Goal: Task Accomplishment & Management: Complete application form

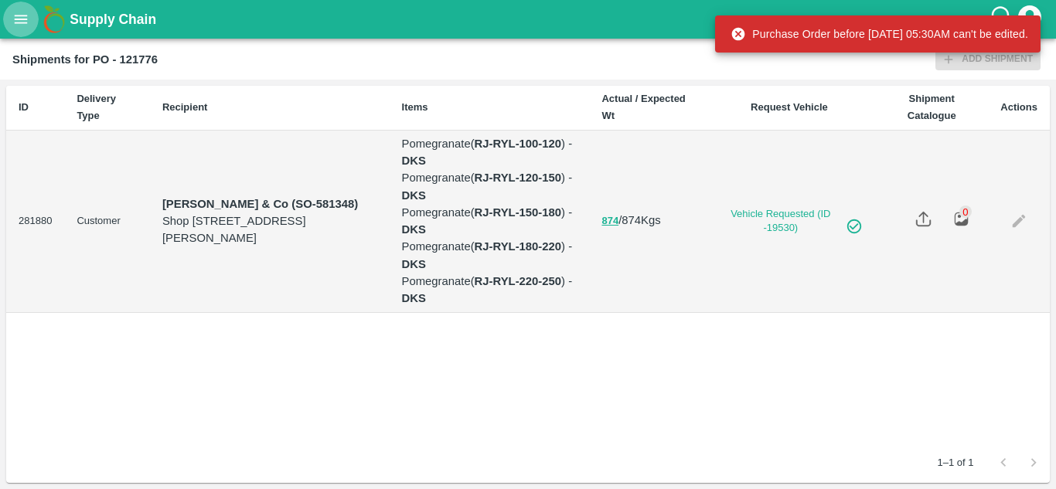
click at [28, 22] on icon "open drawer" at bounding box center [20, 19] width 17 height 17
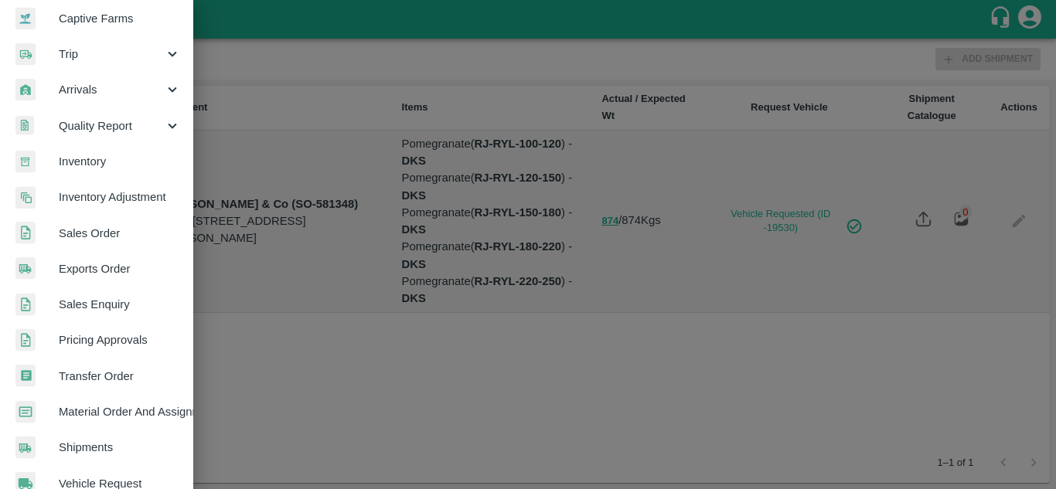
scroll to position [155, 0]
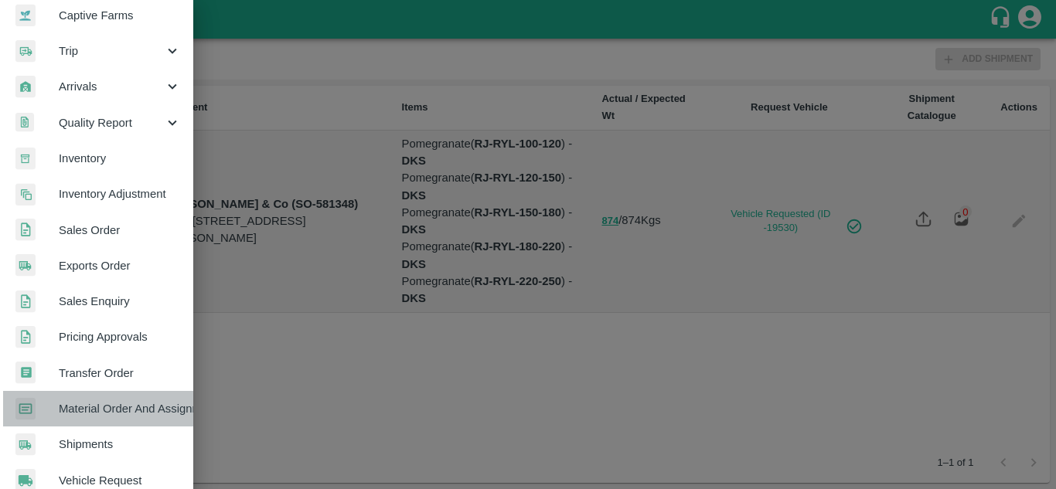
click at [100, 413] on span "Material Order And Assignment" at bounding box center [120, 408] width 122 height 17
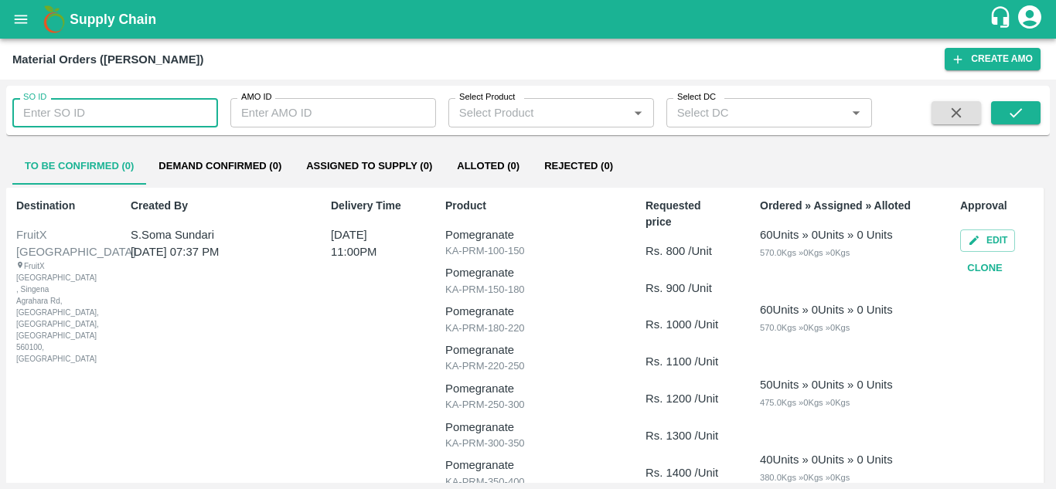
click at [58, 118] on input "SO ID" at bounding box center [115, 112] width 206 height 29
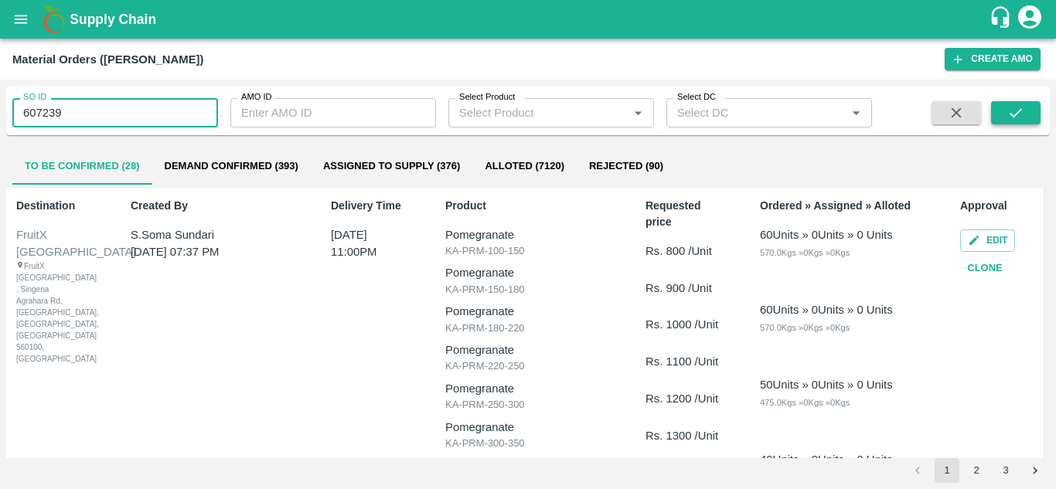
type input "607239"
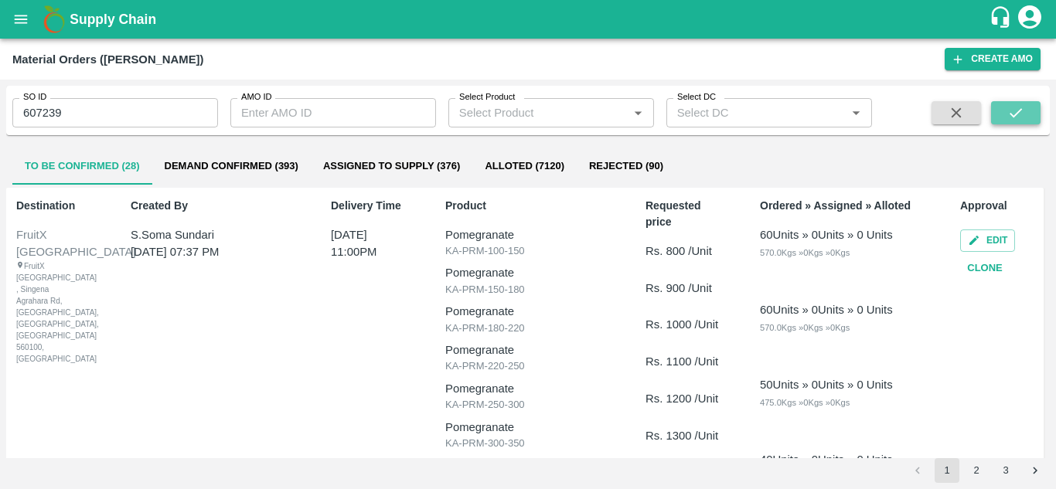
click at [1028, 114] on button "submit" at bounding box center [1015, 112] width 49 height 23
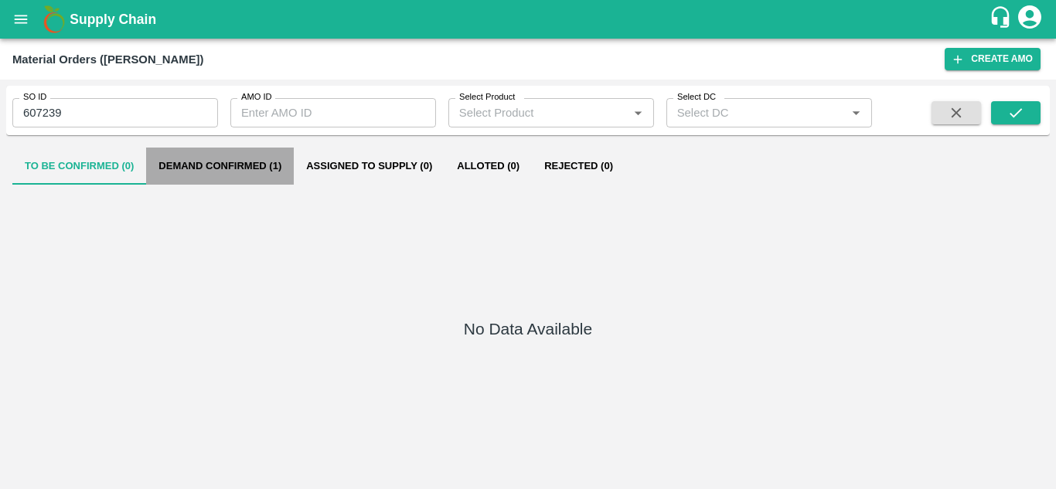
click at [277, 159] on button "Demand Confirmed (1)" at bounding box center [220, 166] width 148 height 37
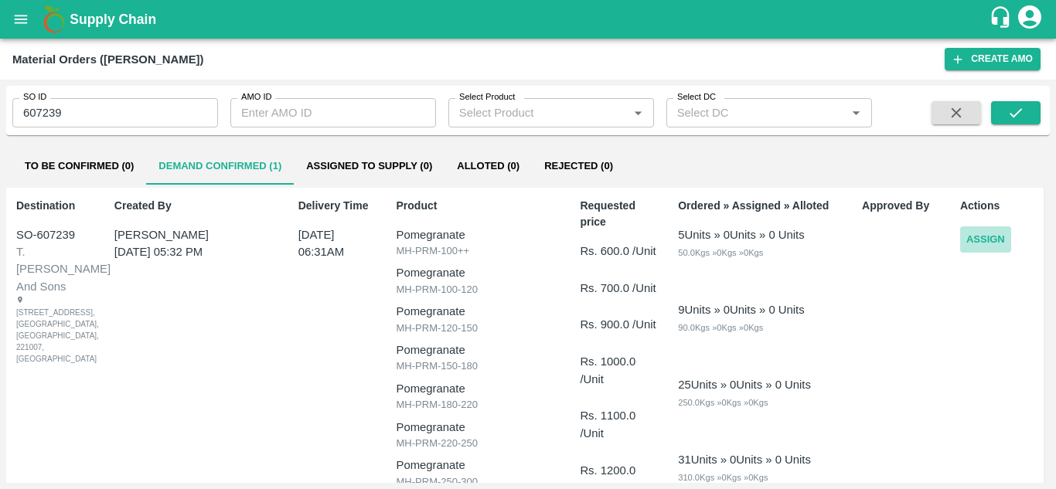
click at [977, 235] on button "Assign" at bounding box center [985, 239] width 51 height 27
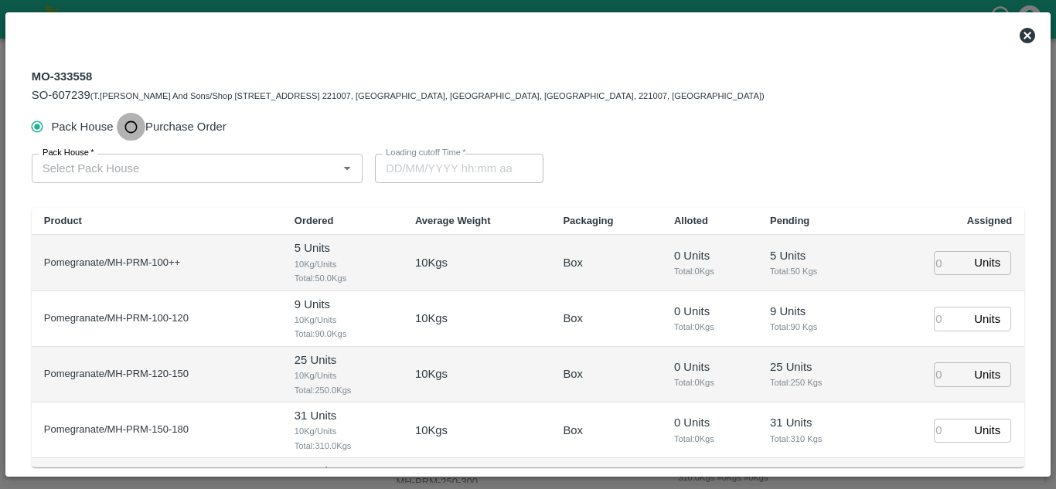
click at [133, 128] on input "Purchase Order" at bounding box center [131, 127] width 29 height 29
radio input "true"
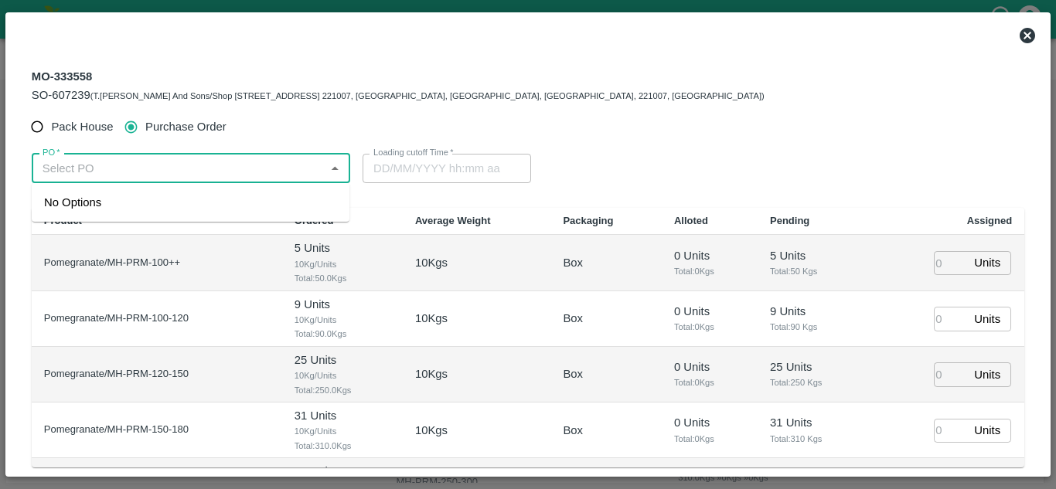
click at [145, 172] on input "PO   *" at bounding box center [178, 168] width 284 height 20
click at [142, 204] on div "PO-180728(SHIVAJI RAJARAM AVACHAR-9552904036)" at bounding box center [158, 202] width 228 height 17
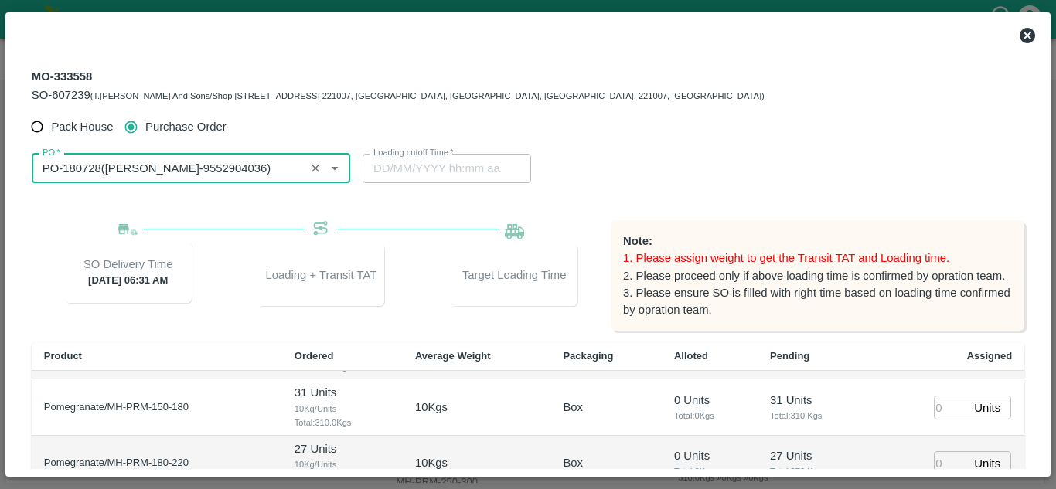
scroll to position [232, 0]
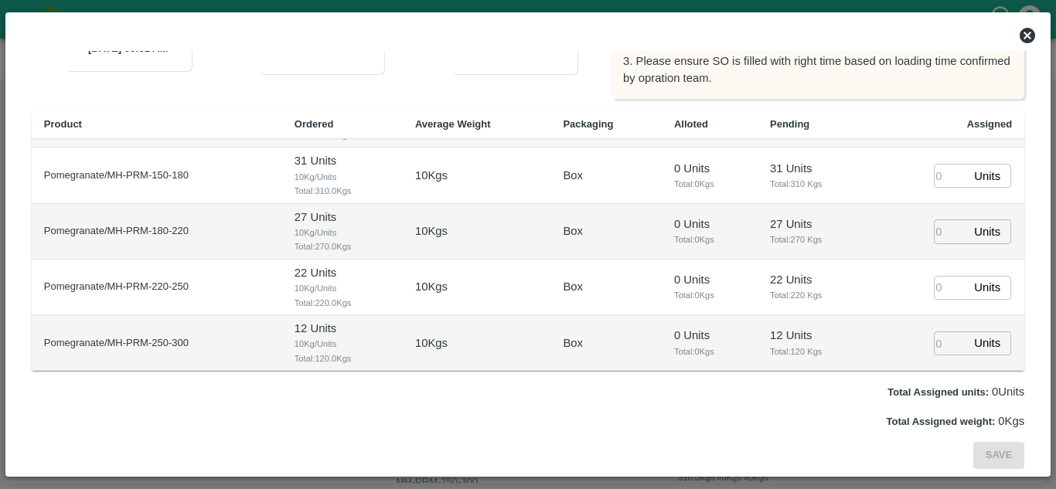
type input "PO-180728(SHIVAJI RAJARAM AVACHAR-9552904036)"
click at [937, 344] on input "number" at bounding box center [951, 344] width 34 height 24
type input "1"
type input "17/10/2025 05:45 AM"
click at [703, 217] on p "0 Units" at bounding box center [709, 224] width 71 height 17
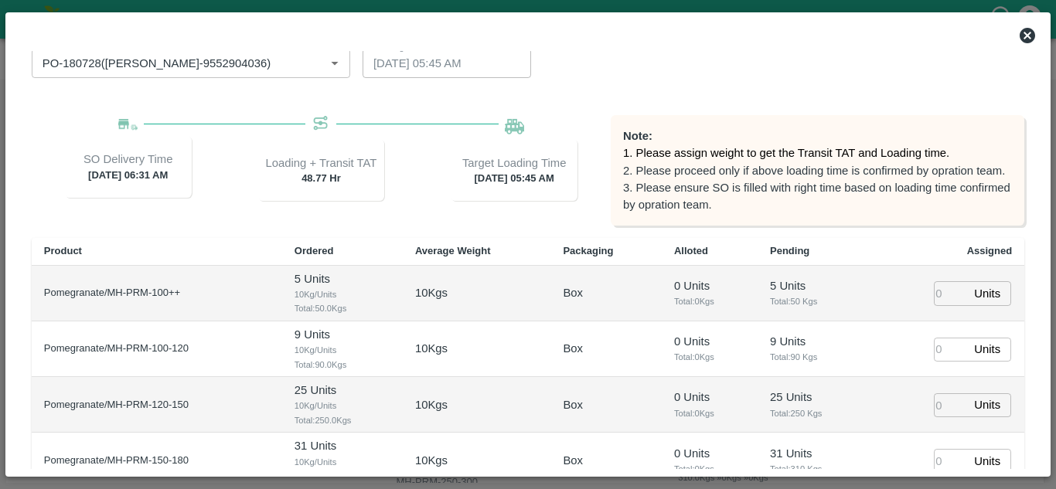
scroll to position [101, 0]
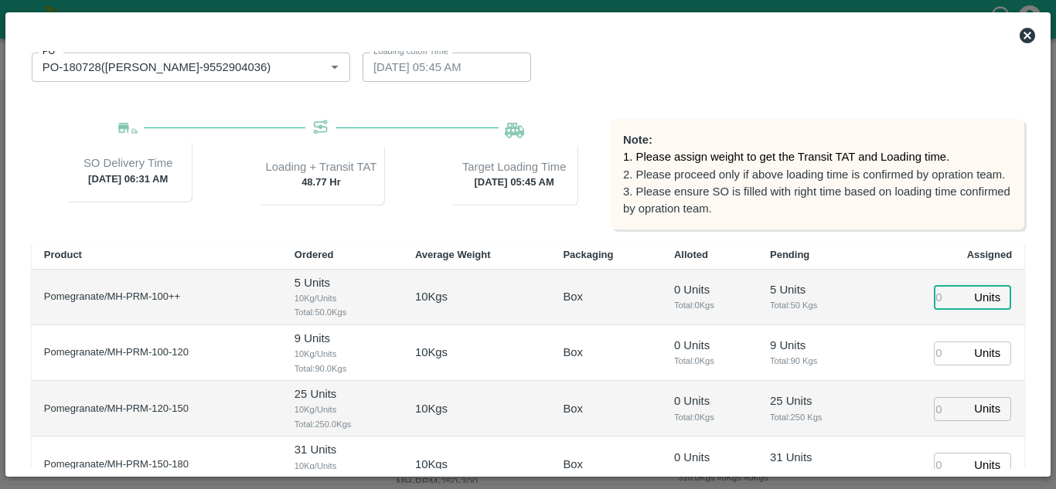
click at [939, 298] on input "number" at bounding box center [951, 297] width 34 height 24
type input "1"
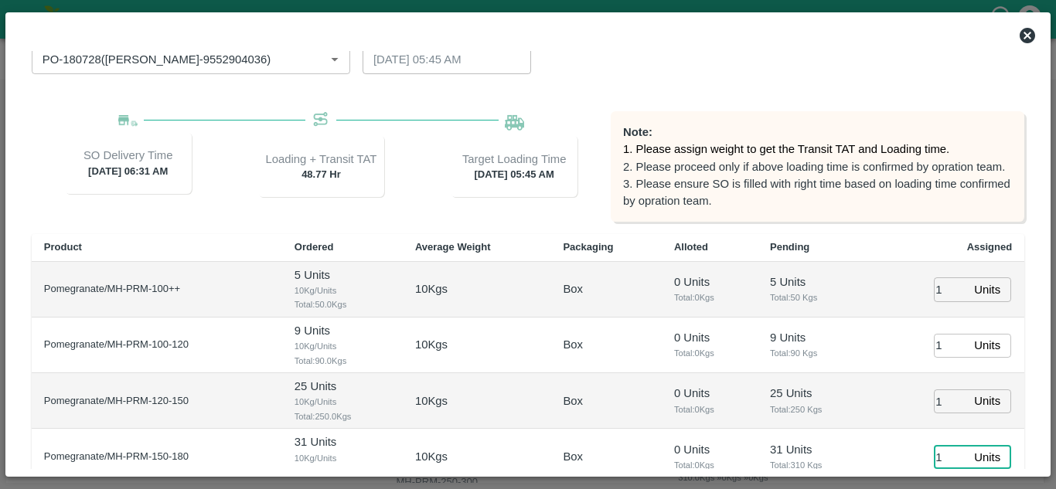
type input "1"
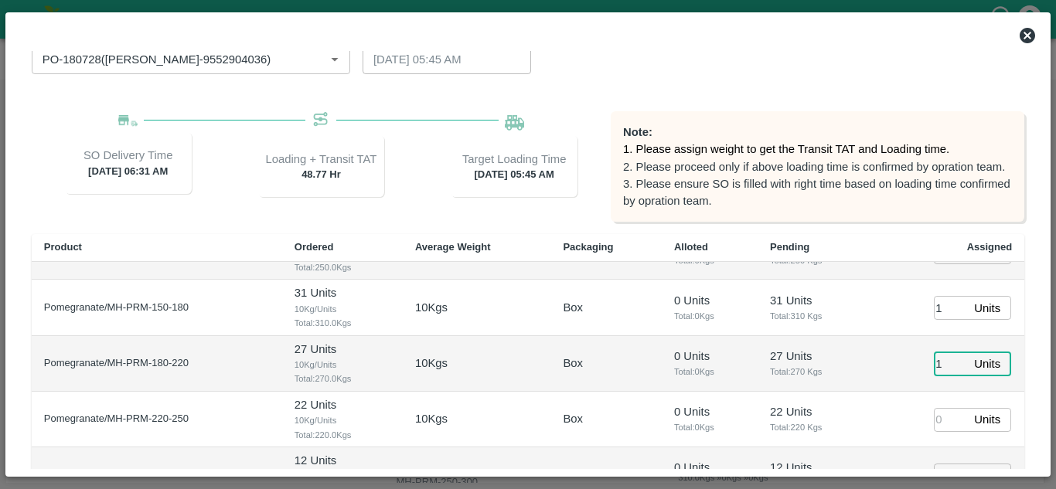
type input "1"
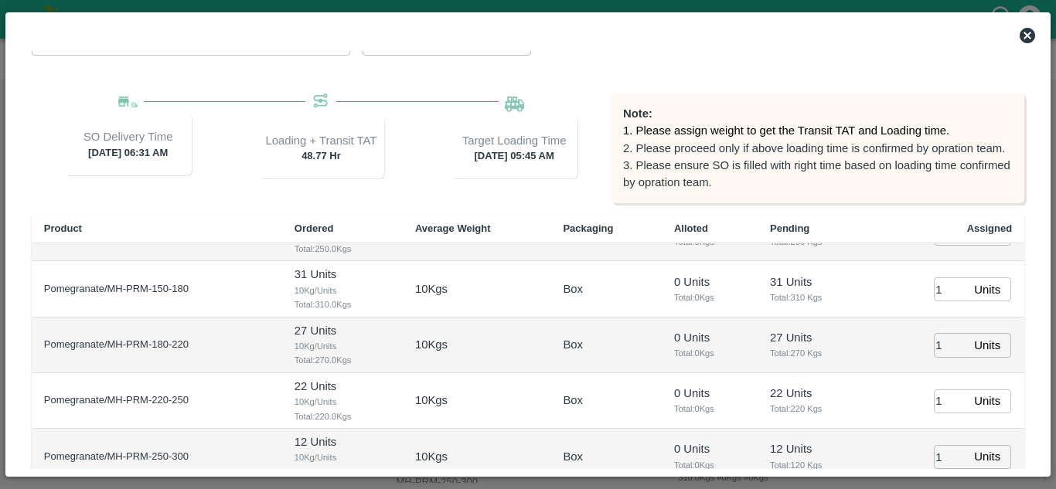
scroll to position [232, 0]
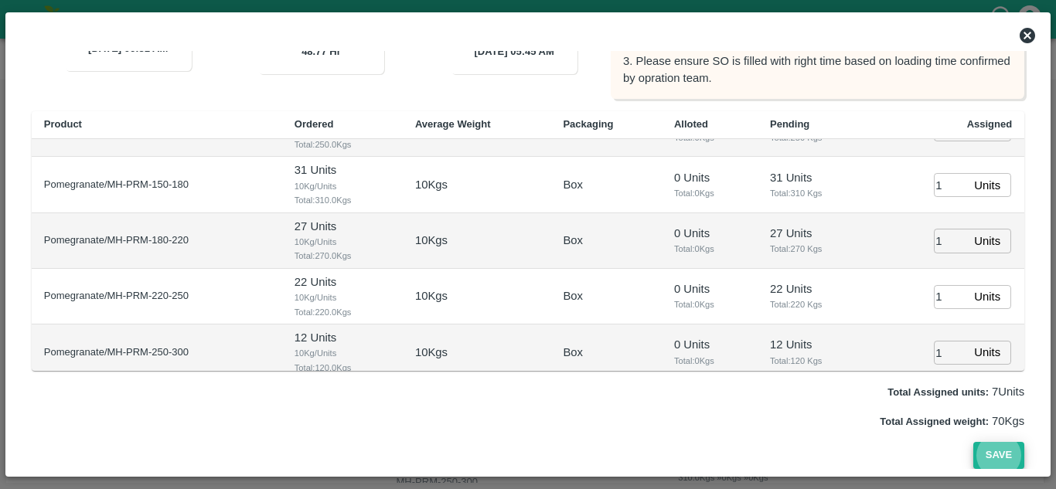
click at [973, 442] on button "Save" at bounding box center [998, 455] width 51 height 27
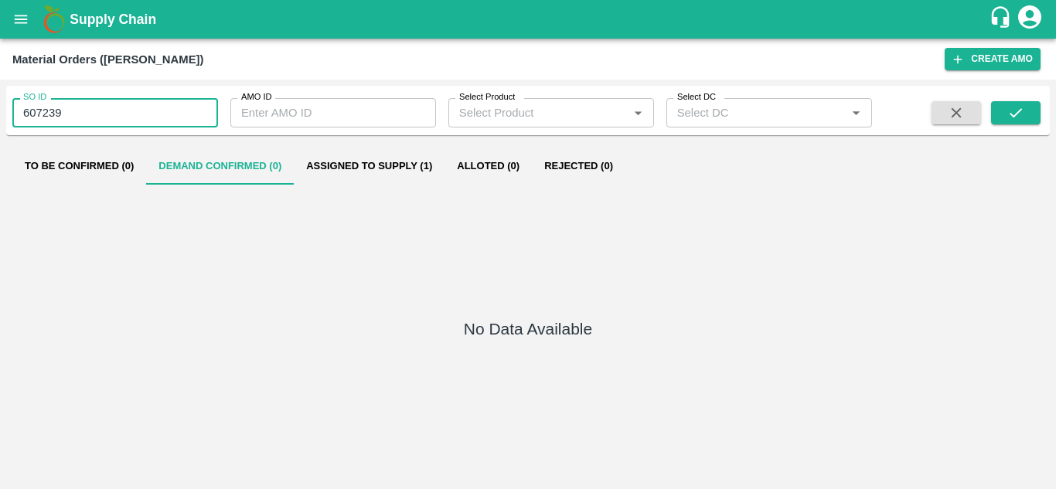
click at [120, 113] on input "607239" at bounding box center [115, 112] width 206 height 29
type input "607267"
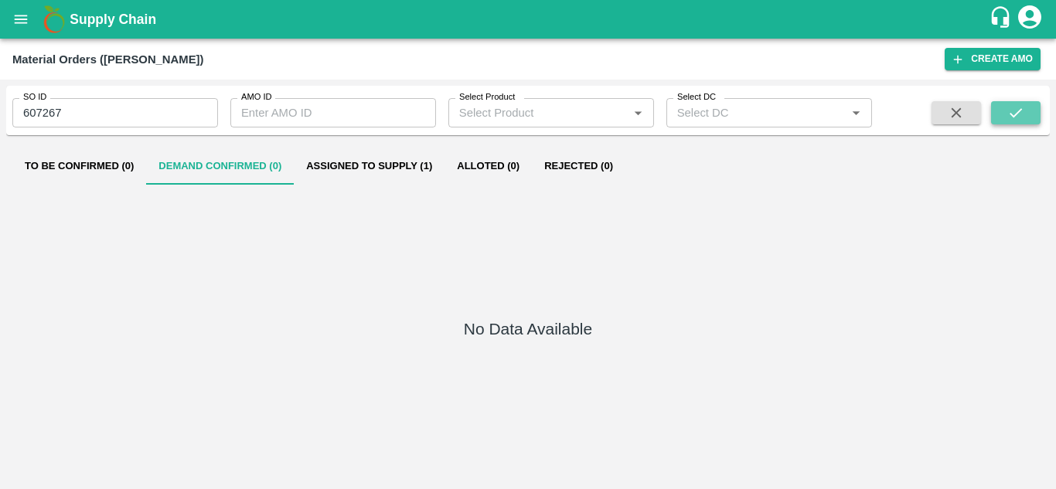
click at [1023, 121] on icon "submit" at bounding box center [1015, 112] width 17 height 17
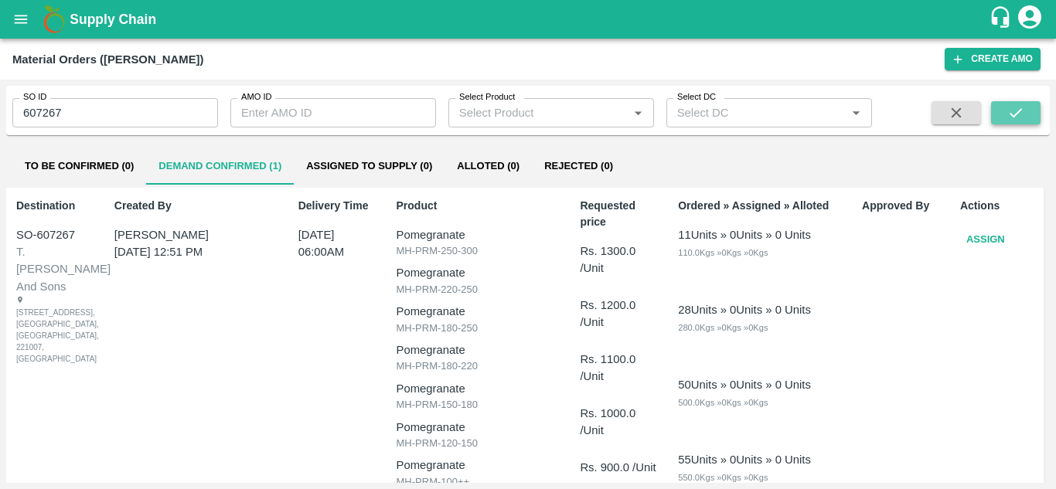
click at [1026, 116] on button "submit" at bounding box center [1015, 112] width 49 height 23
click at [970, 236] on button "Assign" at bounding box center [985, 239] width 51 height 27
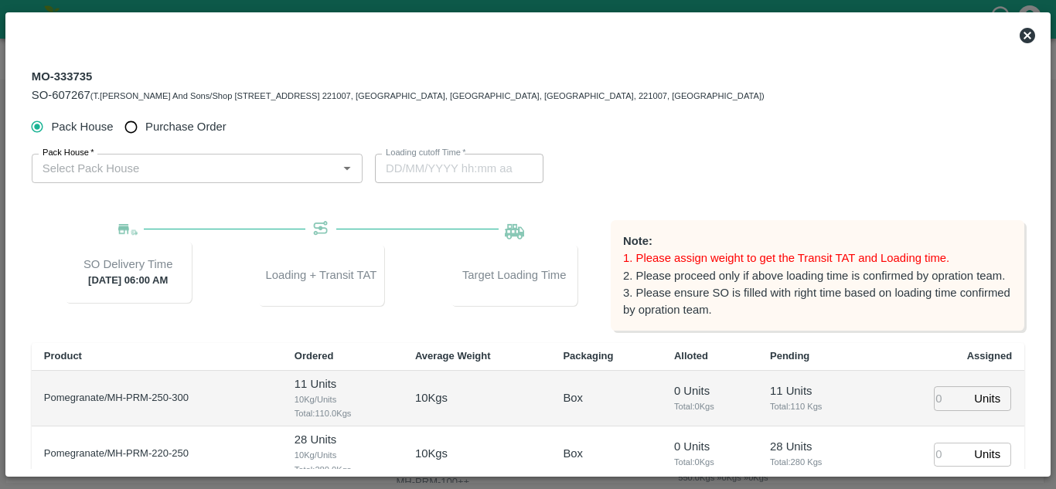
click at [151, 120] on span "Purchase Order" at bounding box center [185, 126] width 81 height 17
click at [145, 120] on input "Purchase Order" at bounding box center [131, 127] width 29 height 29
radio input "true"
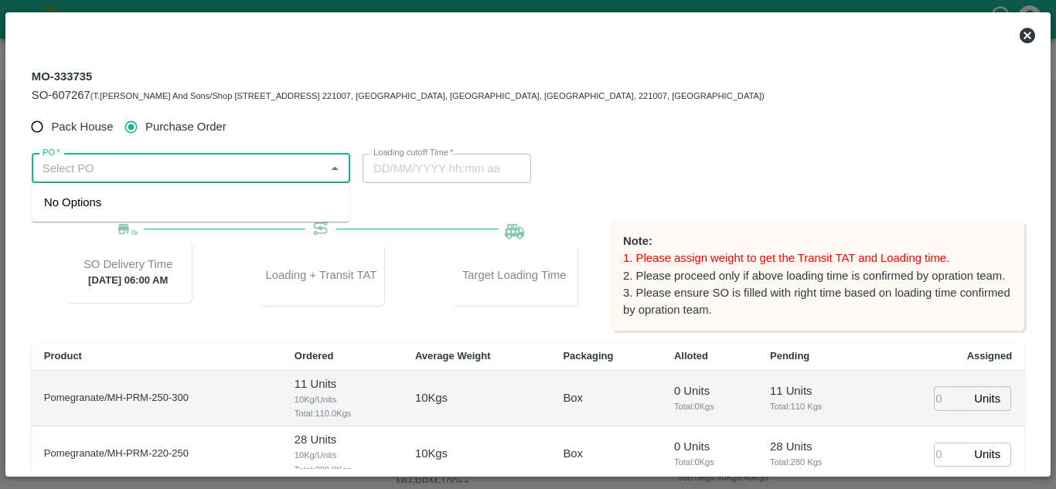
click at [123, 162] on input "PO   *" at bounding box center [178, 168] width 284 height 20
click at [144, 198] on div "PO-180878(SHIVAJI RAJARAM AVACHAR-9552904036)" at bounding box center [158, 202] width 228 height 17
type input "PO-180878(SHIVAJI RAJARAM AVACHAR-9552904036)"
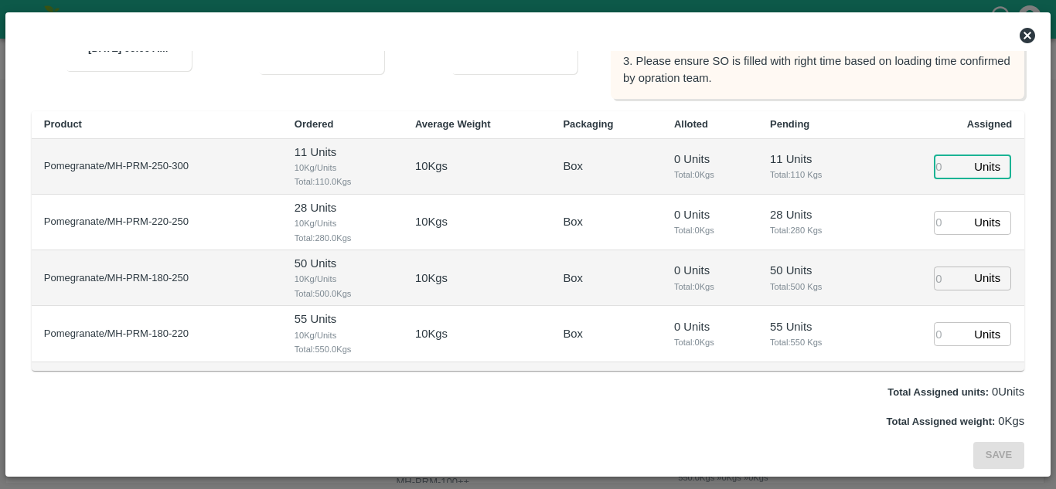
click at [940, 165] on input "number" at bounding box center [951, 167] width 34 height 24
type input "1"
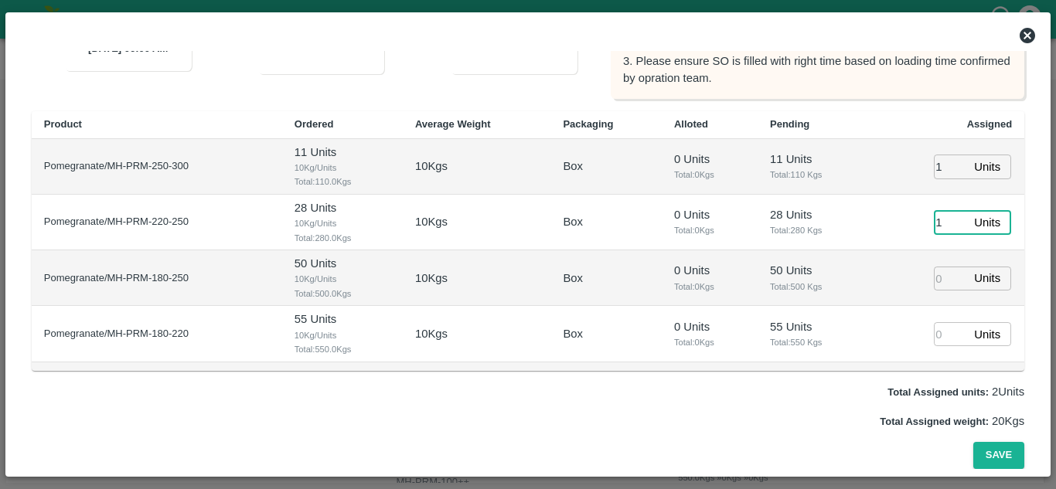
type input "1"
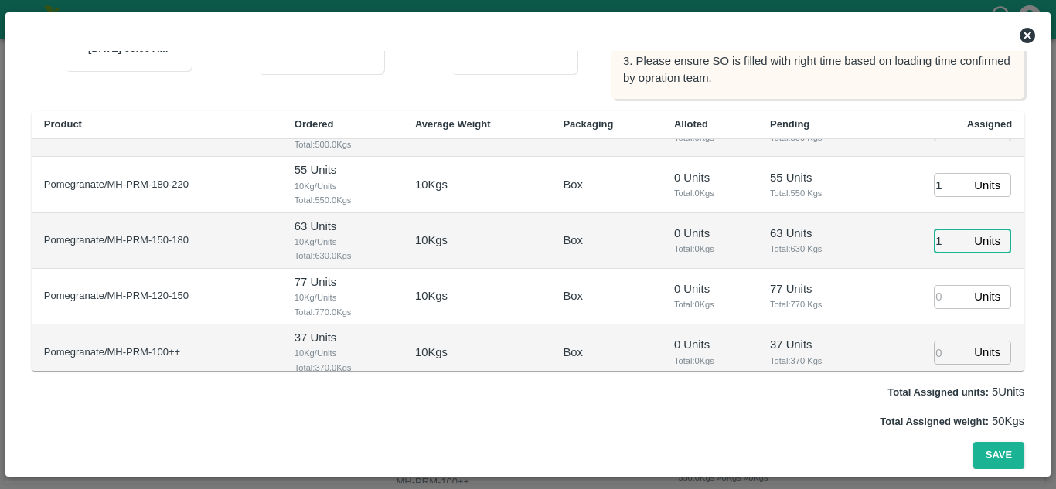
type input "1"
type input "[DATE] 05:14 AM"
click at [973, 442] on button "Save" at bounding box center [998, 455] width 51 height 27
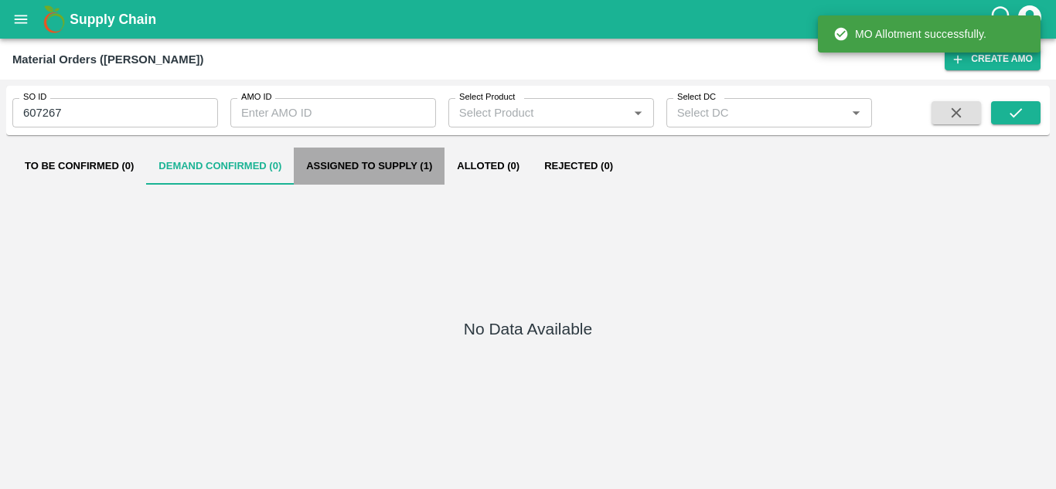
click at [349, 160] on button "Assigned to Supply (1)" at bounding box center [369, 166] width 151 height 37
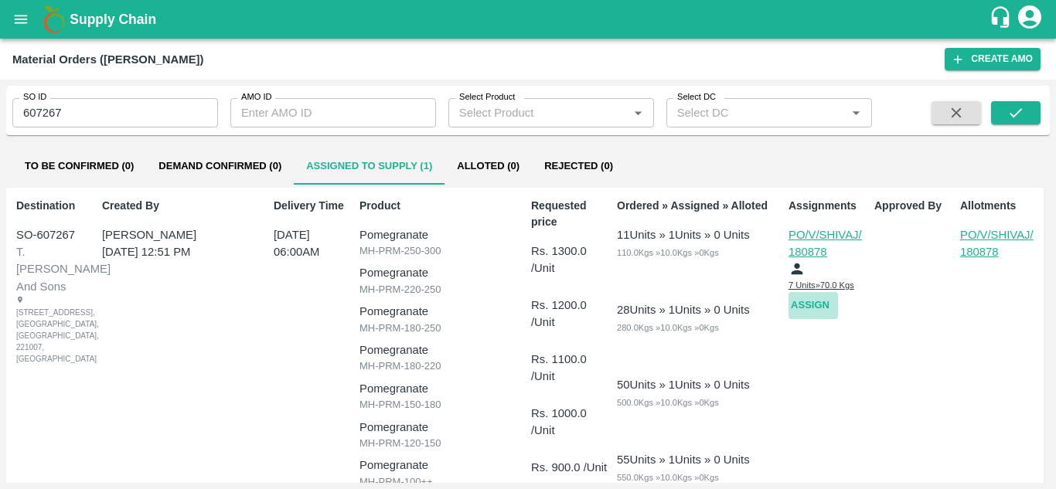
click at [795, 302] on button "Assign" at bounding box center [812, 305] width 49 height 27
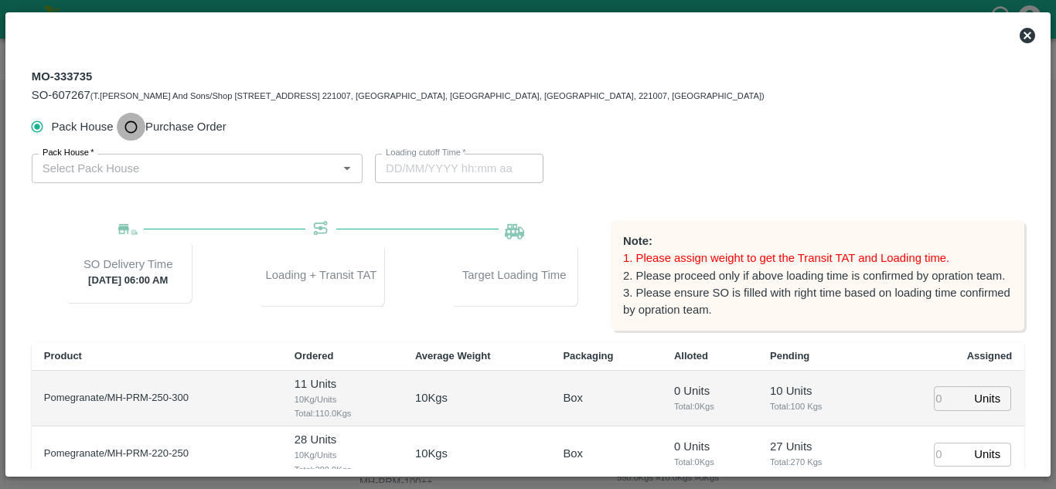
click at [129, 134] on input "Purchase Order" at bounding box center [131, 127] width 29 height 29
radio input "true"
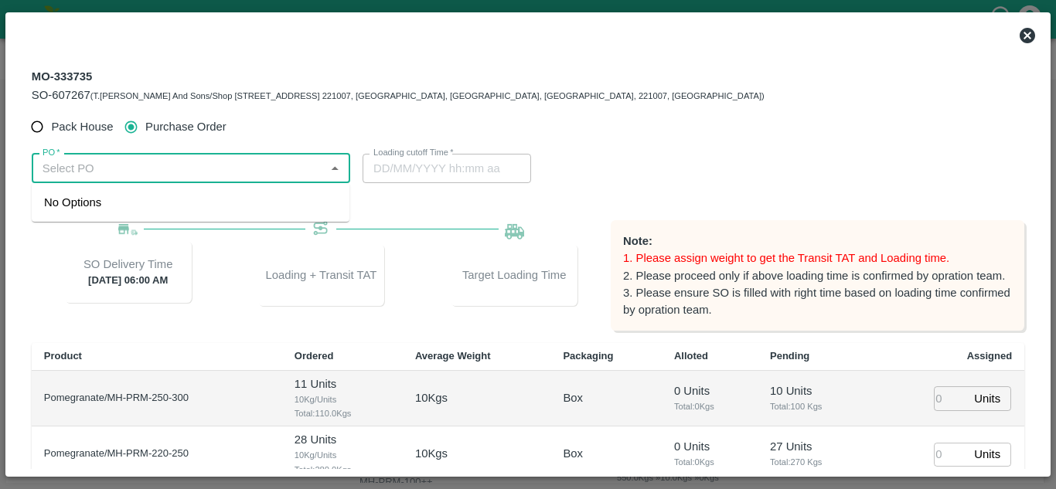
click at [134, 166] on input "PO   *" at bounding box center [178, 168] width 284 height 20
click at [145, 208] on div "PO-180879(SHIVAJI RAJARAM AVACHAR-9552904036)" at bounding box center [158, 202] width 228 height 17
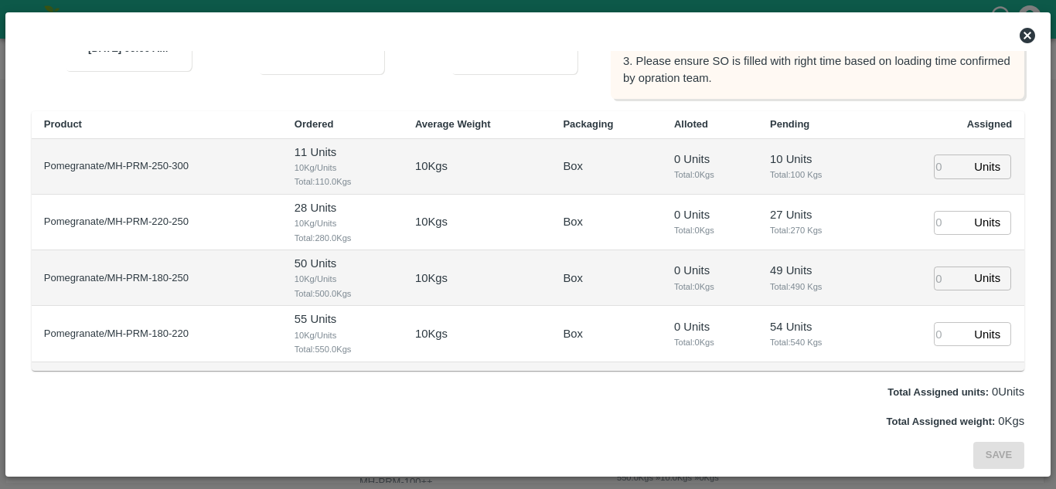
type input "PO-180879(SHIVAJI RAJARAM AVACHAR-9552904036)"
click at [947, 164] on input "number" at bounding box center [951, 167] width 34 height 24
type input "1"
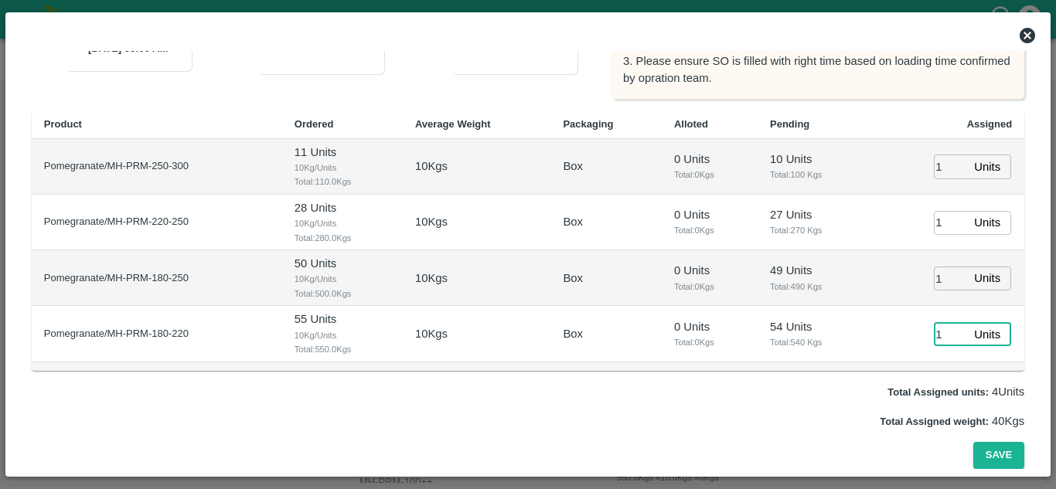
type input "1"
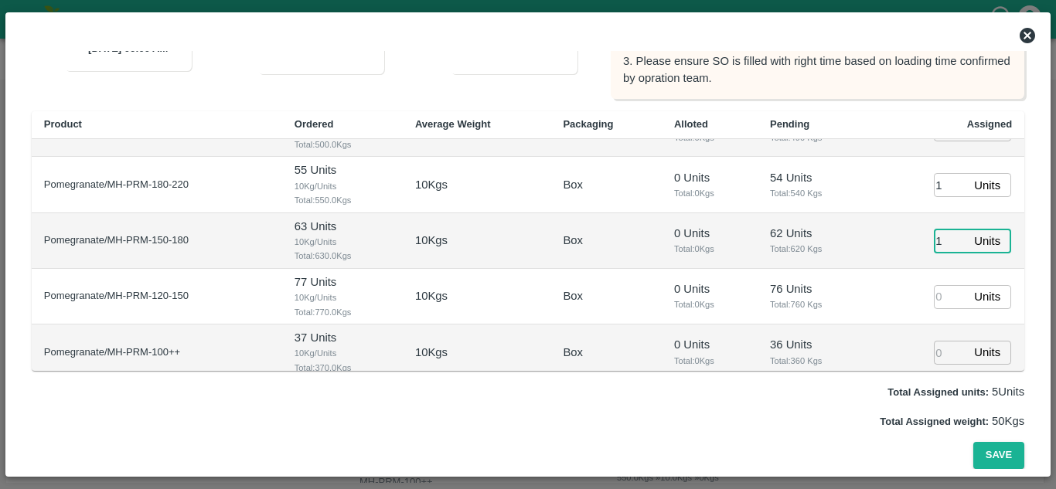
type input "1"
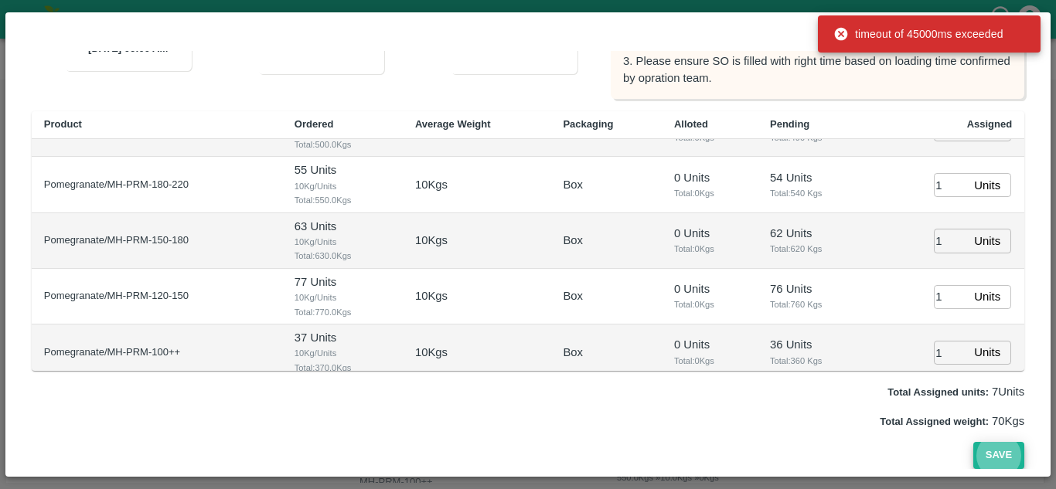
type input "[DATE] 05:14 AM"
click at [973, 442] on button "Save" at bounding box center [998, 455] width 51 height 27
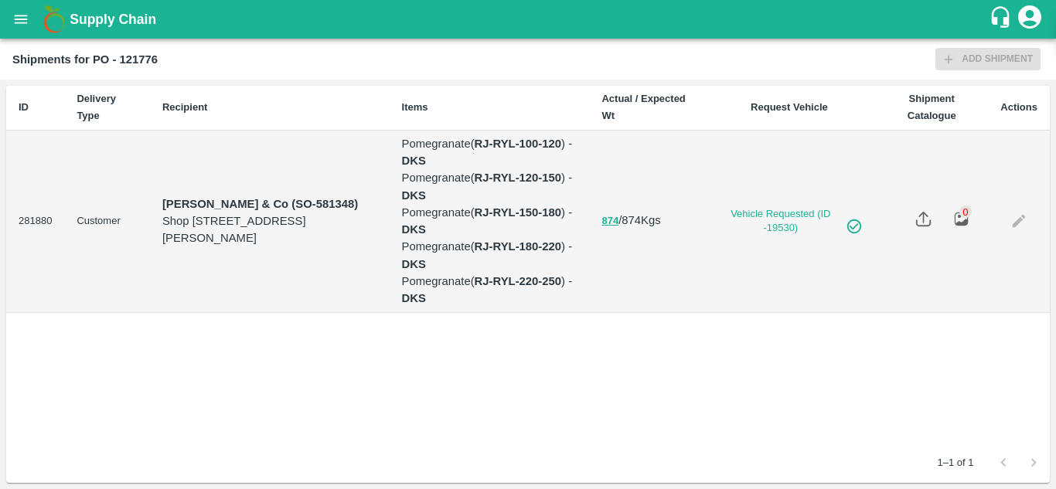
click at [26, 21] on icon "open drawer" at bounding box center [20, 19] width 17 height 17
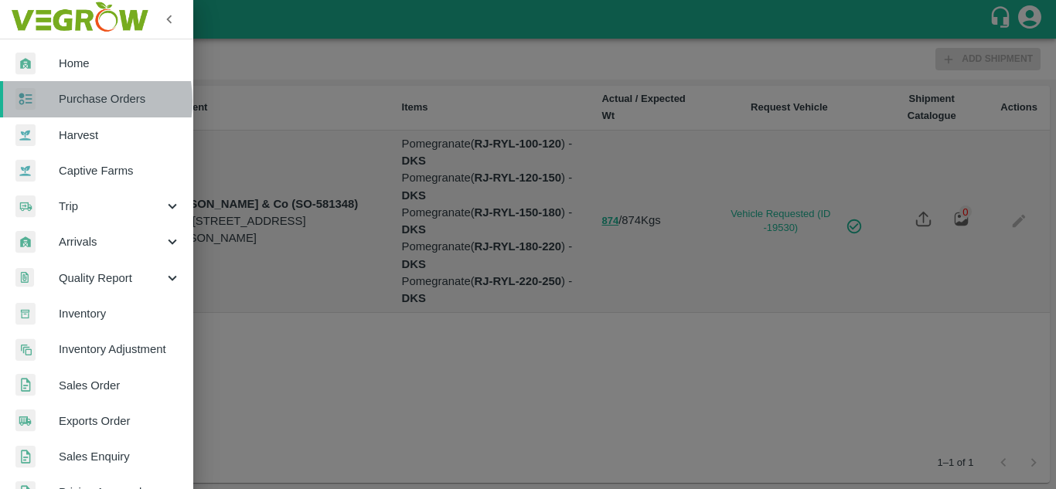
click at [64, 101] on span "Purchase Orders" at bounding box center [120, 98] width 122 height 17
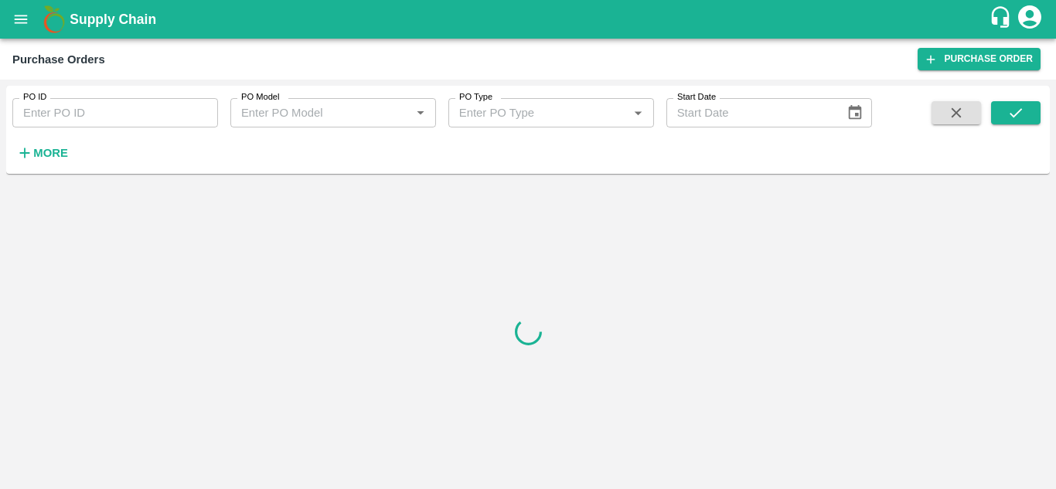
click at [55, 151] on strong "More" at bounding box center [50, 153] width 35 height 12
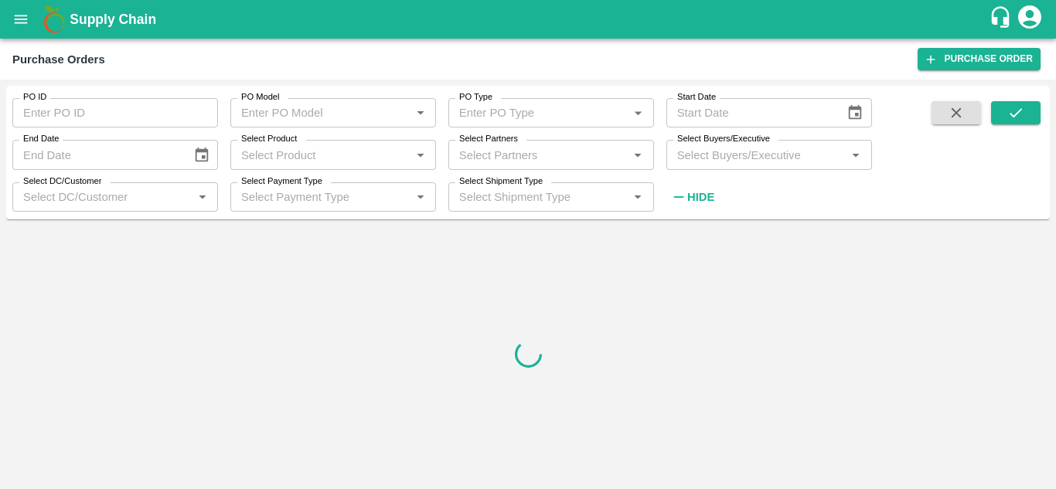
click at [674, 163] on input "Select Buyers/Executive" at bounding box center [756, 155] width 171 height 20
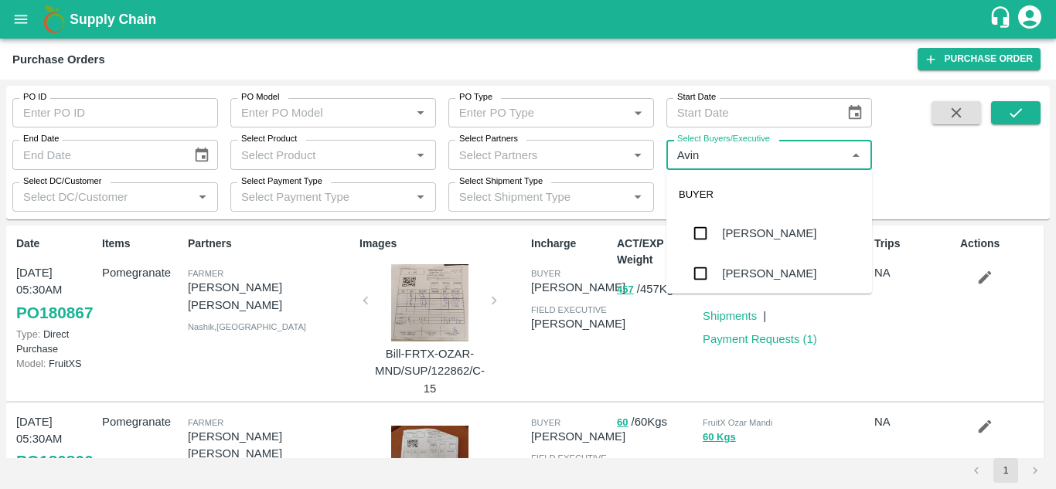
type input "Avina"
click at [710, 272] on input "checkbox" at bounding box center [700, 273] width 31 height 31
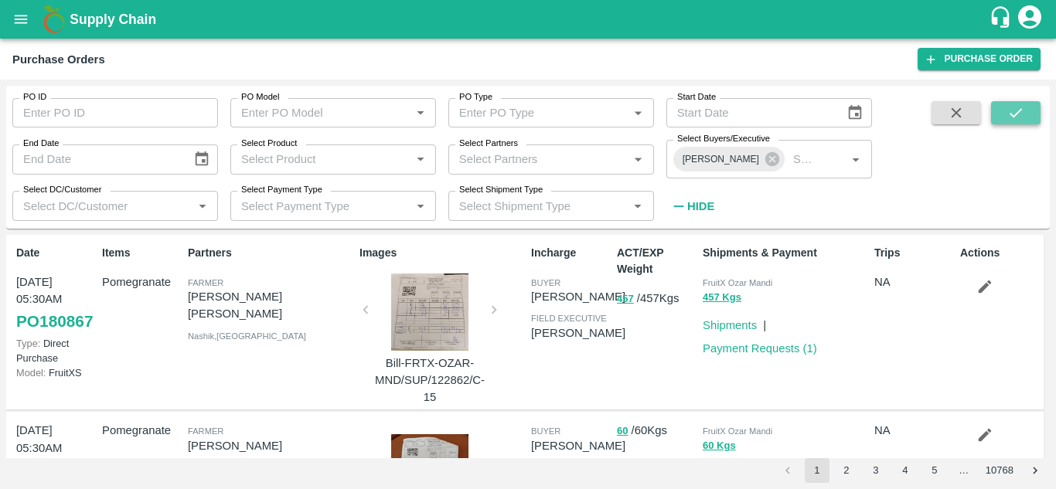
click at [1018, 118] on icon "submit" at bounding box center [1015, 112] width 17 height 17
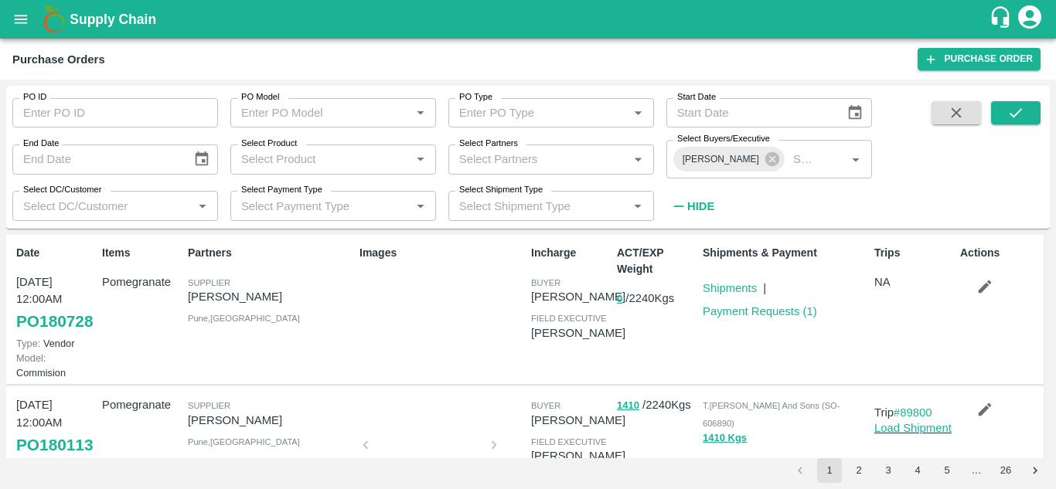
click at [985, 286] on icon "button" at bounding box center [985, 287] width 13 height 13
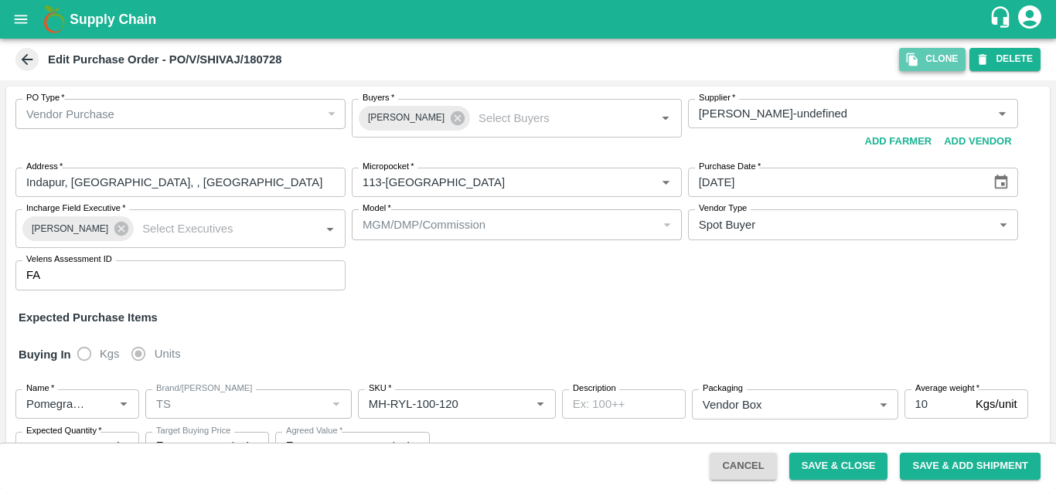
click at [932, 56] on button "Clone" at bounding box center [932, 59] width 66 height 22
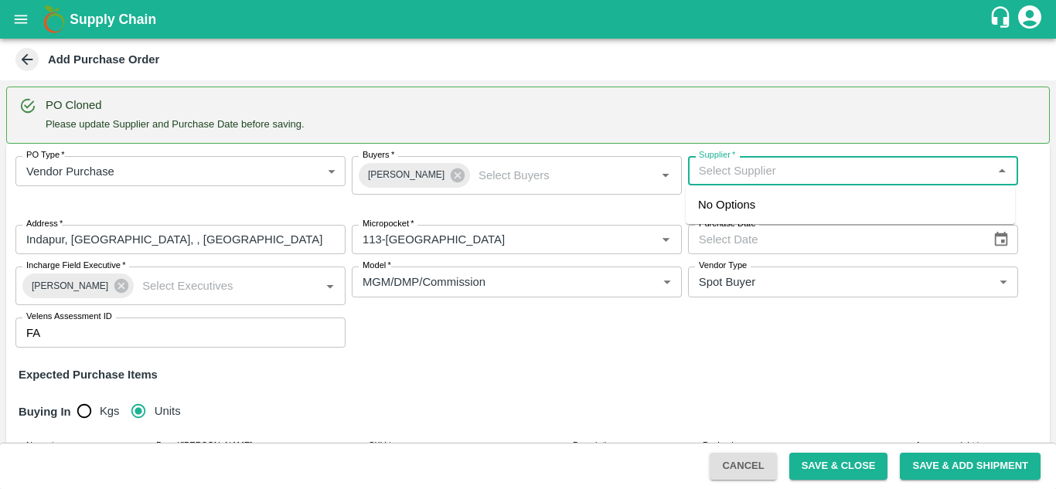
click at [738, 172] on input "Supplier   *" at bounding box center [840, 171] width 295 height 20
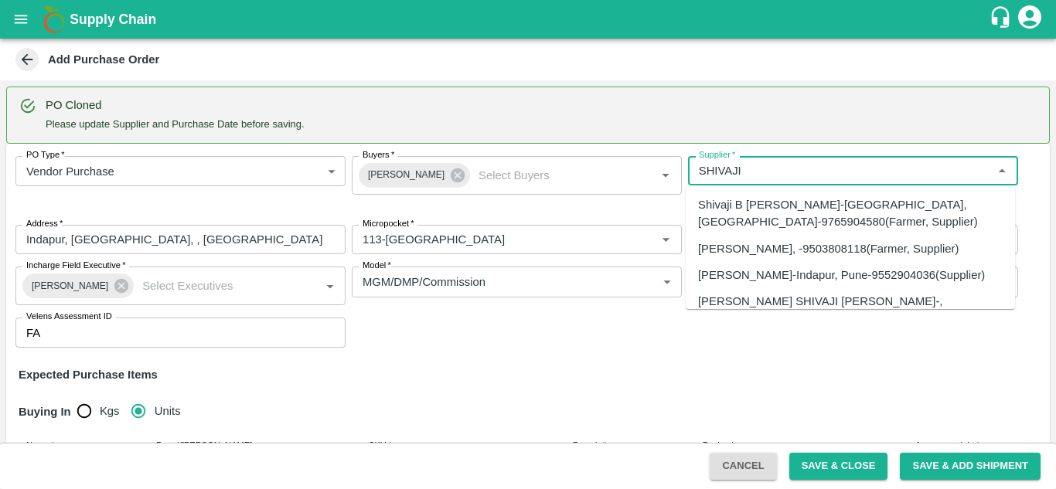
click at [807, 284] on div "SHIVAJI RAJARAM AVACHAR-Indapur, Pune-9552904036(Supplier)" at bounding box center [841, 275] width 287 height 17
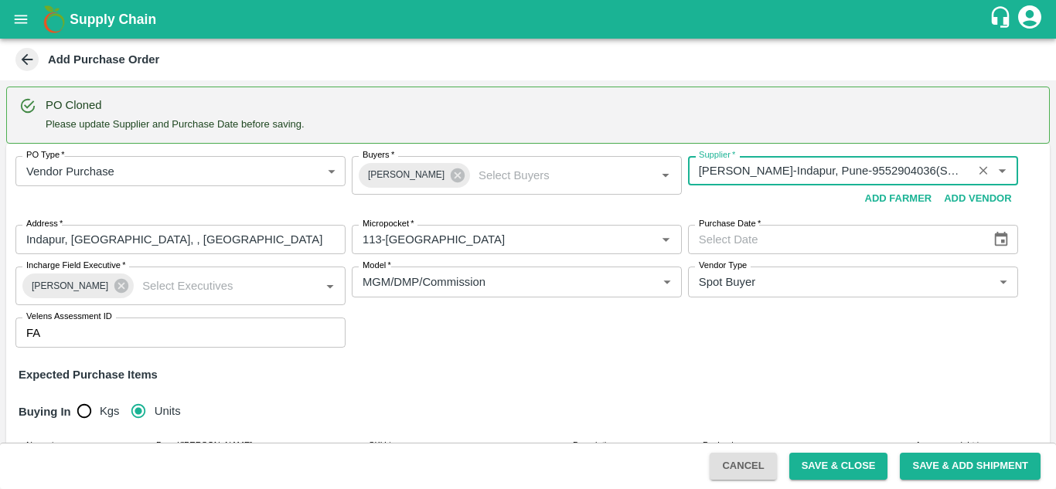
type input "SHIVAJI RAJARAM AVACHAR-Indapur, Pune-9552904036(Supplier)"
click at [998, 233] on icon "Choose date" at bounding box center [1000, 239] width 17 height 17
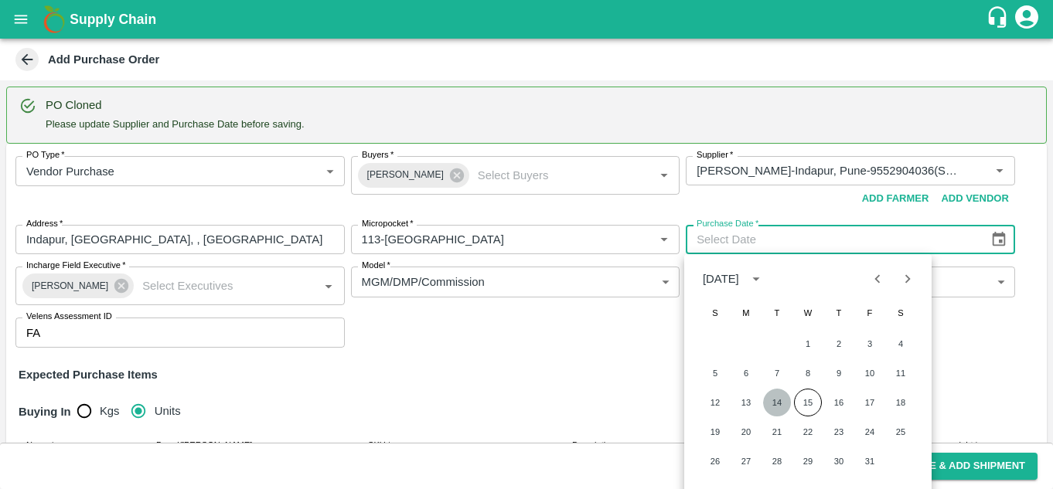
click at [778, 396] on button "14" at bounding box center [777, 403] width 28 height 28
type input "14/10/2025"
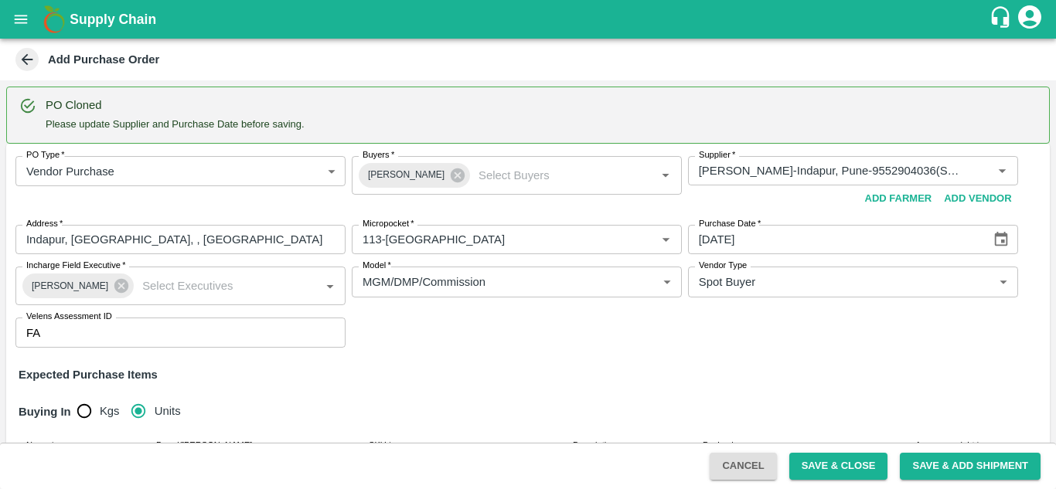
click at [608, 383] on div "Expected Purchase Items" at bounding box center [528, 374] width 1019 height 17
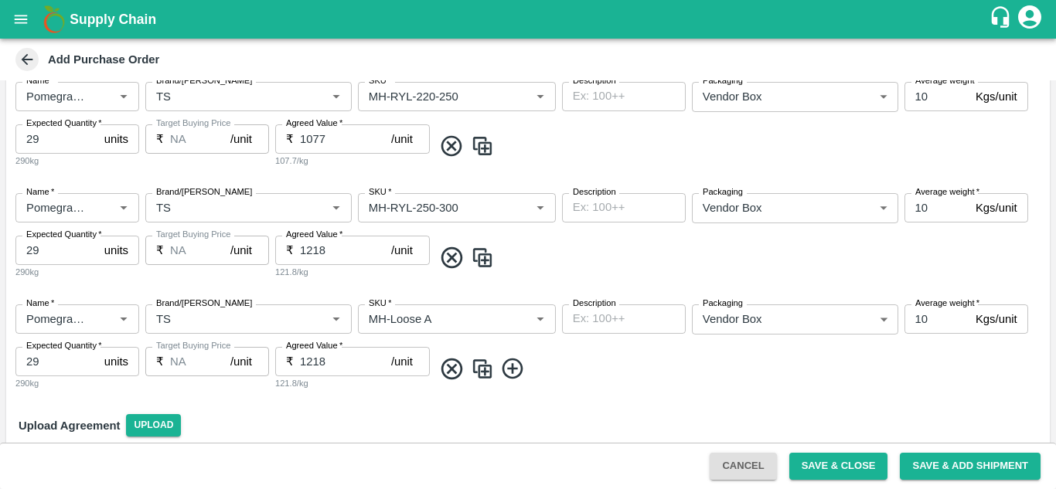
scroll to position [877, 0]
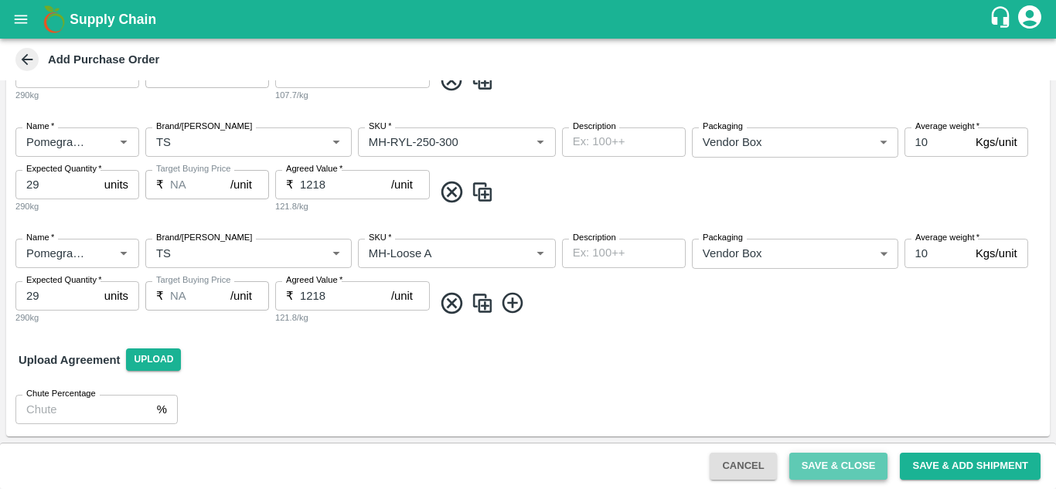
click at [804, 455] on button "Save & Close" at bounding box center [838, 466] width 99 height 27
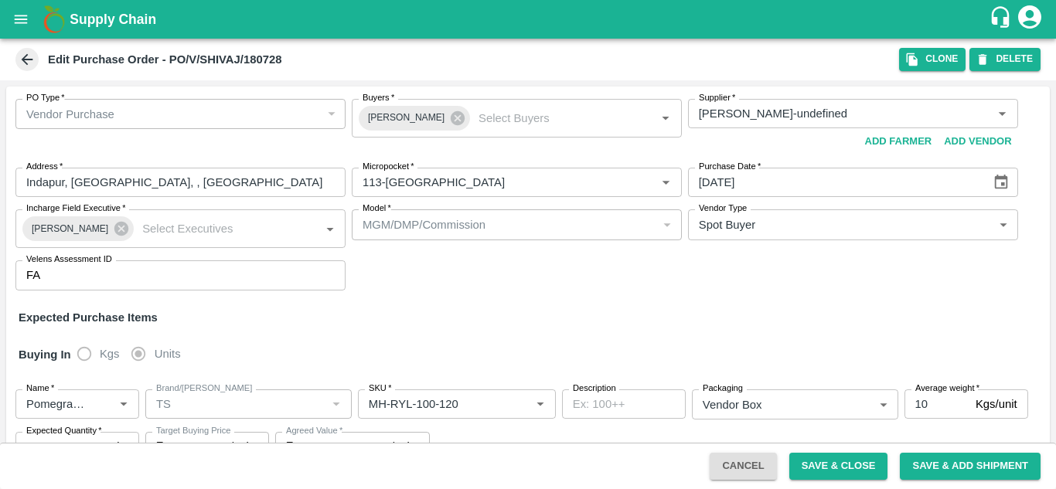
click at [29, 53] on icon at bounding box center [27, 59] width 17 height 17
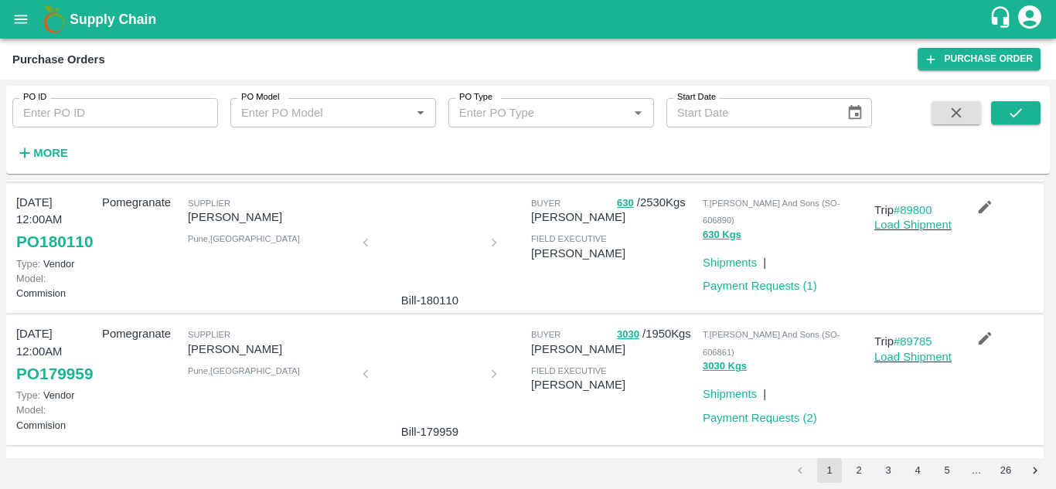
scroll to position [403, 0]
click at [985, 216] on icon "button" at bounding box center [984, 207] width 17 height 17
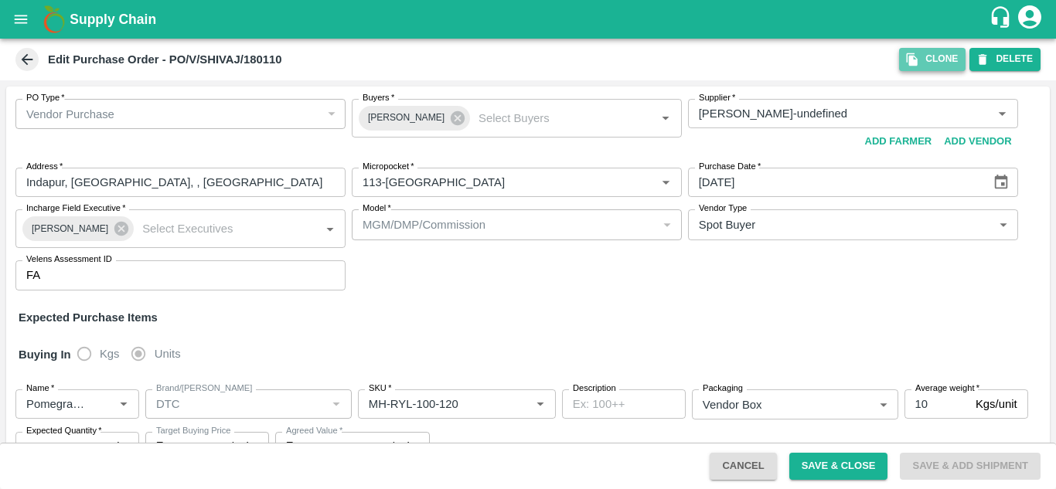
click at [912, 58] on icon "button" at bounding box center [912, 59] width 11 height 13
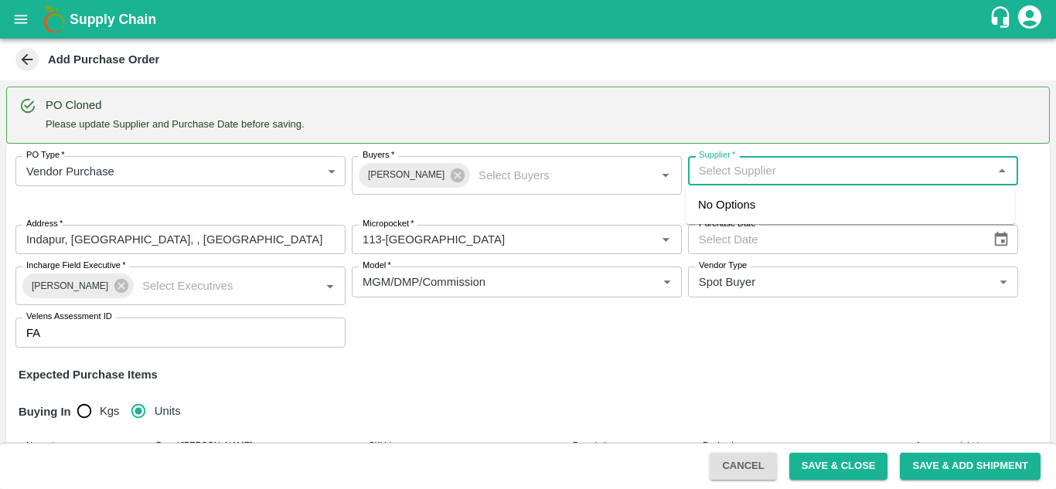
click at [775, 163] on input "Supplier   *" at bounding box center [840, 171] width 295 height 20
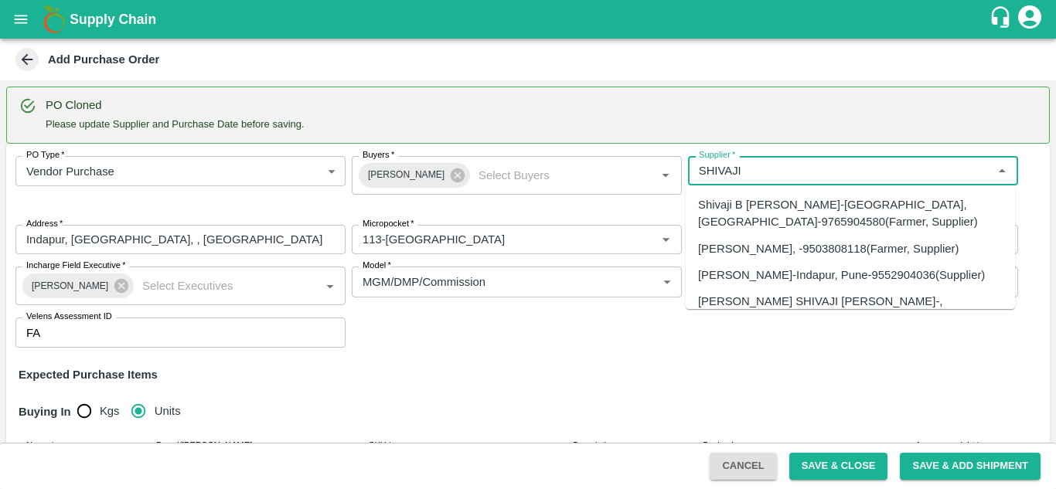
click at [754, 284] on div "SHIVAJI RAJARAM AVACHAR-Indapur, Pune-9552904036(Supplier)" at bounding box center [841, 275] width 287 height 17
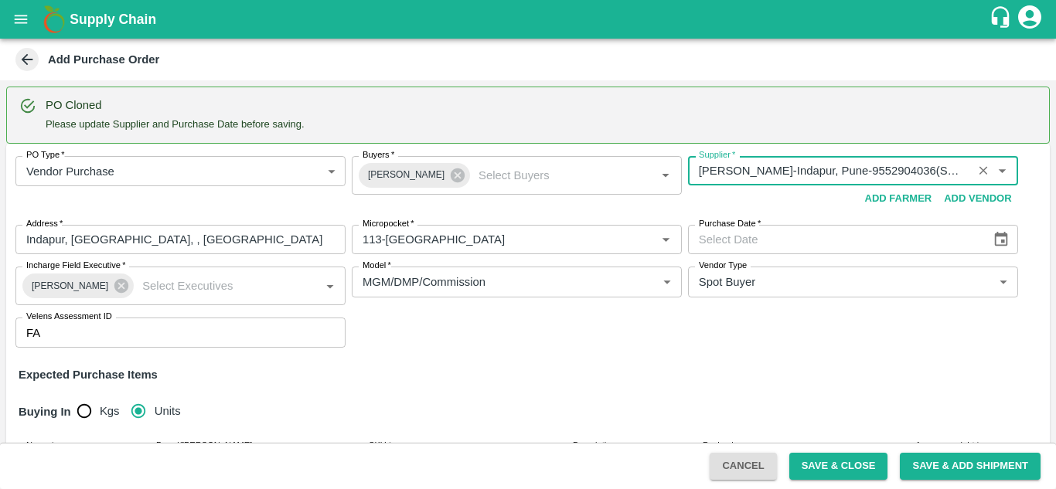
type input "SHIVAJI RAJARAM AVACHAR-Indapur, Pune-9552904036(Supplier)"
click at [1003, 238] on icon "Choose date" at bounding box center [1000, 239] width 17 height 17
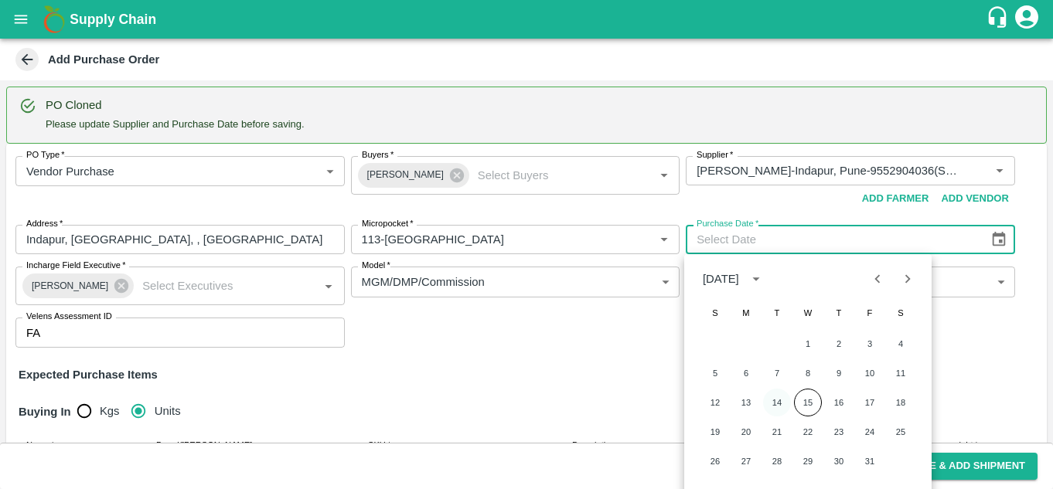
click at [782, 397] on button "14" at bounding box center [777, 403] width 28 height 28
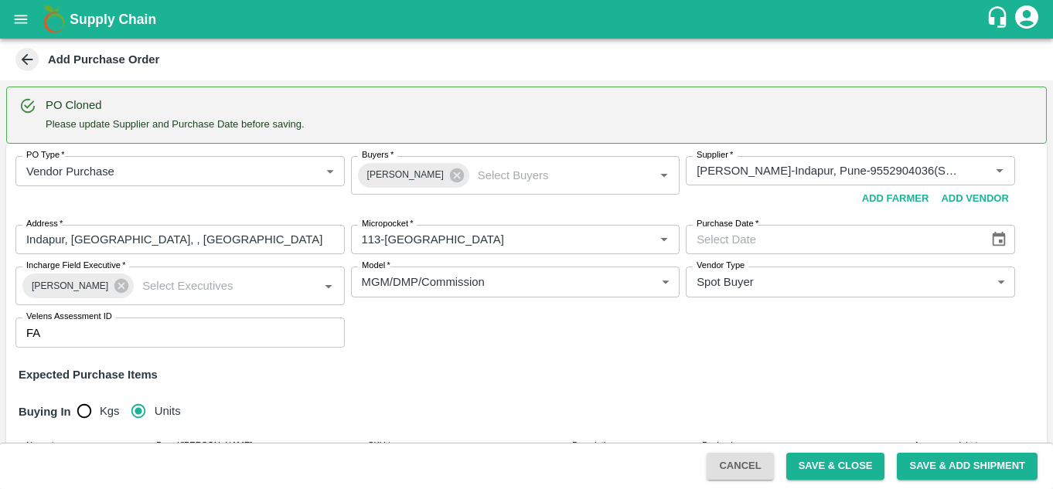
type input "14/10/2025"
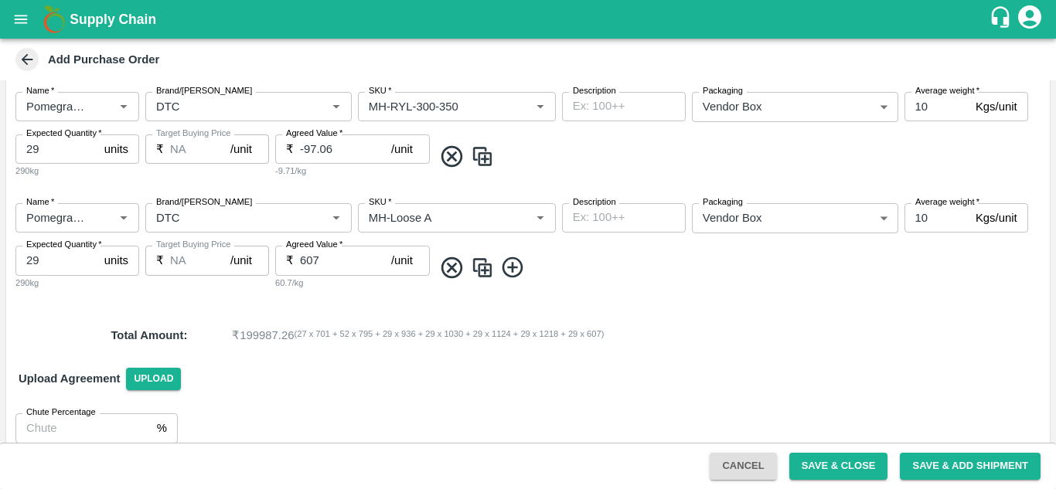
scroll to position [1043, 0]
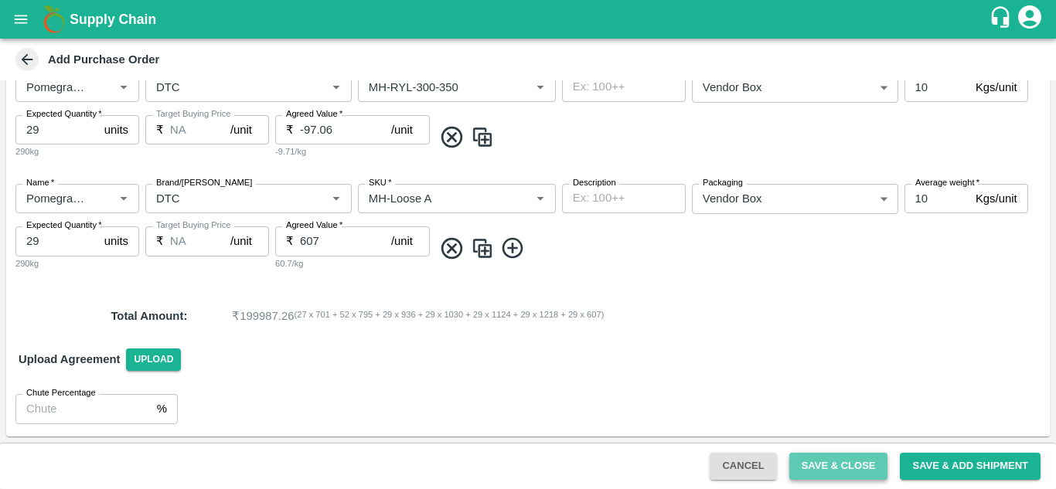
click at [834, 464] on button "Save & Close" at bounding box center [838, 466] width 99 height 27
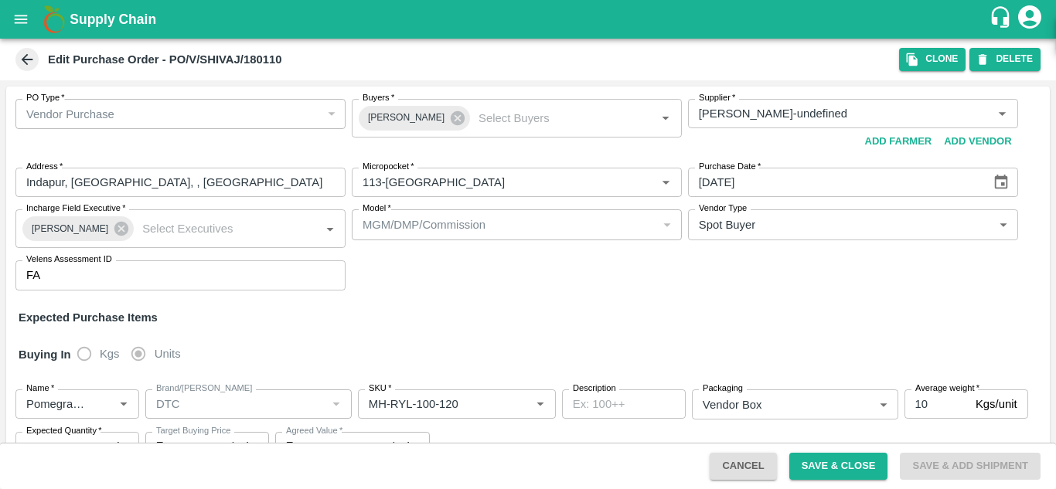
click at [37, 57] on span at bounding box center [26, 59] width 23 height 23
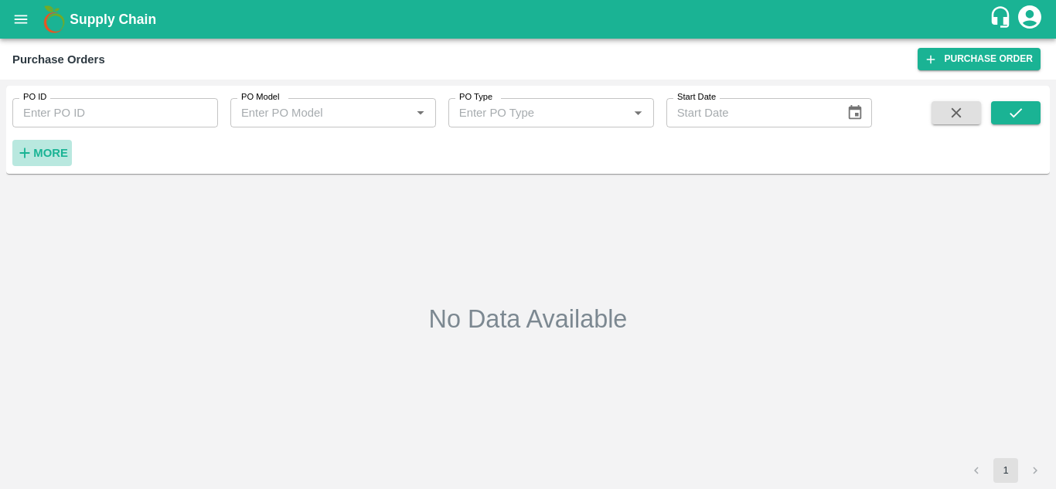
click at [29, 151] on icon "button" at bounding box center [24, 153] width 17 height 17
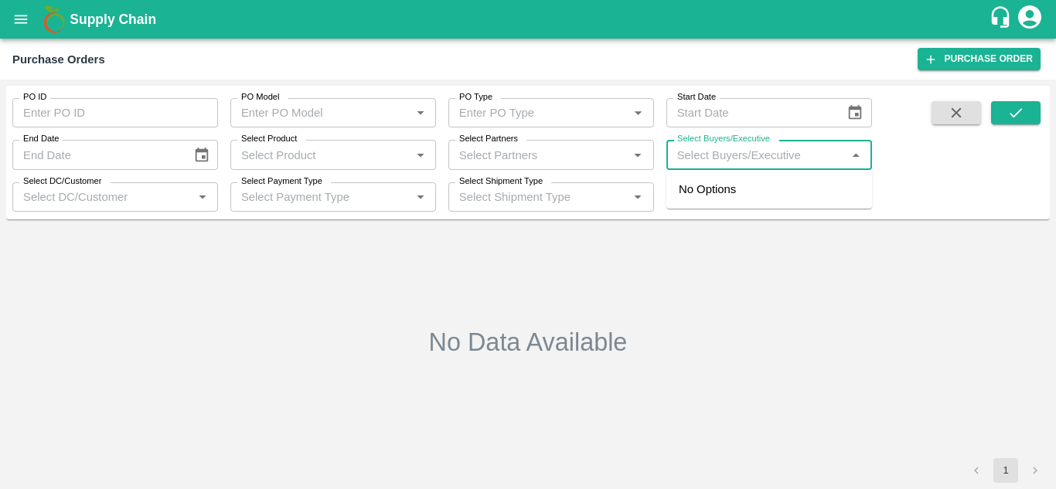
click at [742, 153] on input "Select Buyers/Executive" at bounding box center [756, 155] width 171 height 20
type input "Av"
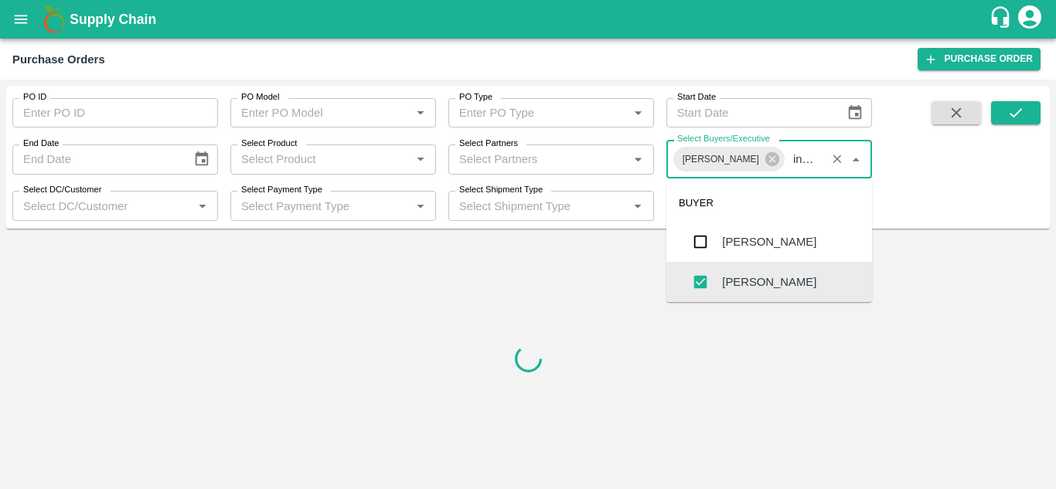
scroll to position [7, 0]
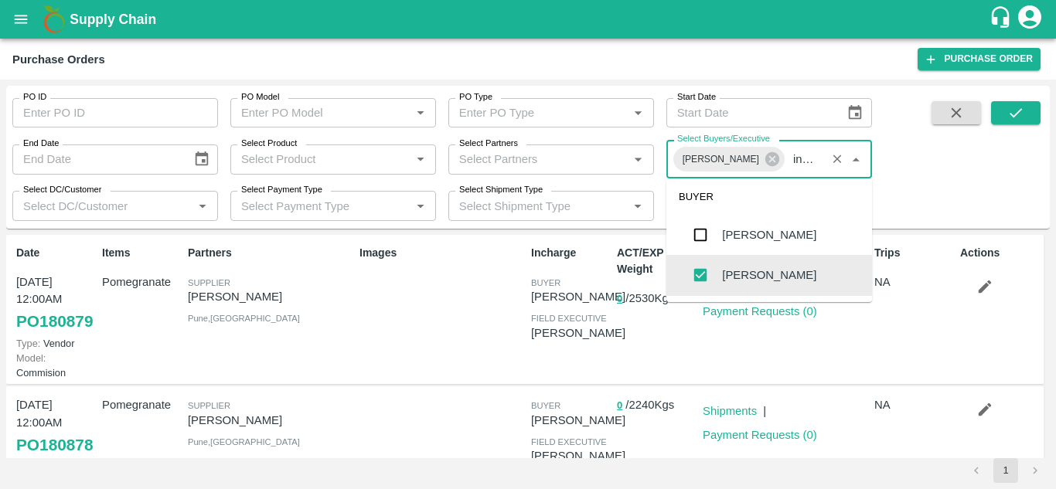
type input "inash"
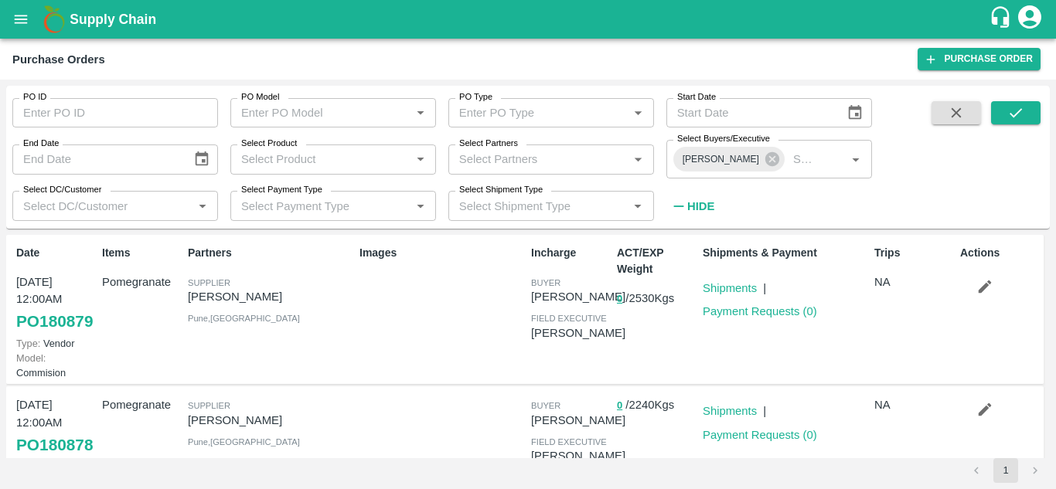
click at [592, 381] on div "Incharge buyer Avinash kumar field executive Akash Sargar" at bounding box center [568, 310] width 86 height 142
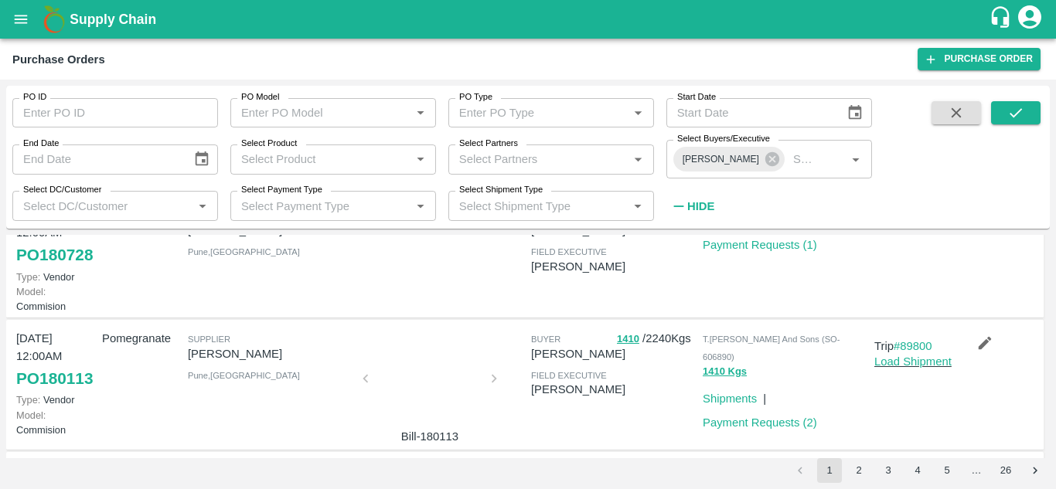
scroll to position [305, 0]
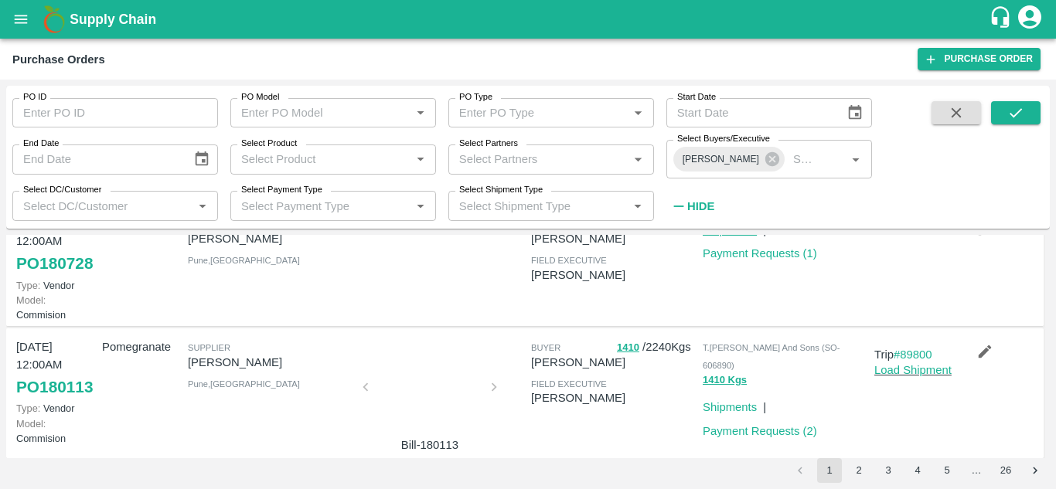
click at [725, 237] on link "Shipments" at bounding box center [730, 230] width 54 height 12
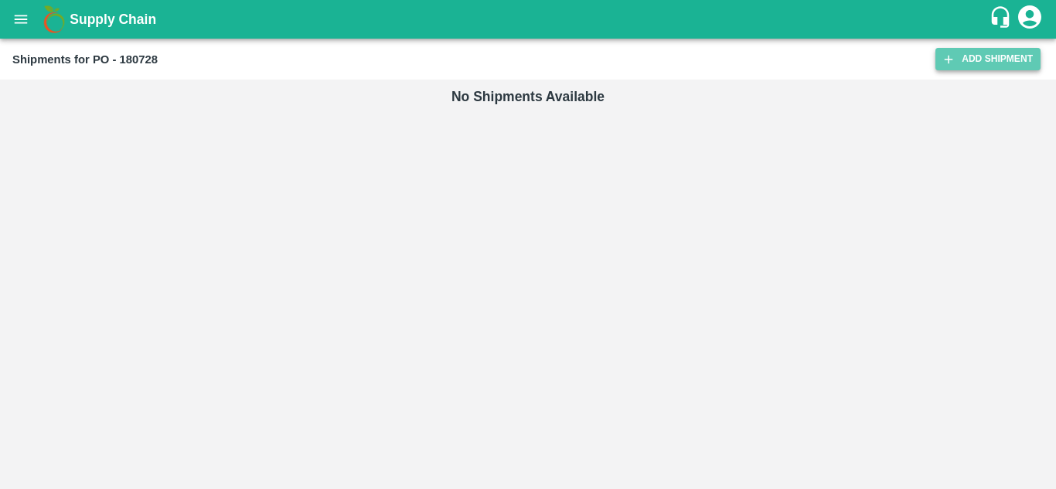
click at [990, 56] on link "Add Shipment" at bounding box center [987, 59] width 105 height 22
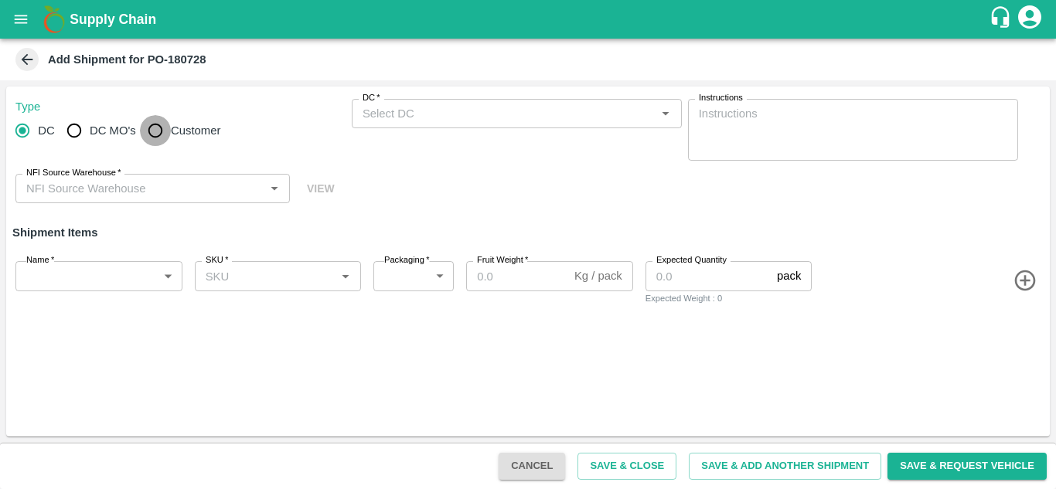
click at [149, 127] on input "Customer" at bounding box center [155, 130] width 31 height 31
radio input "true"
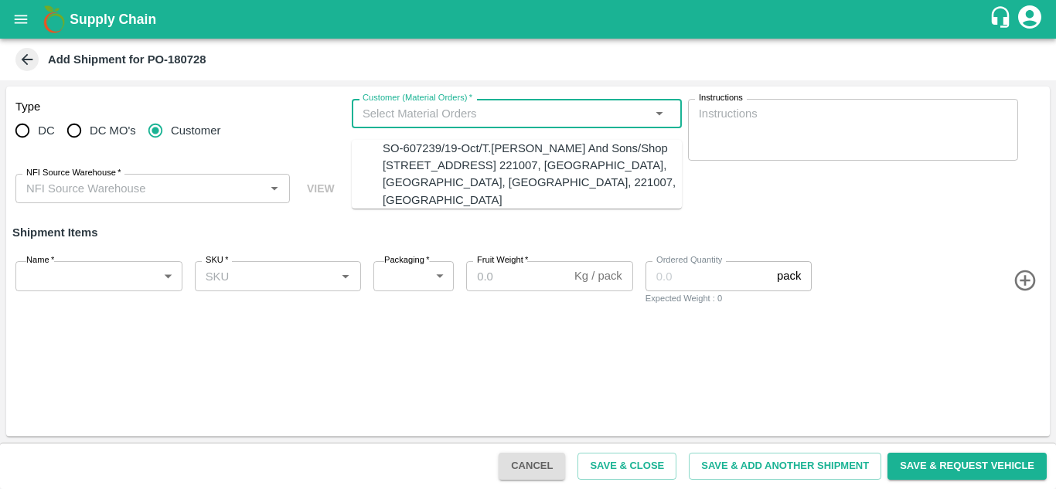
click at [447, 113] on input "Customer (Material Orders)   *" at bounding box center [503, 114] width 295 height 20
click at [434, 165] on div "SO-607239/19-Oct/T.Kishore Kapoor And Sons/Shop No B 27 , , Pahariya fruit mand…" at bounding box center [532, 174] width 299 height 69
type input "SO-607239/19-Oct/T.Kishore Kapoor And Sons/Shop No B 27 , , Pahariya fruit mand…"
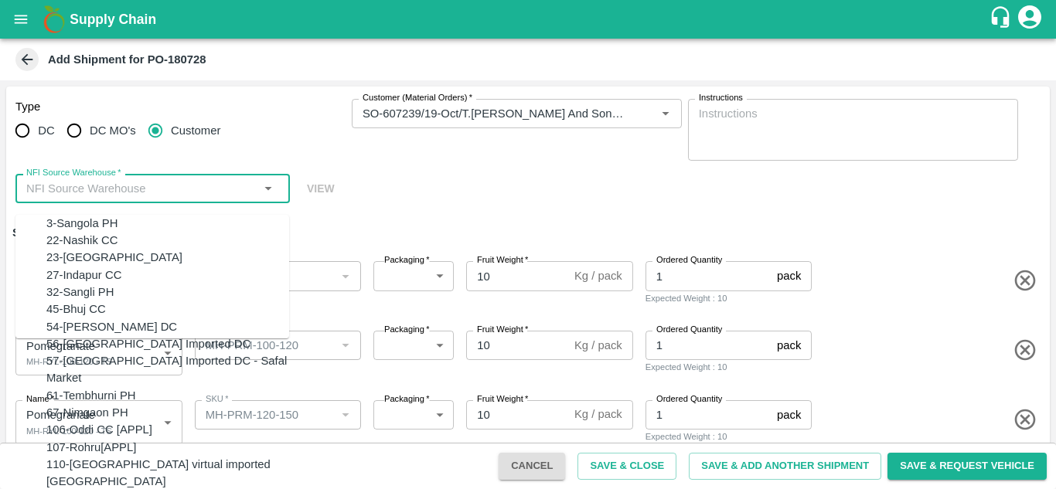
click at [153, 182] on input "NFI Source Warehouse   *" at bounding box center [140, 189] width 240 height 20
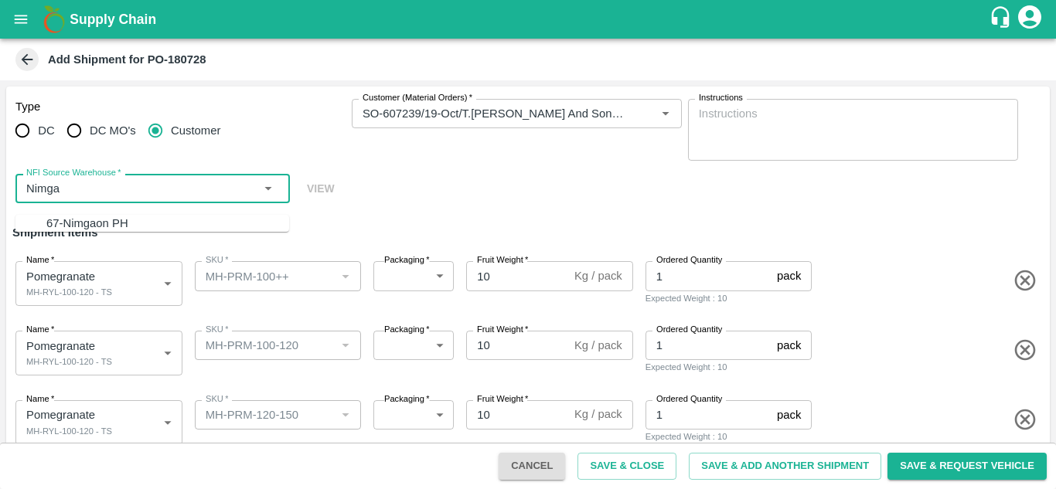
click at [94, 223] on div "67-Nimgaon PH" at bounding box center [87, 223] width 82 height 17
type input "67-Nimgaon PH"
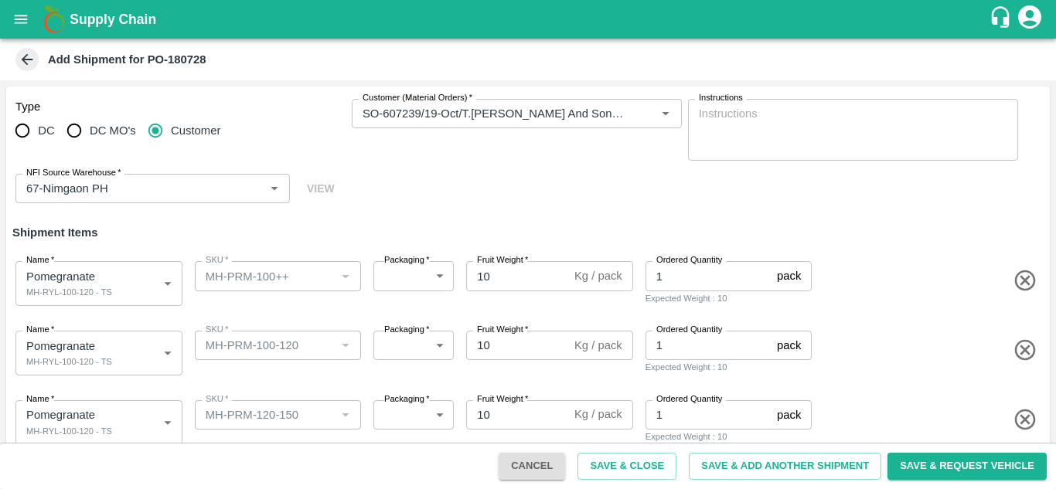
click at [155, 243] on div "Name   * Pomegranate MH-RYL-100-120 - TS 2111828 Name SKU   * SKU   * Packaging…" at bounding box center [525, 281] width 1050 height 76
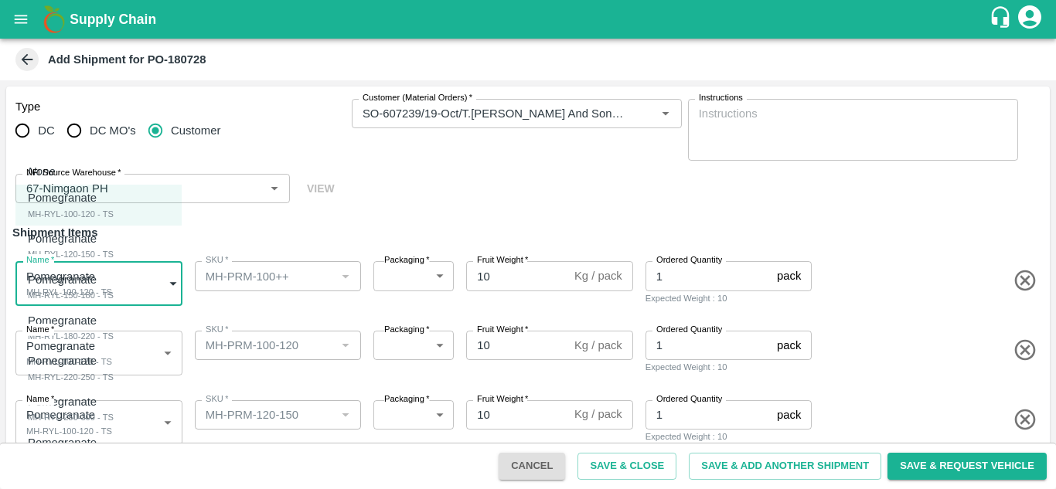
click at [73, 271] on body "Supply Chain Add Shipment for PO-180728 Type DC DC MO's Customer Customer (Mate…" at bounding box center [528, 244] width 1056 height 489
click at [88, 444] on p "Pomegranate" at bounding box center [62, 442] width 69 height 17
type input "2111834"
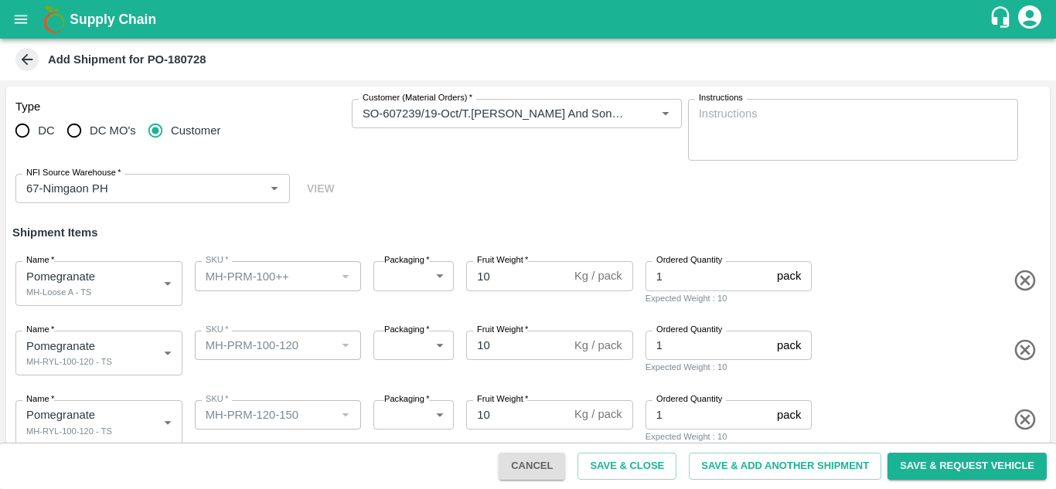
click at [107, 393] on div "Name   * Pomegranate MH-RYL-100-120 - TS 2111828 Name SKU   * SKU   * Packaging…" at bounding box center [525, 420] width 1050 height 76
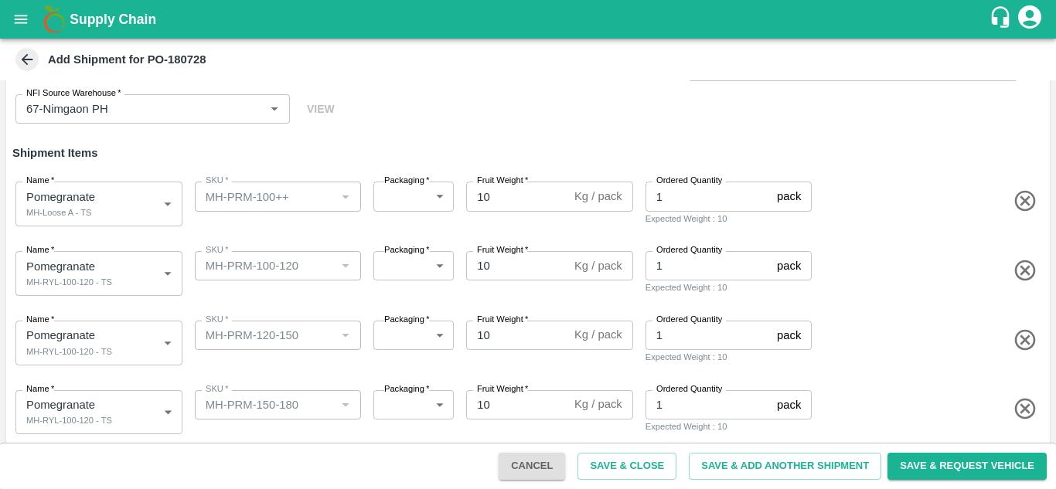
scroll to position [94, 0]
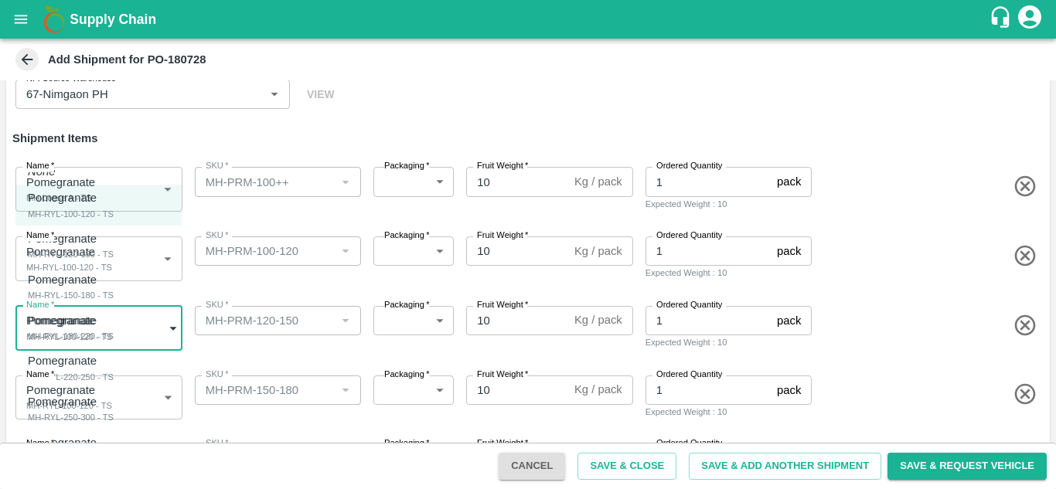
click at [97, 340] on body "Supply Chain Add Shipment for PO-180728 Type DC DC MO's Customer Customer (Mate…" at bounding box center [528, 244] width 1056 height 489
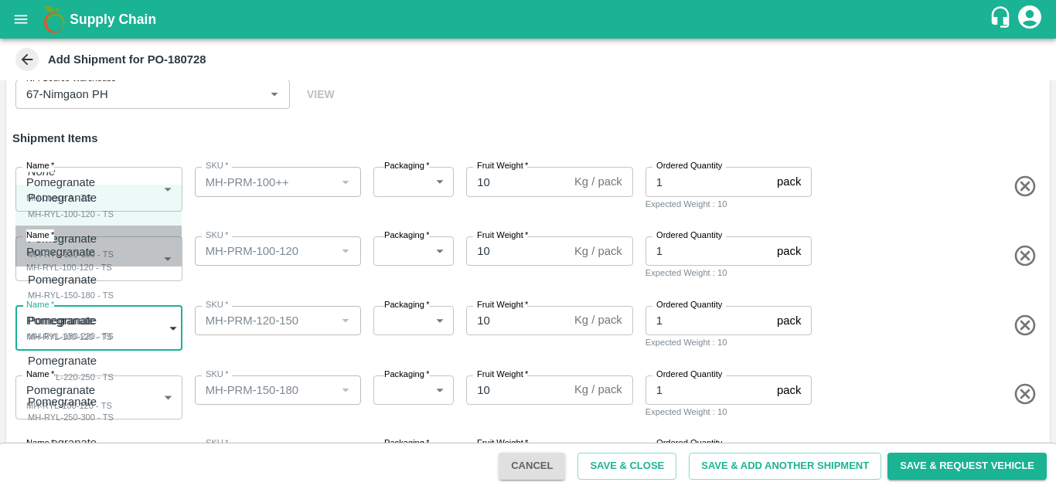
click at [65, 264] on li "Pomegranate MH-RYL-120-150 - TS" at bounding box center [98, 246] width 166 height 41
type input "2111829"
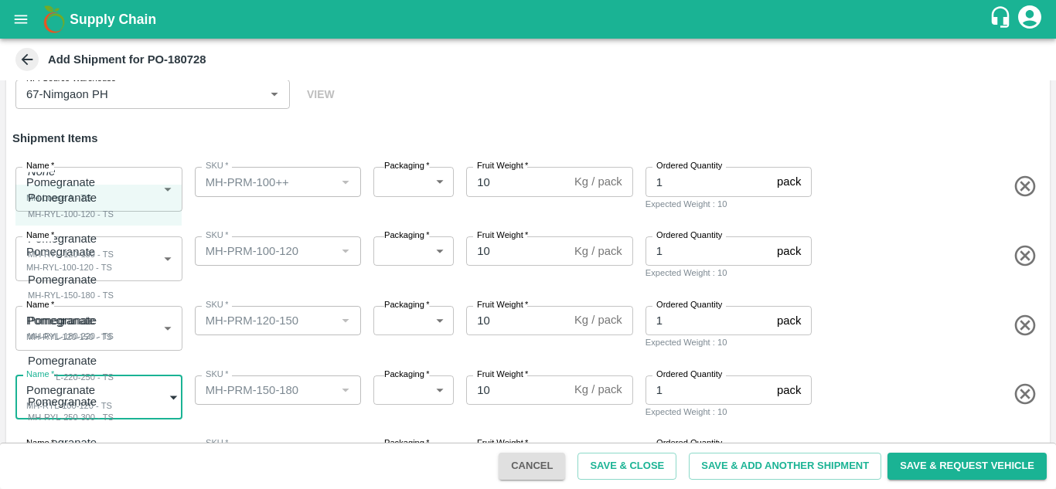
click at [113, 401] on body "Supply Chain Add Shipment for PO-180728 Type DC DC MO's Customer Customer (Mate…" at bounding box center [528, 244] width 1056 height 489
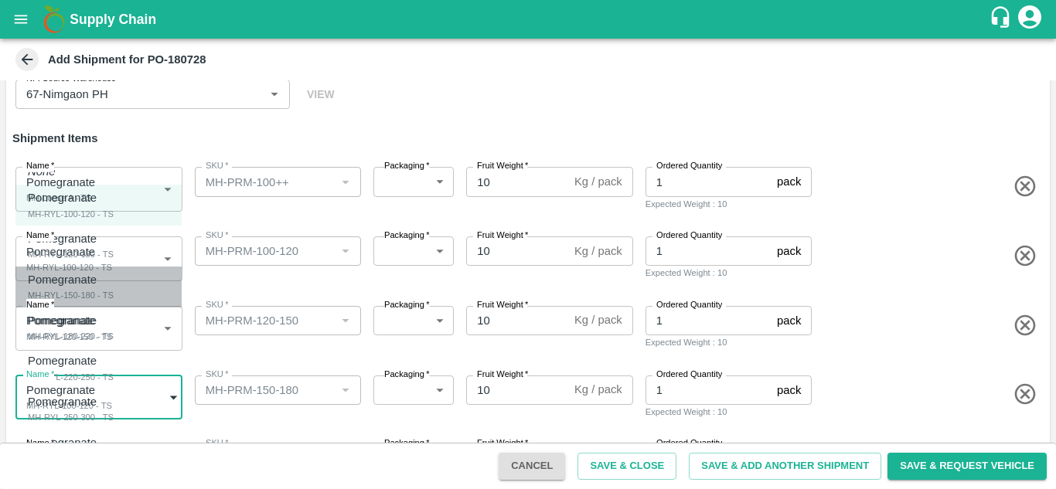
click at [81, 288] on div "MH-RYL-150-180 - TS" at bounding box center [71, 295] width 86 height 14
type input "2111830"
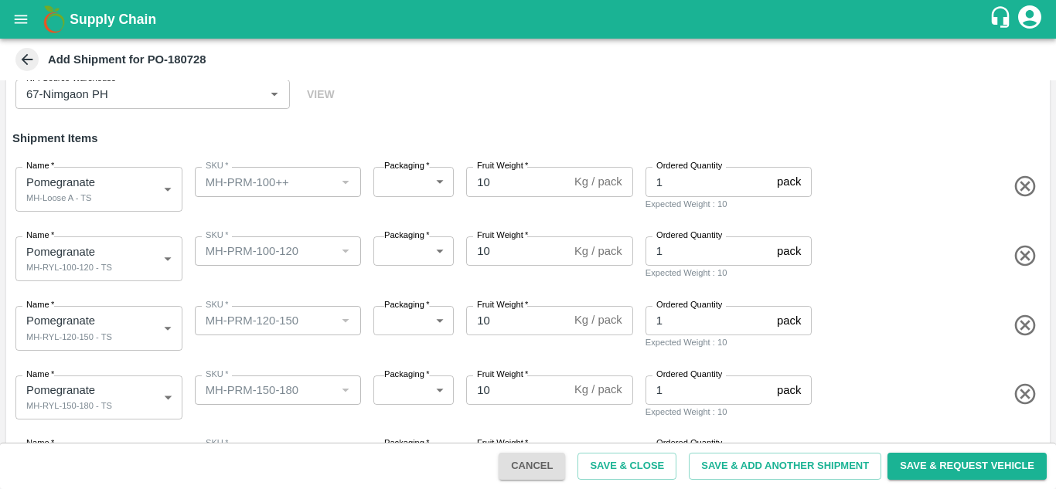
click at [247, 356] on div "Name   * Pomegranate MH-RYL-120-150 - TS 2111829 Name SKU   * SKU   * Packaging…" at bounding box center [525, 326] width 1050 height 76
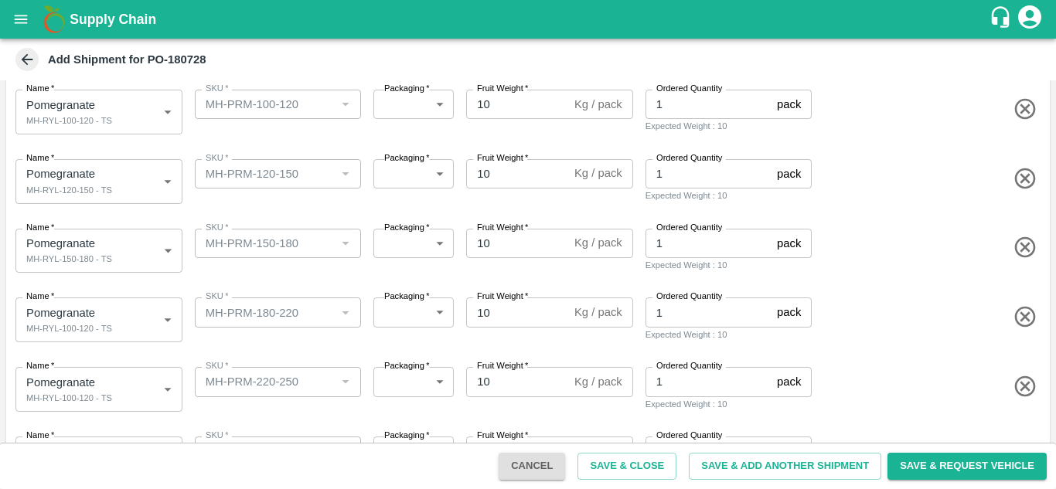
scroll to position [242, 0]
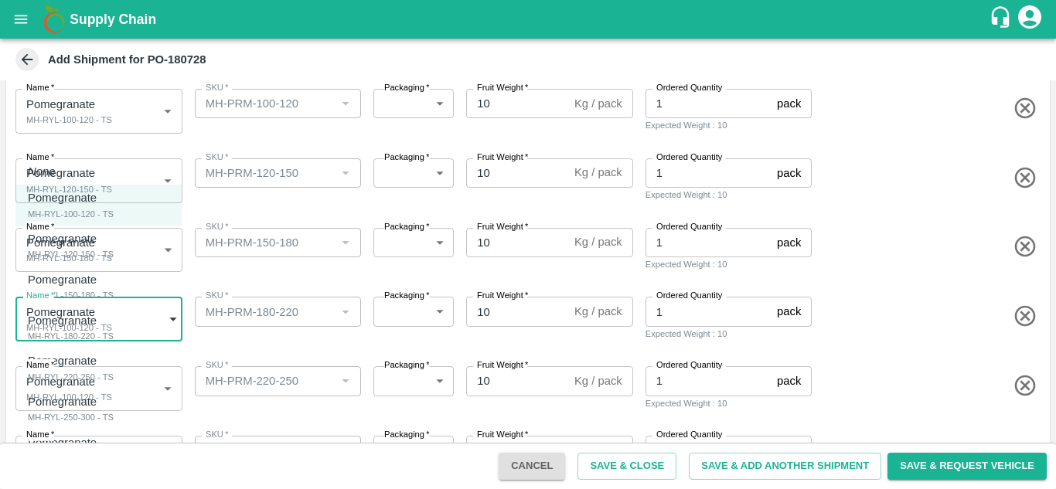
click at [102, 333] on body "Supply Chain Add Shipment for PO-180728 Type DC DC MO's Customer Customer (Mate…" at bounding box center [528, 244] width 1056 height 489
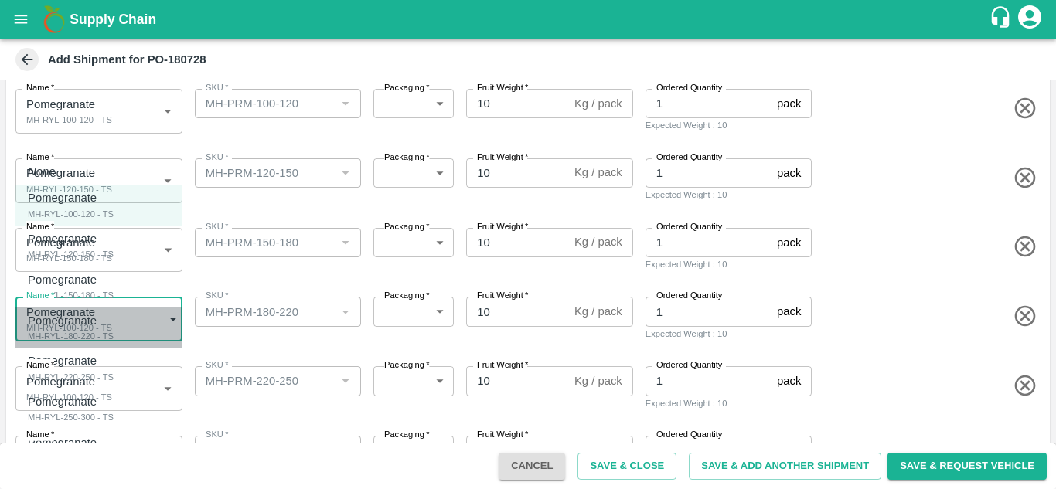
click at [97, 342] on div "MH-RYL-180-220 - TS" at bounding box center [71, 336] width 86 height 14
type input "2111831"
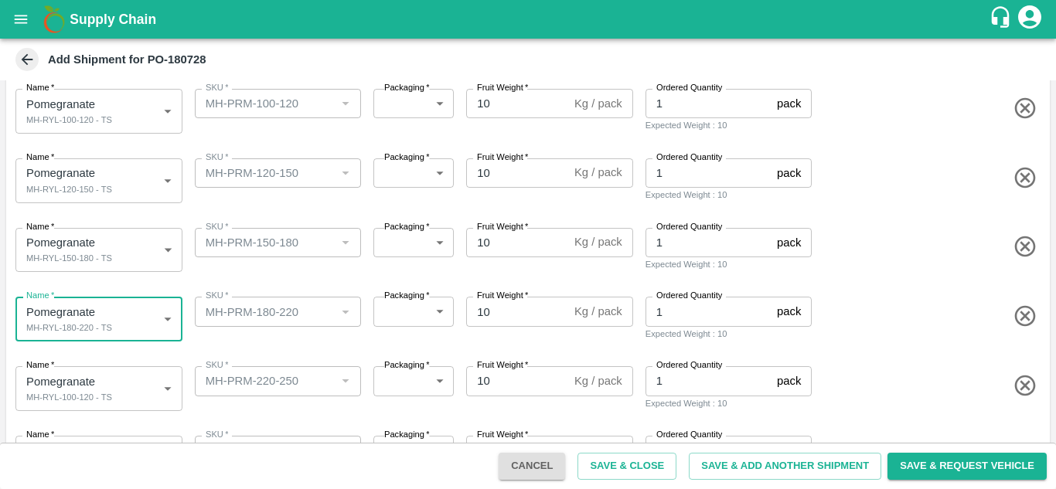
click at [111, 393] on body "Supply Chain Add Shipment for PO-180728 Type DC DC MO's Customer Customer (Mate…" at bounding box center [528, 244] width 1056 height 489
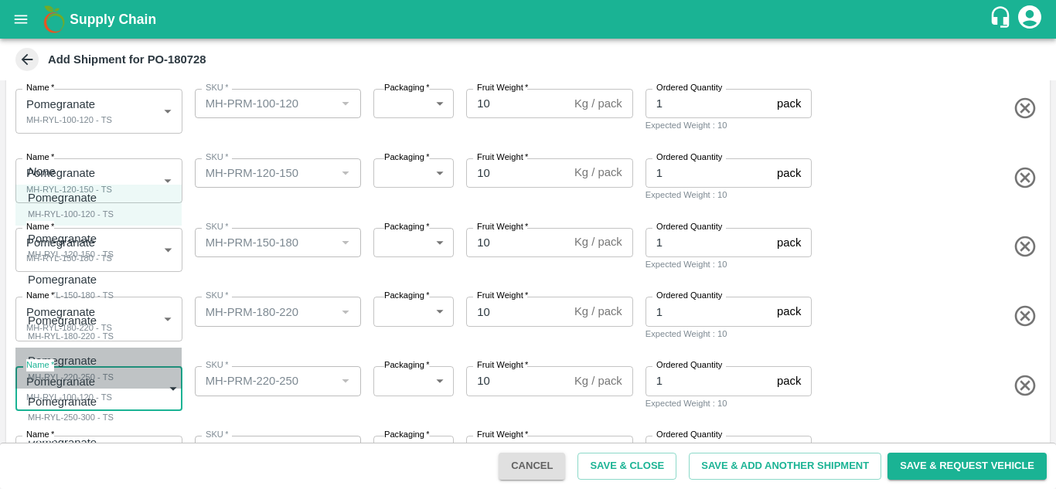
click at [73, 377] on div "MH-RYL-220-250 - TS" at bounding box center [71, 377] width 86 height 14
type input "2111832"
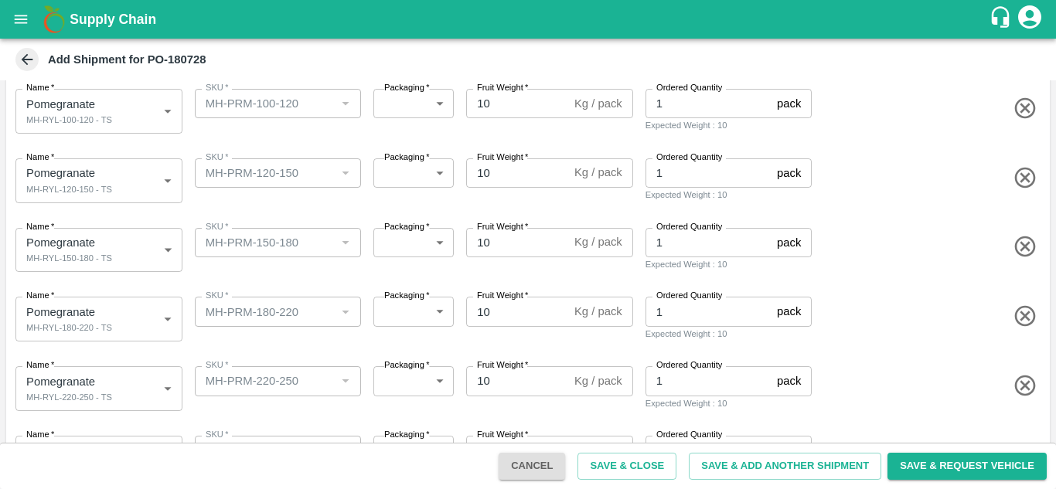
click at [220, 403] on div "SKU   * SKU   *" at bounding box center [275, 385] width 173 height 51
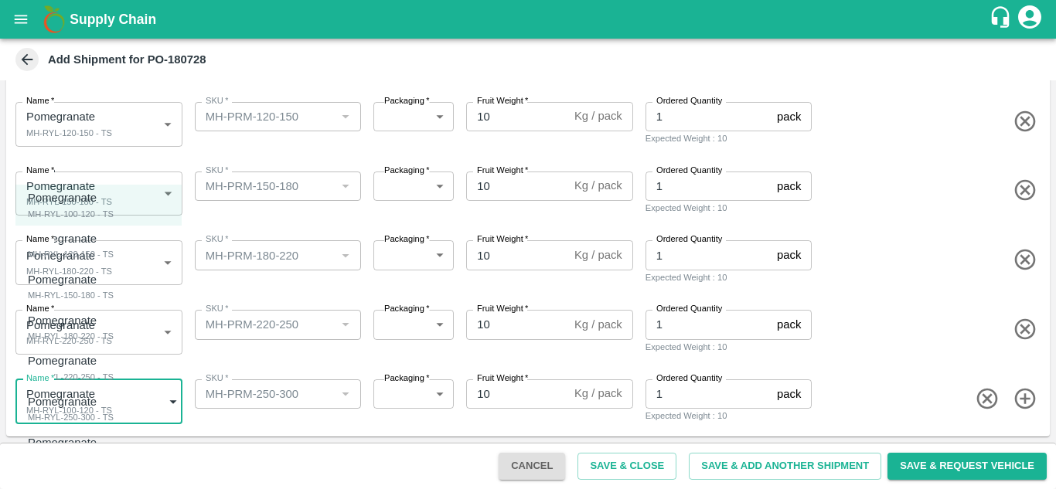
click at [71, 410] on body "Supply Chain Add Shipment for PO-180728 Type DC DC MO's Customer Customer (Mate…" at bounding box center [528, 244] width 1056 height 489
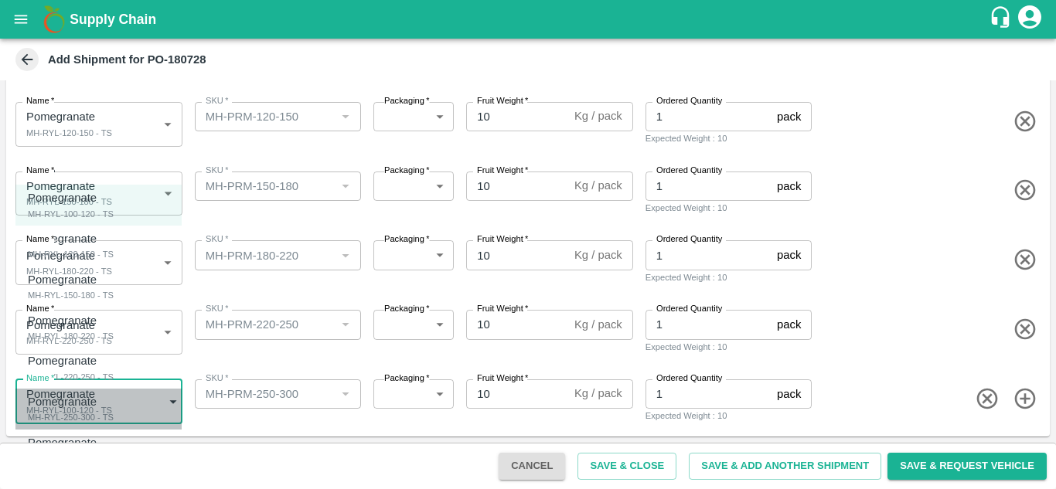
click at [43, 417] on div "MH-RYL-250-300 - TS" at bounding box center [71, 417] width 86 height 14
type input "2111833"
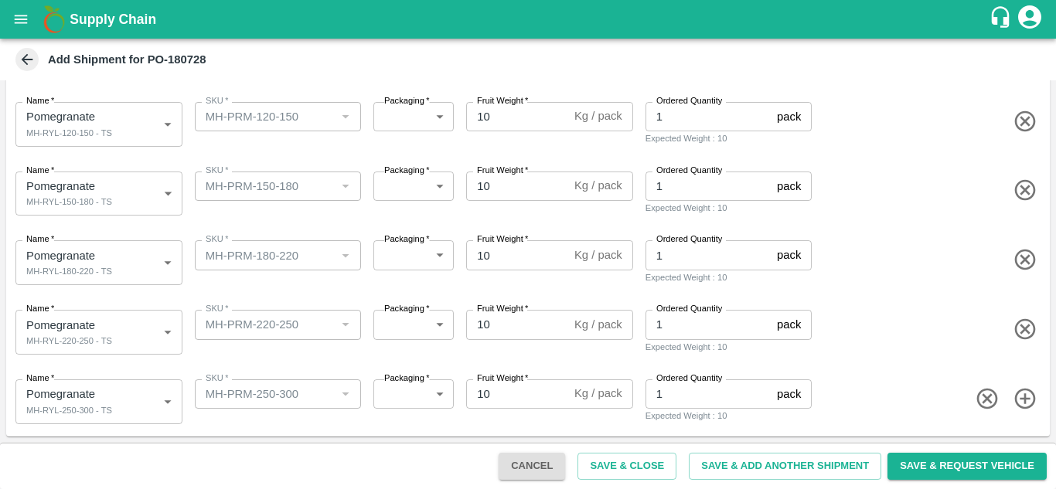
click at [216, 351] on div "SKU   * SKU   *" at bounding box center [275, 329] width 173 height 51
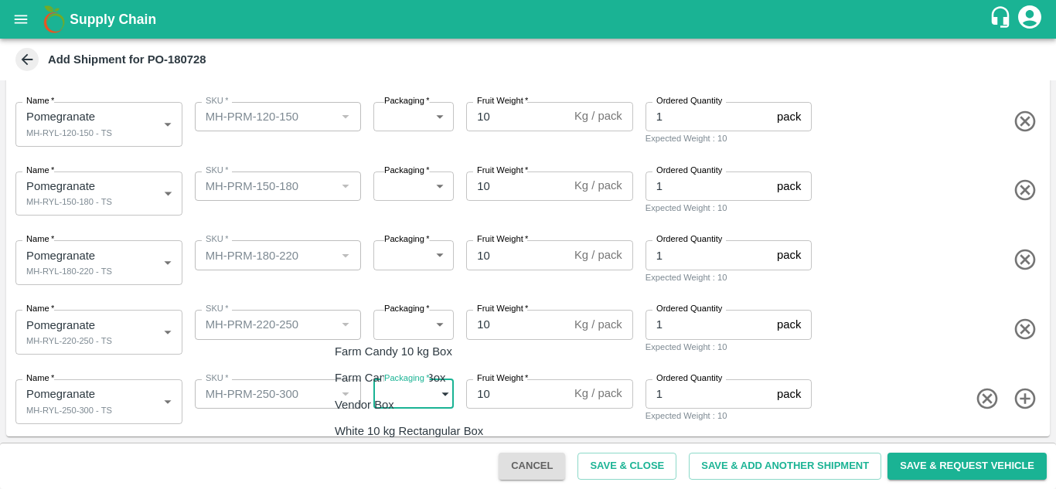
click at [383, 391] on body "Supply Chain Add Shipment for PO-180728 Type DC DC MO's Customer Customer (Mate…" at bounding box center [528, 244] width 1056 height 489
click at [361, 394] on li "Vendor Box" at bounding box center [412, 405] width 181 height 26
type input "276"
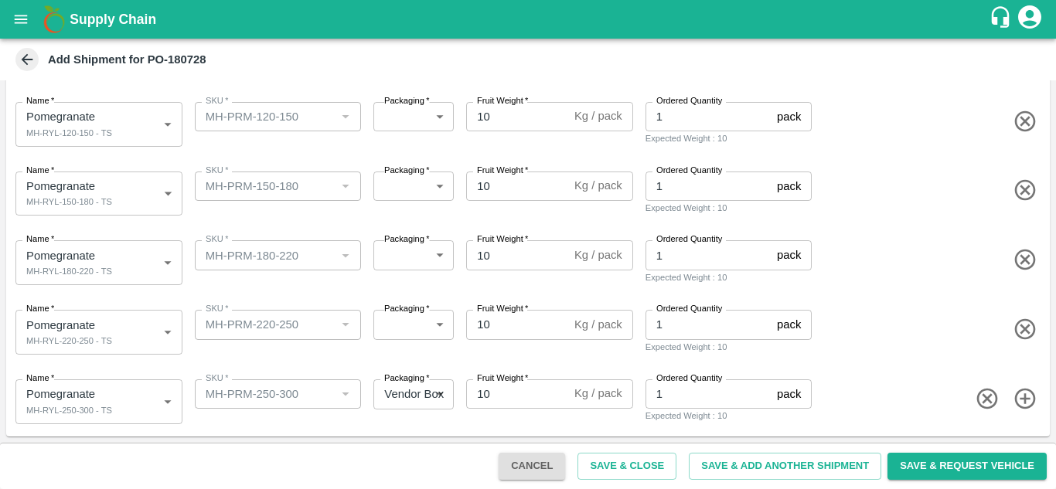
click at [414, 315] on label "Packaging   *" at bounding box center [407, 309] width 46 height 12
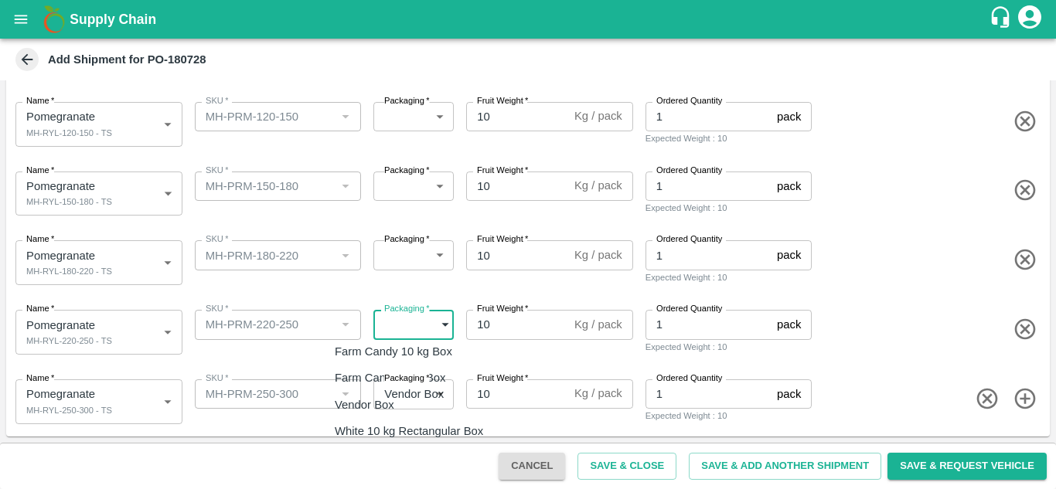
click at [408, 321] on body "Supply Chain Add Shipment for PO-180728 Type DC DC MO's Customer Customer (Mate…" at bounding box center [528, 244] width 1056 height 489
click at [370, 408] on p "Vendor Box" at bounding box center [365, 405] width 60 height 17
type input "276"
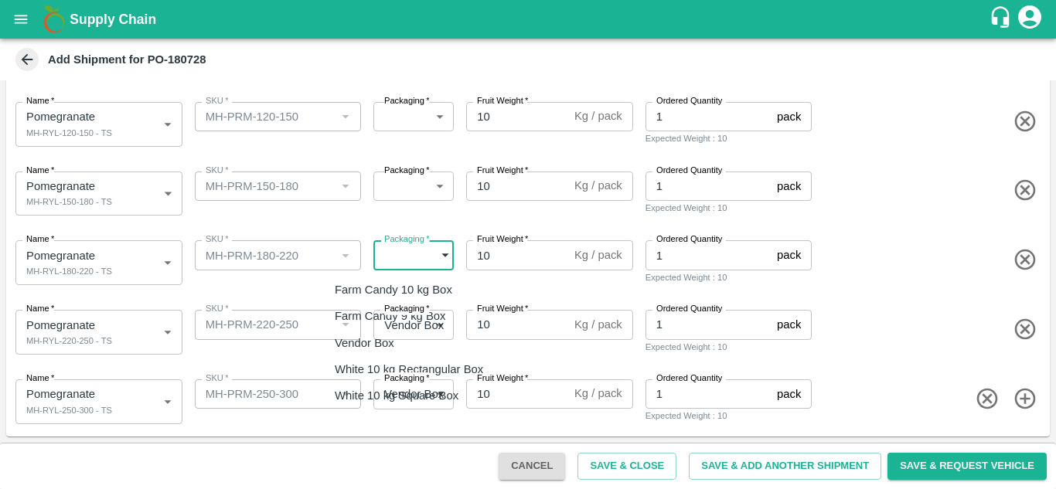
click at [397, 262] on body "Supply Chain Add Shipment for PO-180728 Type DC DC MO's Customer Customer (Mate…" at bounding box center [528, 244] width 1056 height 489
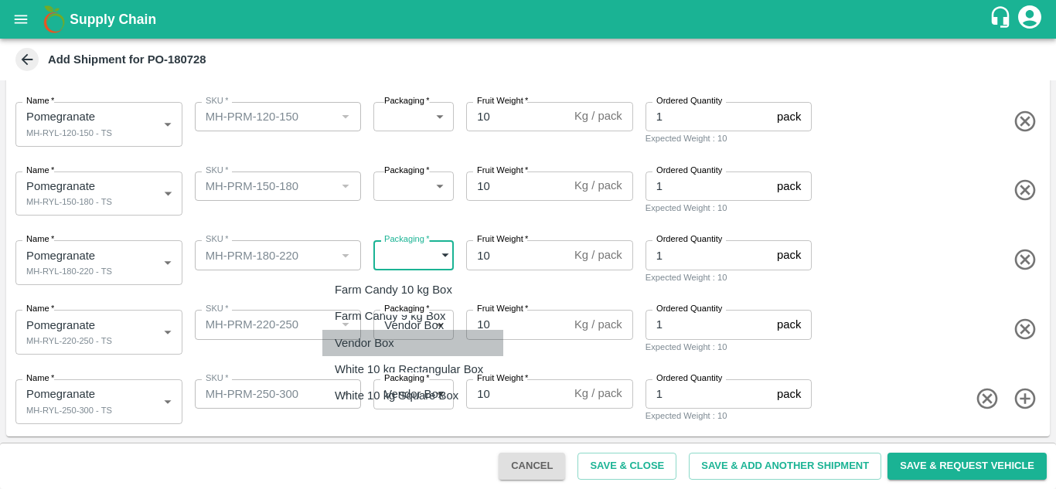
click at [373, 336] on p "Vendor Box" at bounding box center [365, 343] width 60 height 17
type input "276"
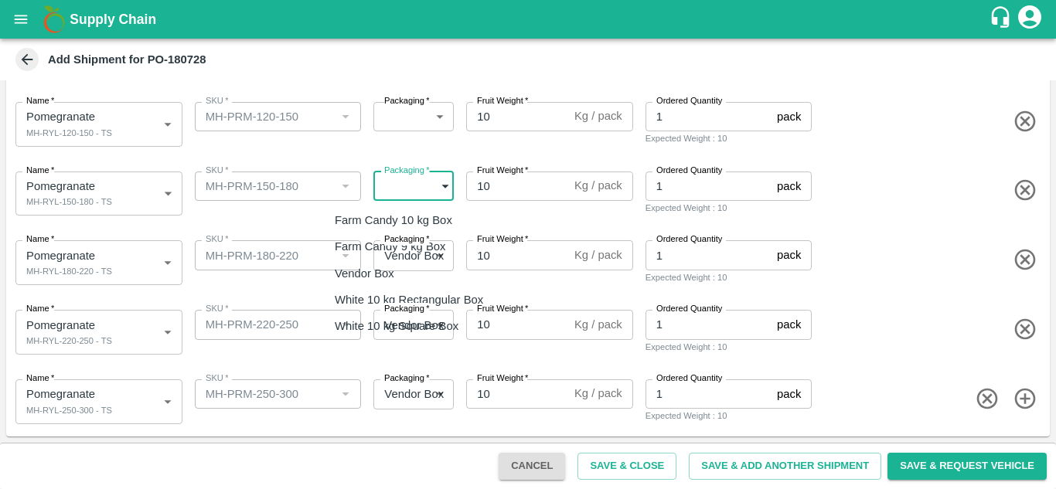
click at [408, 180] on body "Supply Chain Add Shipment for PO-180728 Type DC DC MO's Customer Customer (Mate…" at bounding box center [528, 244] width 1056 height 489
click at [361, 282] on li "Vendor Box" at bounding box center [412, 273] width 181 height 26
type input "276"
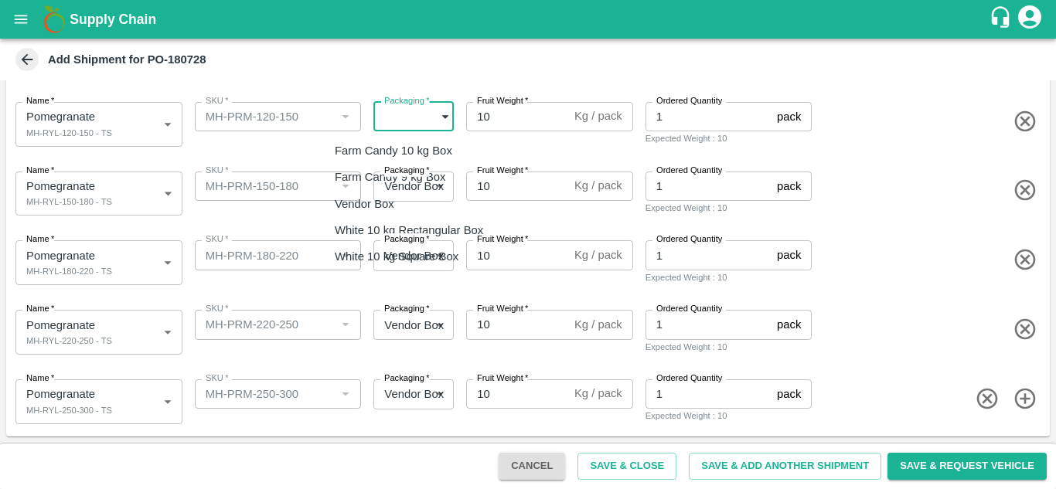
click at [396, 122] on body "Supply Chain Add Shipment for PO-180728 Type DC DC MO's Customer Customer (Mate…" at bounding box center [528, 244] width 1056 height 489
click at [380, 203] on p "Vendor Box" at bounding box center [365, 204] width 60 height 17
type input "276"
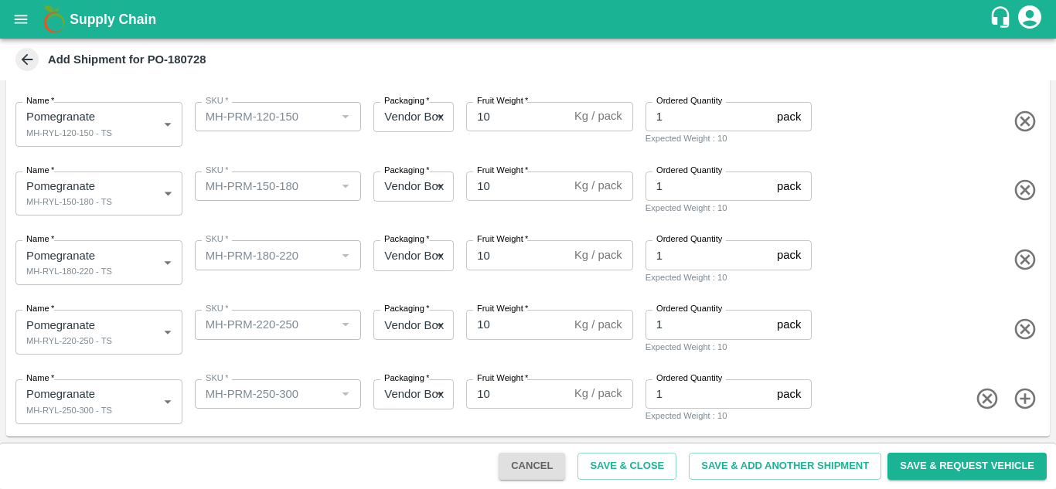
click at [332, 224] on div "Name   * Pomegranate MH-RYL-180-220 - TS 2111831 Name SKU   * SKU   * Packaging…" at bounding box center [525, 260] width 1050 height 76
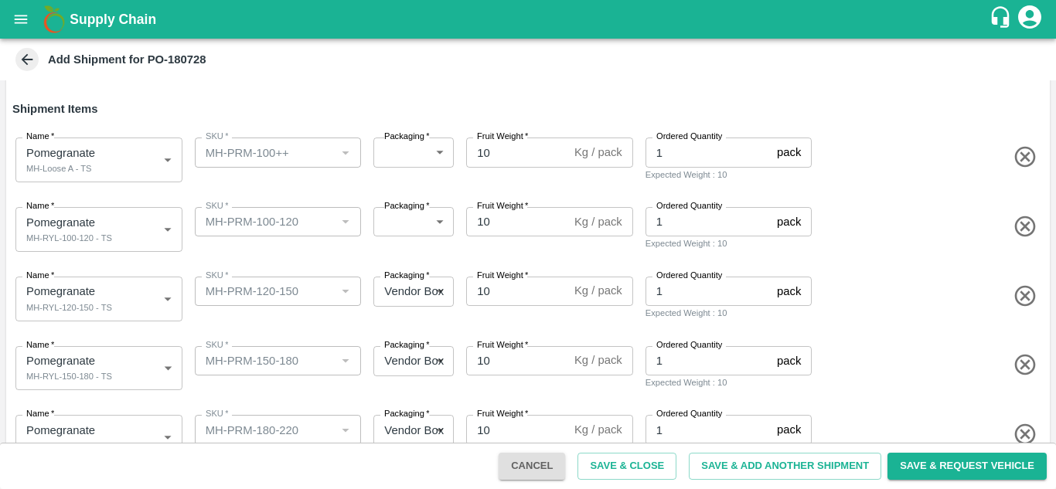
scroll to position [123, 0]
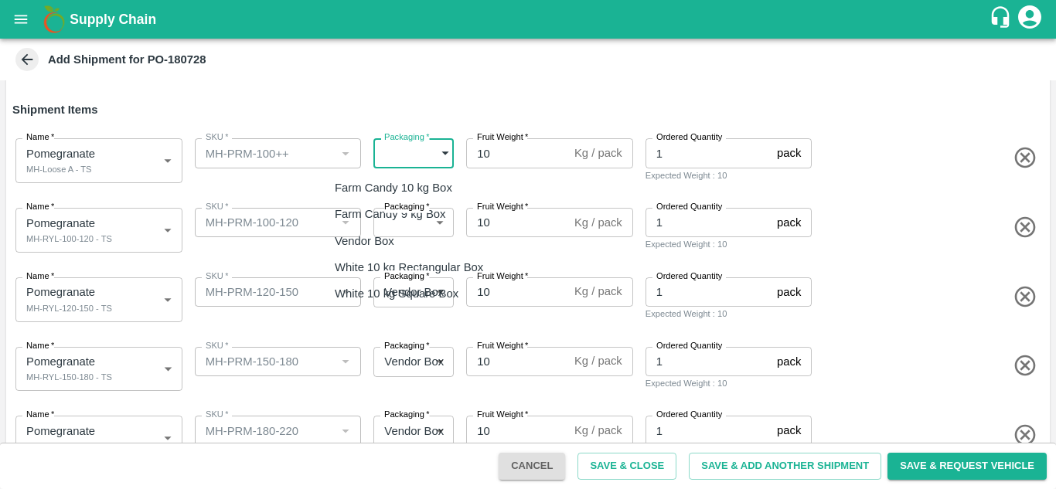
click at [412, 157] on body "Supply Chain Add Shipment for PO-180728 Type DC DC MO's Customer Customer (Mate…" at bounding box center [528, 244] width 1056 height 489
click at [373, 233] on p "Vendor Box" at bounding box center [365, 241] width 60 height 17
type input "276"
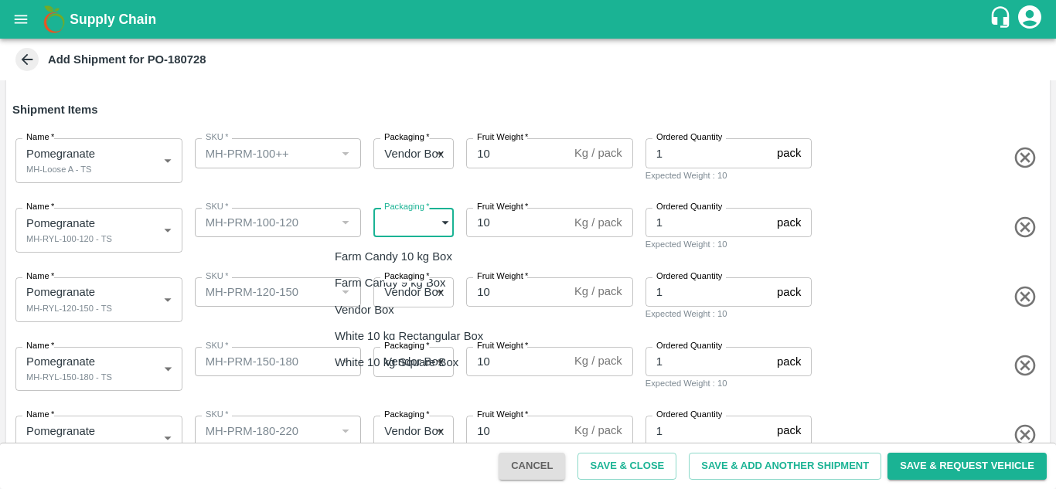
click at [402, 220] on body "Supply Chain Add Shipment for PO-180728 Type DC DC MO's Customer Customer (Mate…" at bounding box center [528, 244] width 1056 height 489
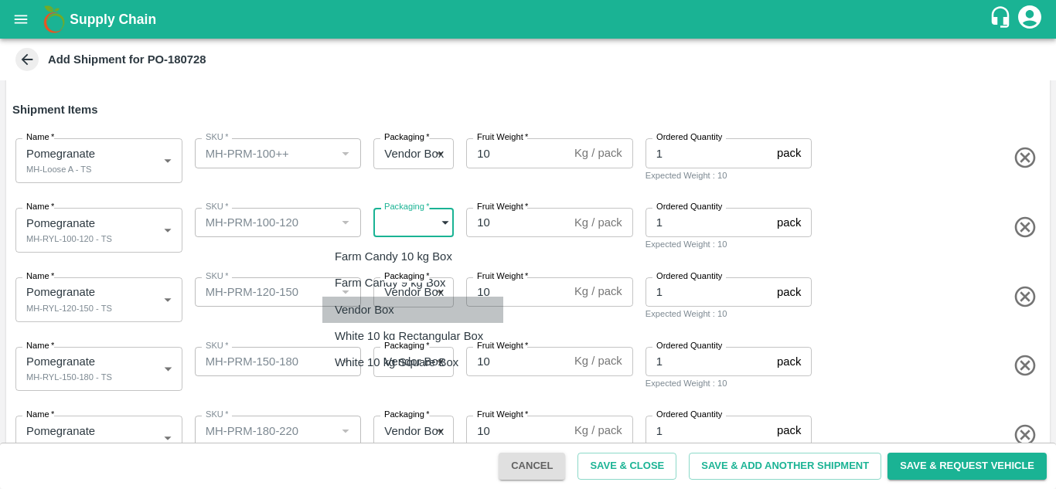
click at [370, 301] on p "Vendor Box" at bounding box center [365, 309] width 60 height 17
type input "276"
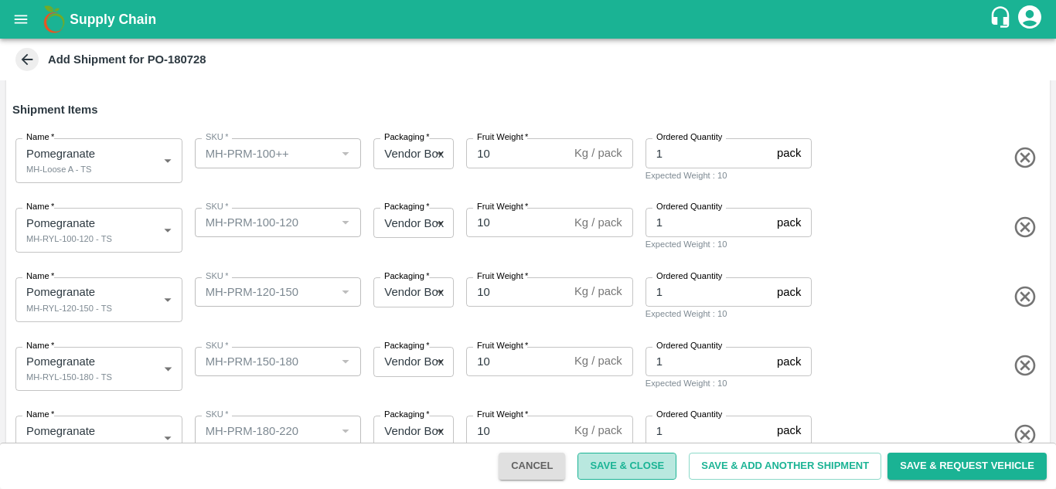
click at [614, 471] on button "Save & Close" at bounding box center [626, 466] width 99 height 27
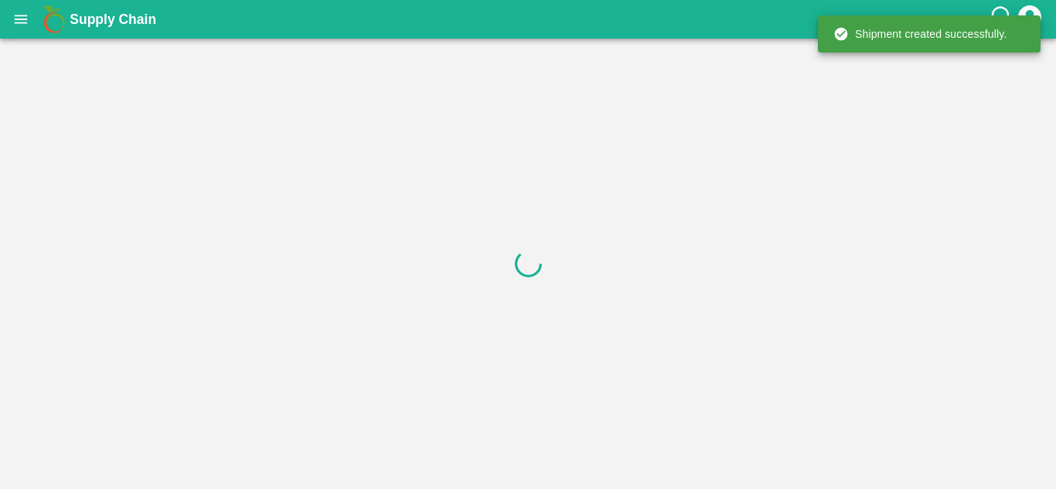
click at [614, 471] on div at bounding box center [528, 264] width 1056 height 451
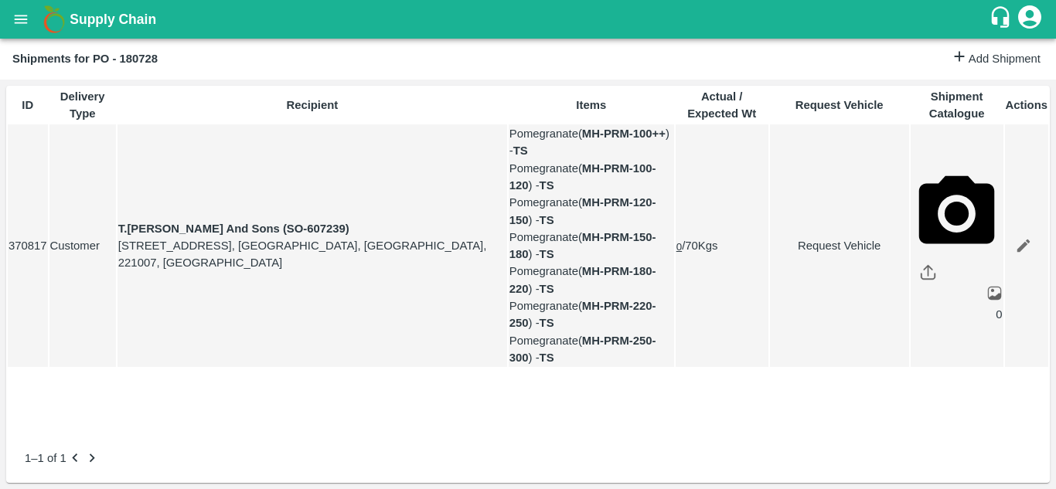
click at [835, 253] on link "Request Vehicle" at bounding box center [840, 245] width 138 height 17
type input "DD/MM/YYYY hh:mm aa"
type input "17/10/2025 05:45 AM"
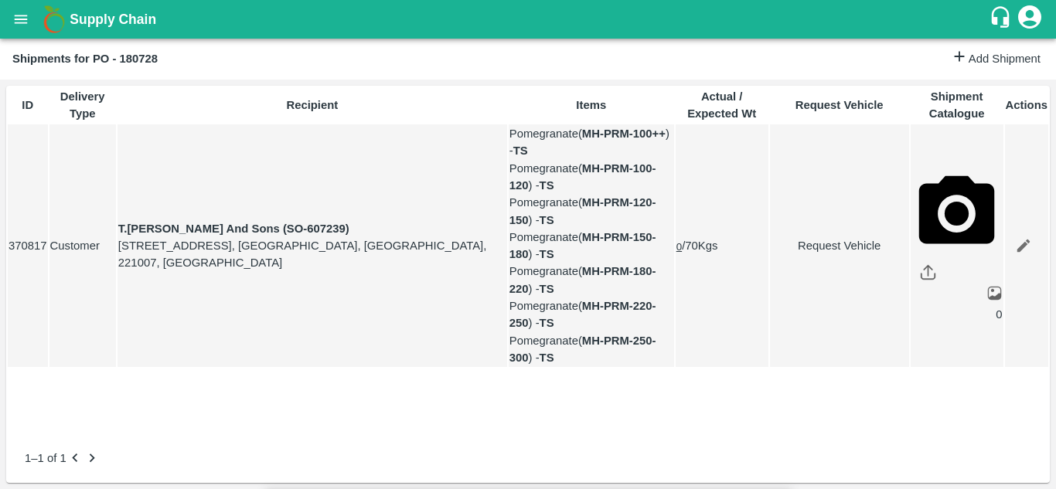
type input "13/10/2025 12:00 AM"
click at [678, 86] on body "Supply Chain Shipments for PO - 180728 Add Shipment ID Delivery Type Recipient …" at bounding box center [528, 244] width 1056 height 489
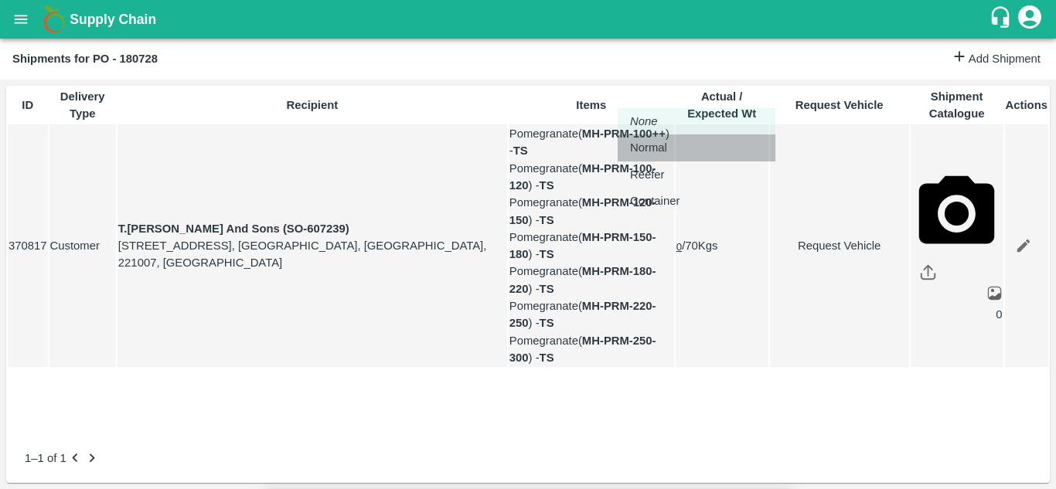
click at [652, 148] on p "Normal" at bounding box center [648, 147] width 37 height 17
type input "1"
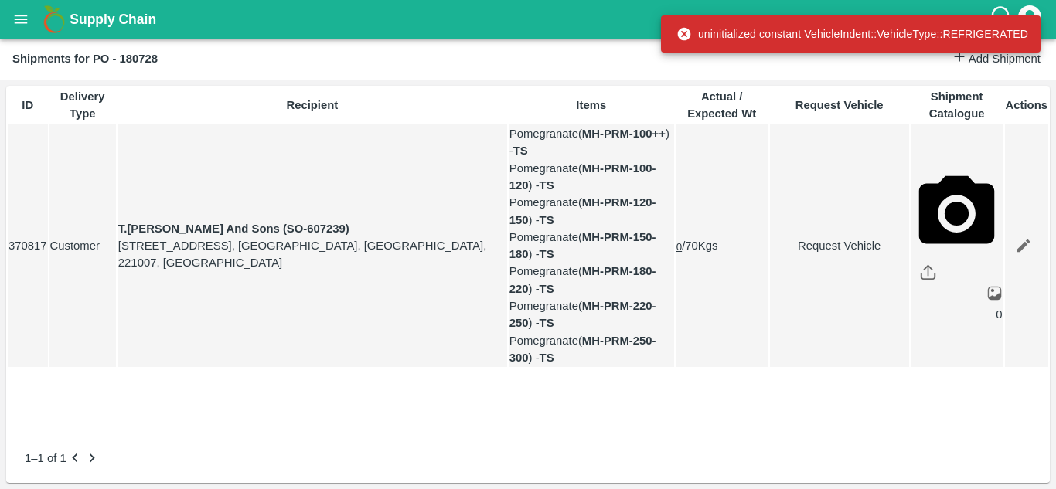
click at [815, 254] on link "Request Vehicle" at bounding box center [840, 245] width 138 height 17
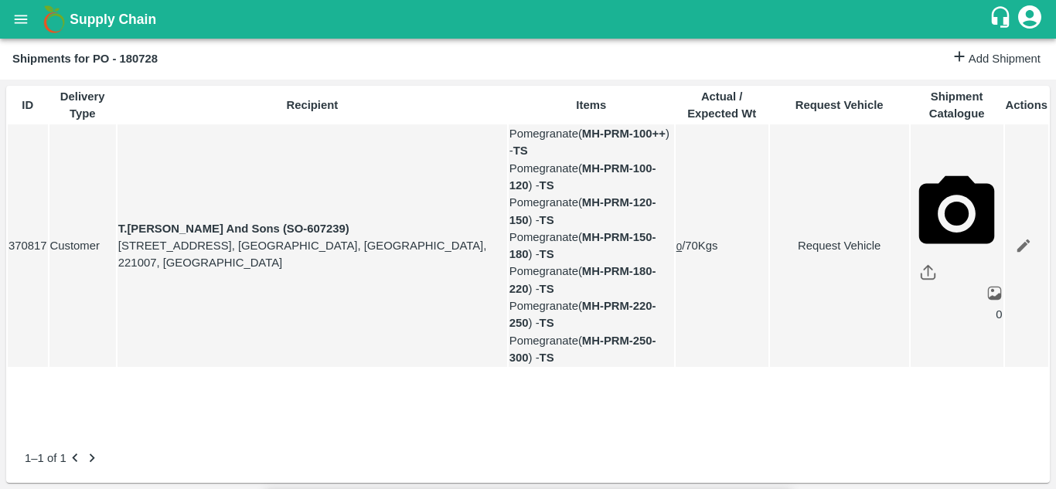
type input "1"
type input "13/10/2025 12:00 AM"
type input "17/10/2025 05:45 AM"
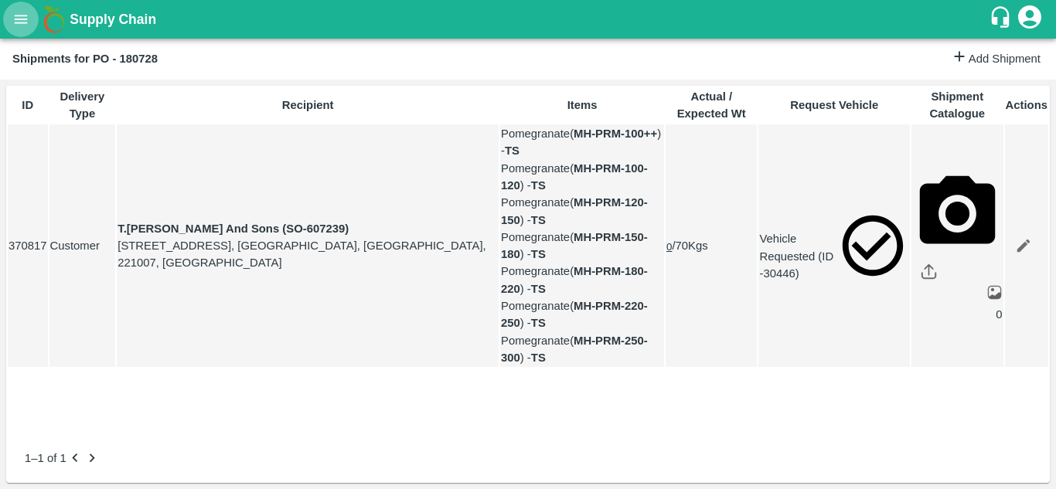
click at [17, 22] on icon "open drawer" at bounding box center [20, 19] width 17 height 17
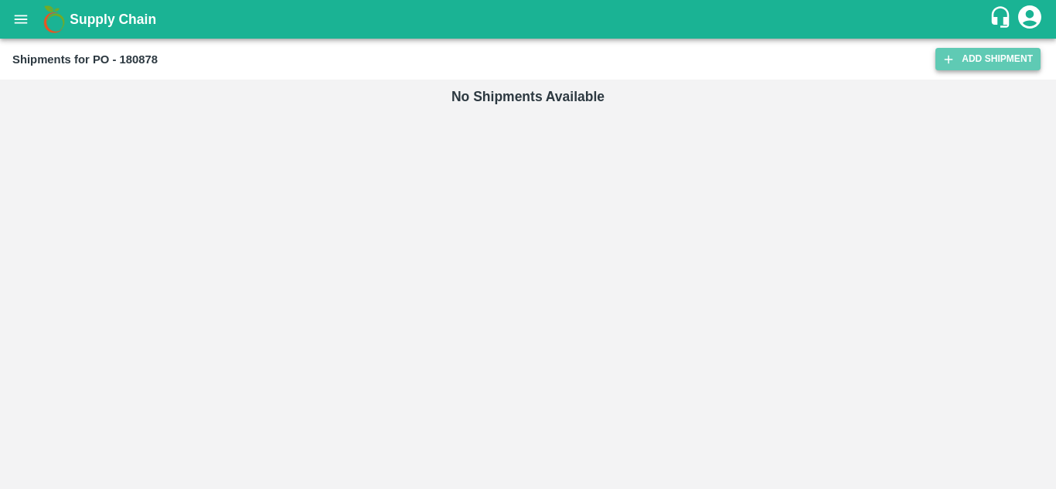
click at [965, 65] on link "Add Shipment" at bounding box center [987, 59] width 105 height 22
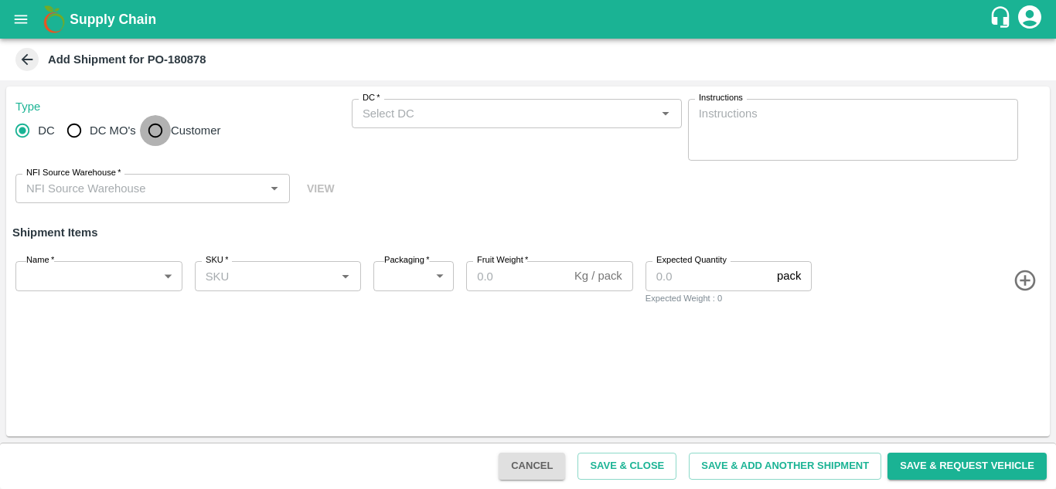
click at [158, 139] on input "Customer" at bounding box center [155, 130] width 31 height 31
radio input "true"
click at [416, 119] on input "Customer (Material Orders)   *" at bounding box center [503, 114] width 295 height 20
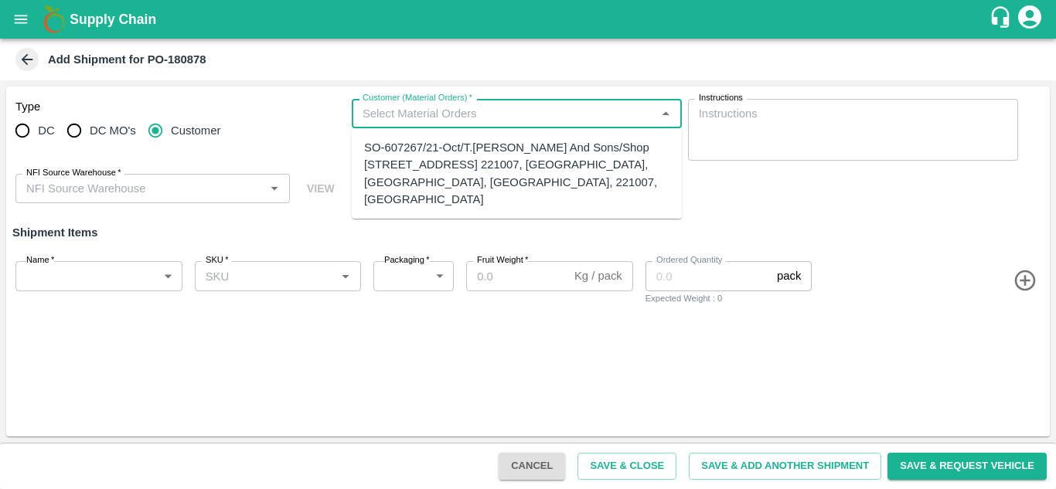
click at [417, 172] on div "SO-607267/21-Oct/T.[PERSON_NAME] And Sons/Shop [STREET_ADDRESS] 221007, [GEOGRA…" at bounding box center [516, 173] width 305 height 69
type input "SO-607267/21-Oct/T.[PERSON_NAME] And Sons/Shop [STREET_ADDRESS] 221007, [GEOGRA…"
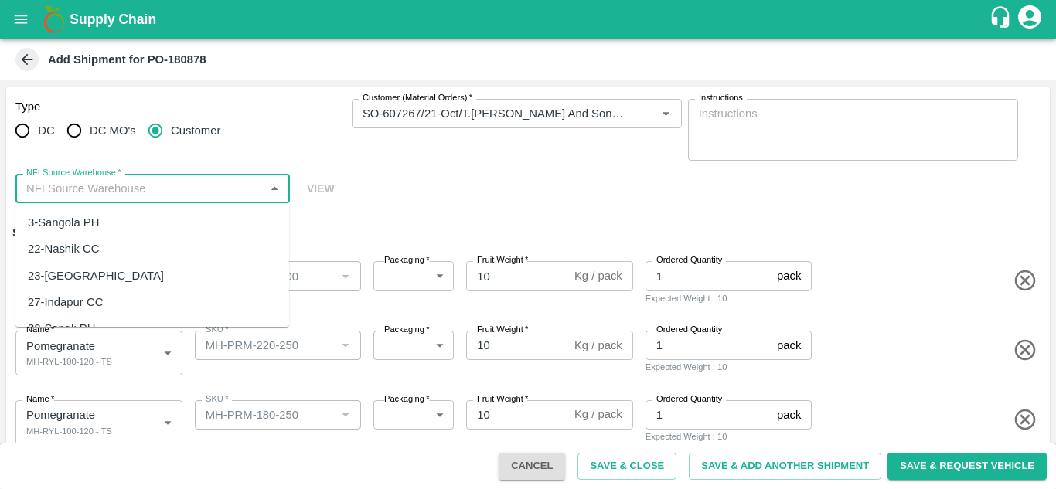
click at [76, 192] on input "NFI Source Warehouse   *" at bounding box center [140, 189] width 240 height 20
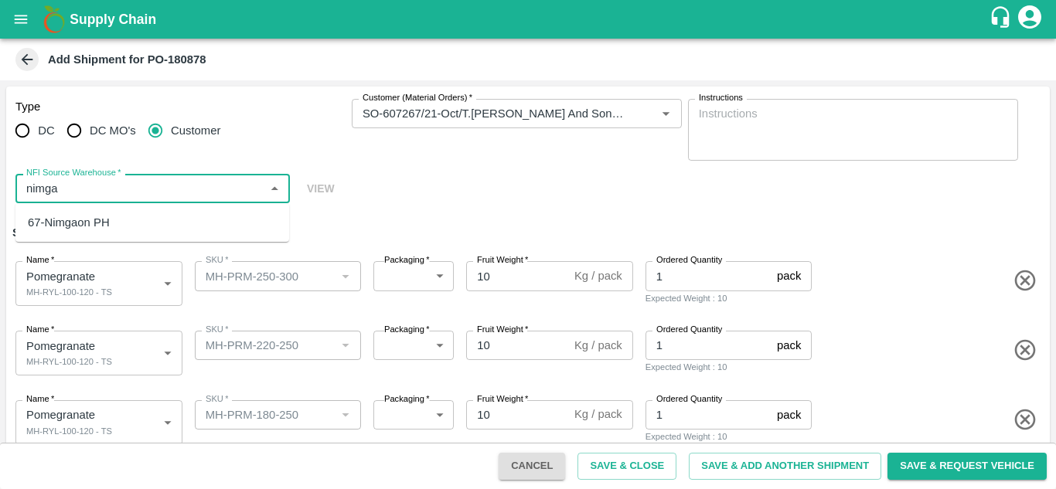
click at [84, 221] on div "67-Nimgaon PH" at bounding box center [69, 222] width 82 height 17
type input "67-Nimgaon PH"
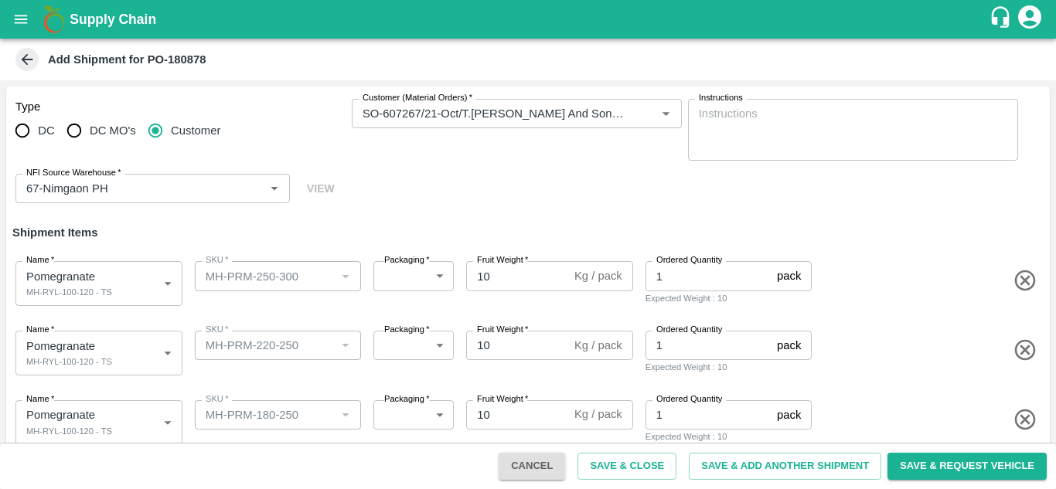
click at [145, 216] on div "Type DC DC MO's Customer Customer (Material Orders)   * Customer (Material Orde…" at bounding box center [527, 152] width 1043 height 130
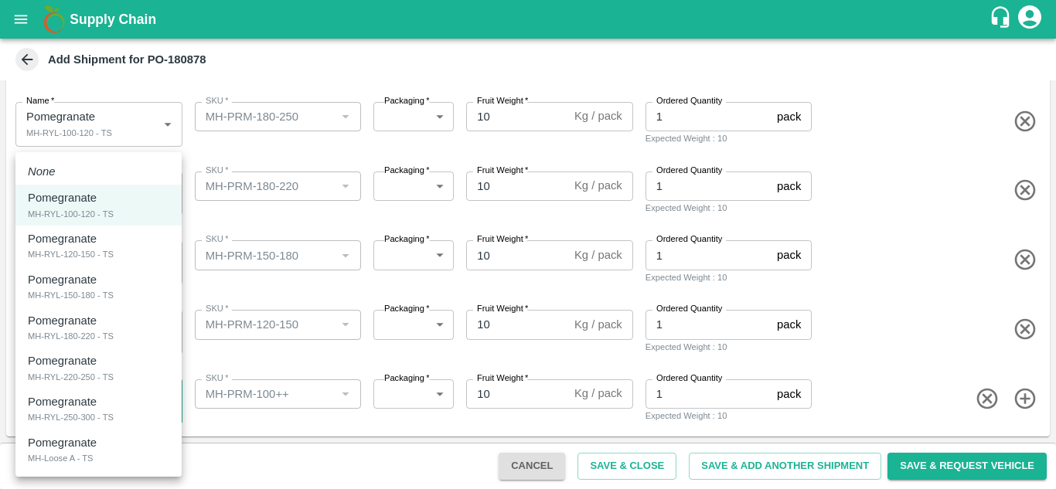
click at [83, 406] on body "Supply Chain Add Shipment for PO-180878 Type DC DC MO's Customer Customer (Mate…" at bounding box center [528, 244] width 1056 height 489
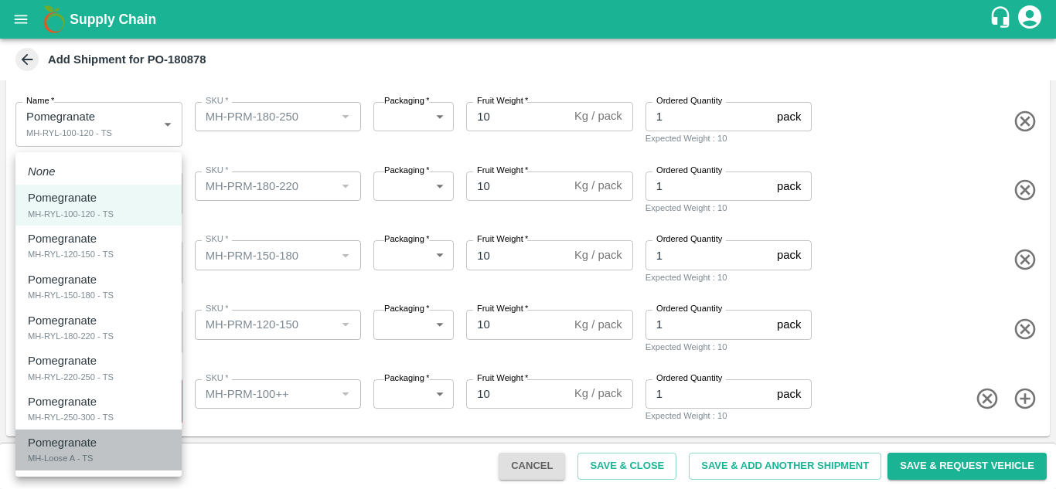
click at [80, 453] on div "MH-Loose A - TS" at bounding box center [61, 458] width 66 height 14
type input "2113450"
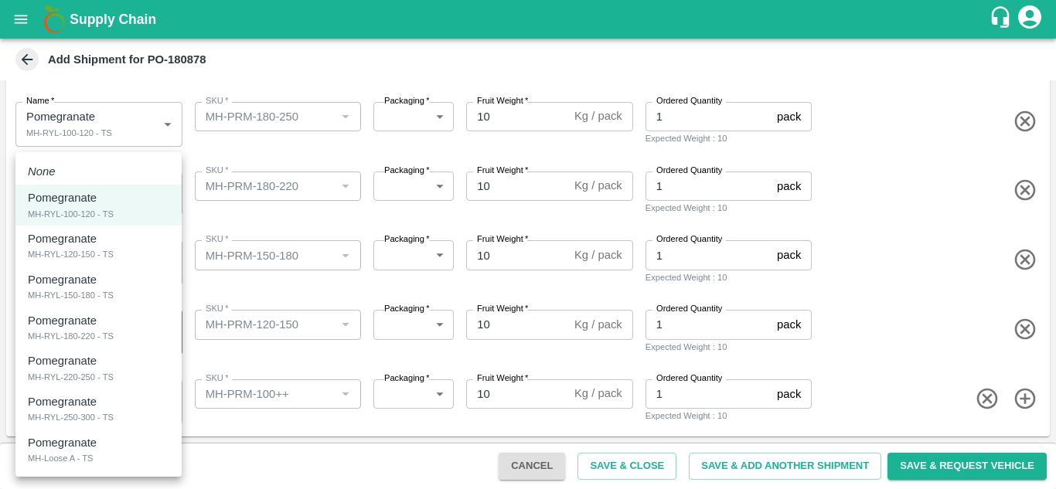
click at [93, 331] on body "Supply Chain Add Shipment for PO-180878 Type DC DC MO's Customer Customer (Mate…" at bounding box center [528, 244] width 1056 height 489
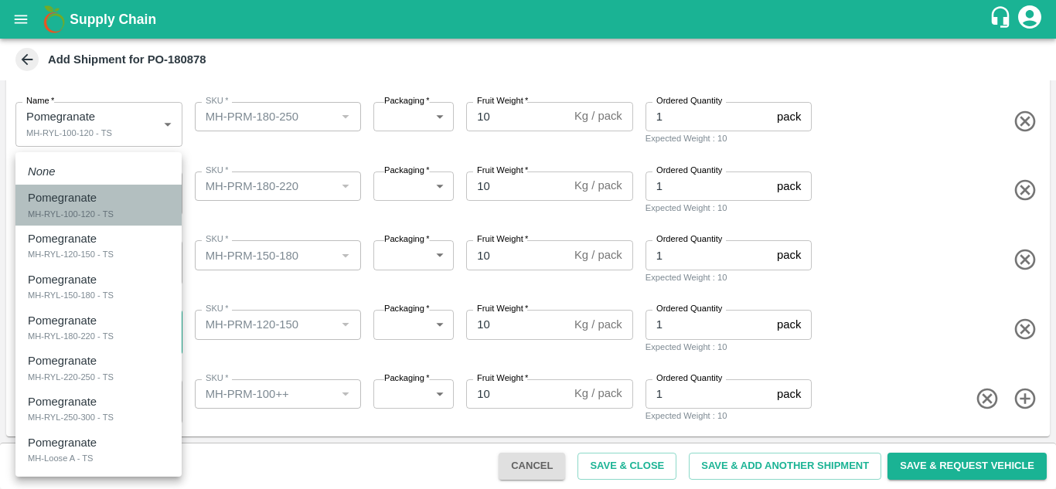
click at [80, 200] on p "Pomegranate" at bounding box center [62, 197] width 69 height 17
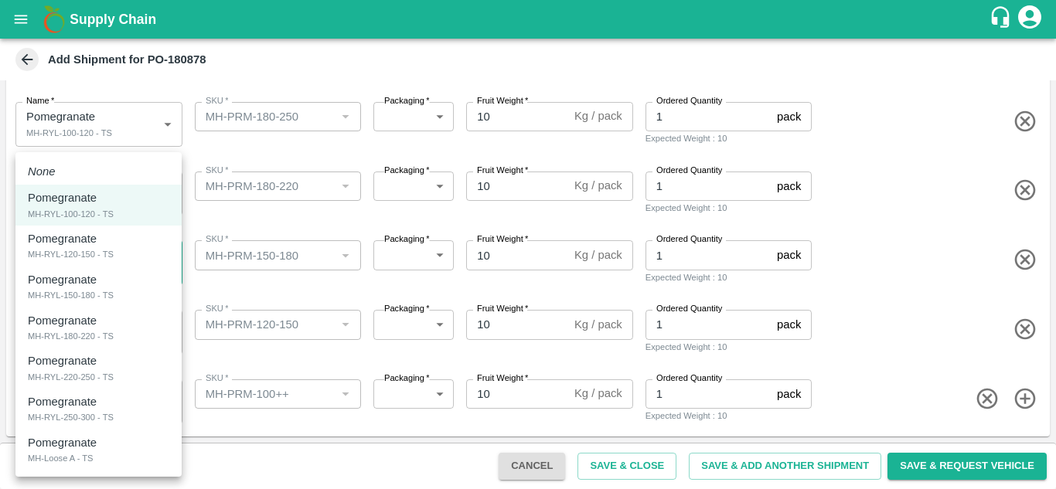
click at [82, 277] on body "Supply Chain Add Shipment for PO-180878 Type DC DC MO's Customer Customer (Mate…" at bounding box center [528, 244] width 1056 height 489
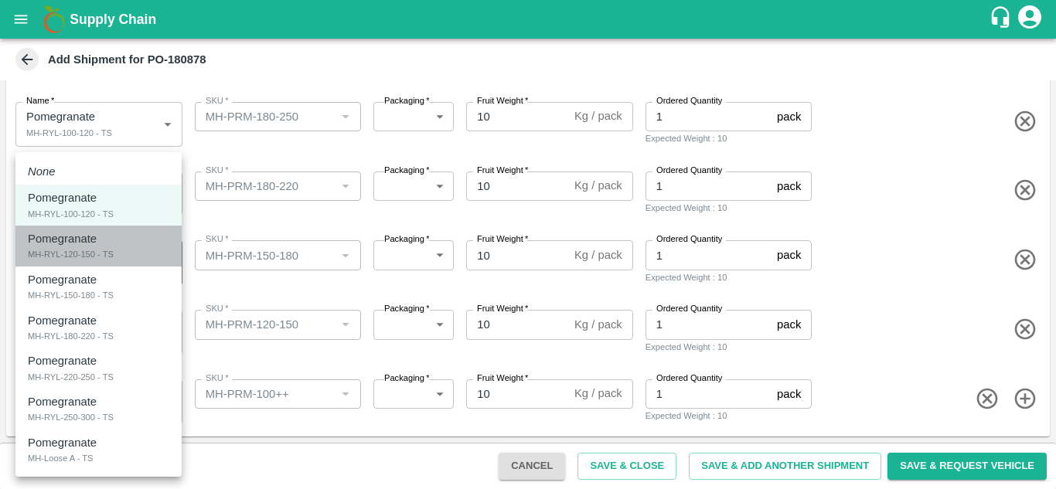
click at [94, 256] on div "MH-RYL-120-150 - TS" at bounding box center [71, 254] width 86 height 14
type input "2113445"
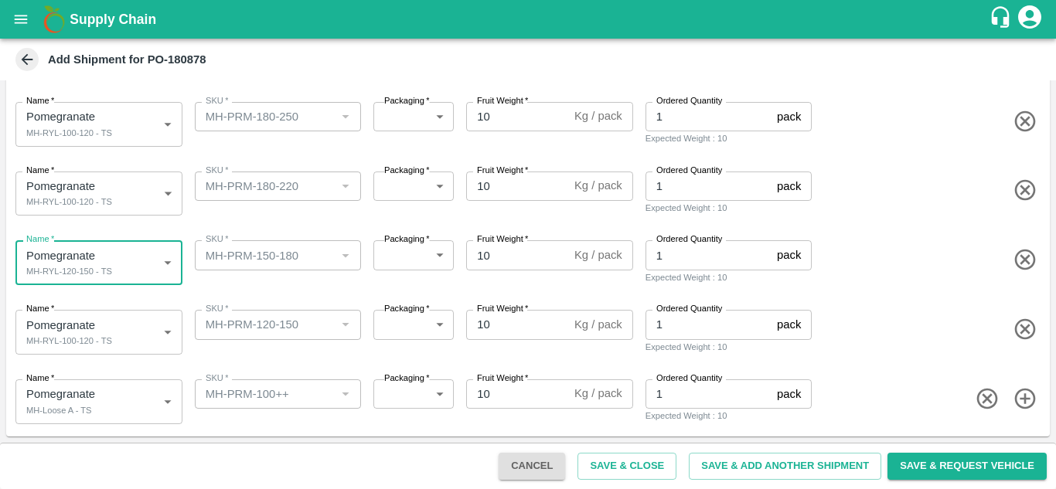
click at [94, 200] on body "Supply Chain Add Shipment for PO-180878 Type DC DC MO's Customer Customer (Mate…" at bounding box center [528, 244] width 1056 height 489
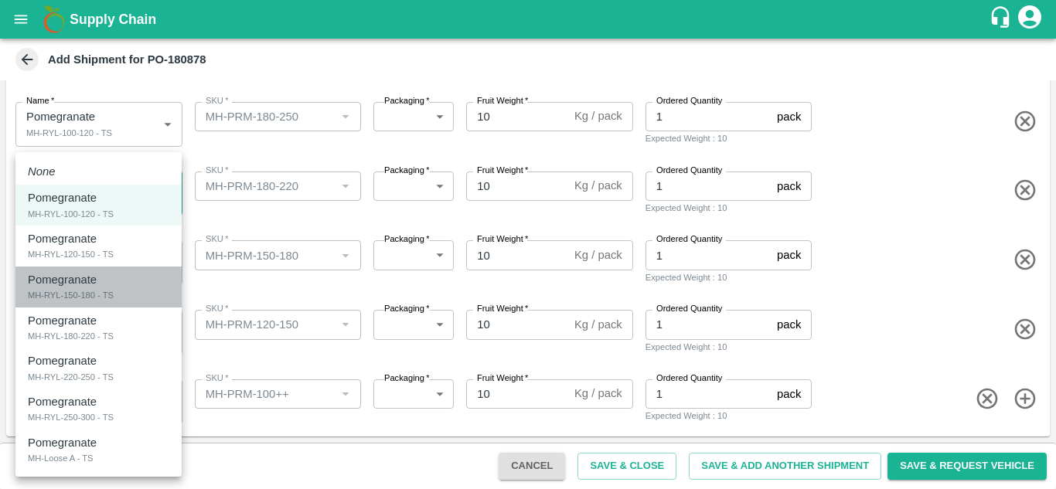
click at [94, 296] on div "MH-RYL-150-180 - TS" at bounding box center [71, 295] width 86 height 14
type input "2113446"
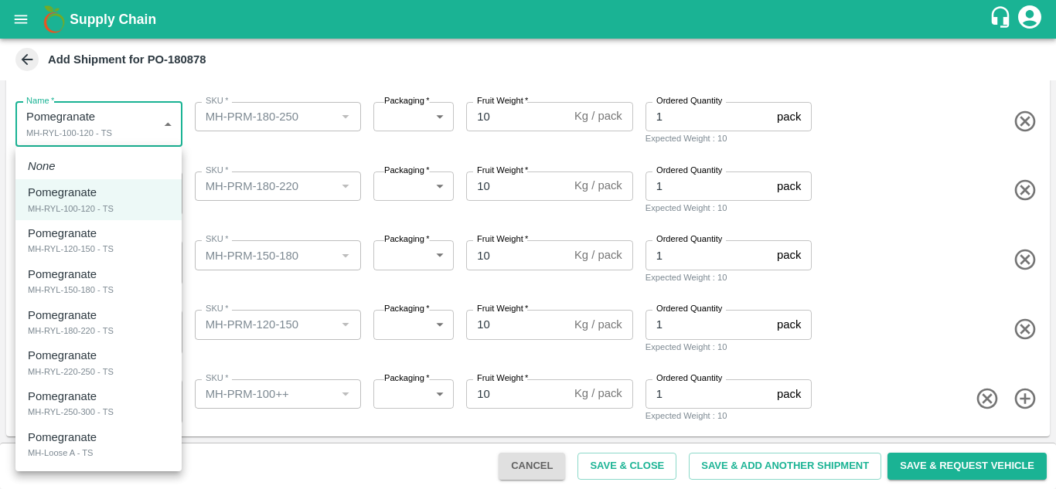
click at [101, 120] on body "Supply Chain Add Shipment for PO-180878 Type DC DC MO's Customer Customer (Mate…" at bounding box center [528, 244] width 1056 height 489
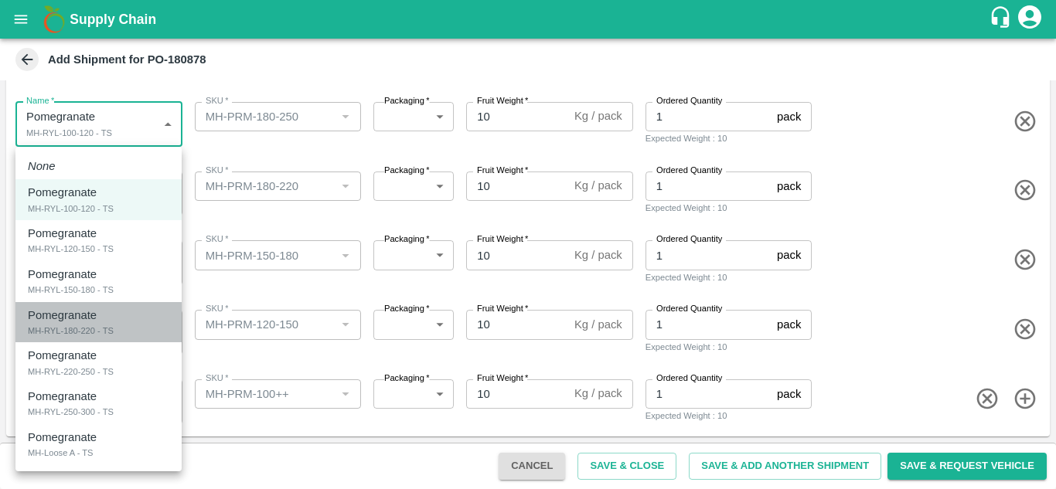
click at [73, 327] on div "MH-RYL-180-220 - TS" at bounding box center [71, 331] width 86 height 14
type input "2113447"
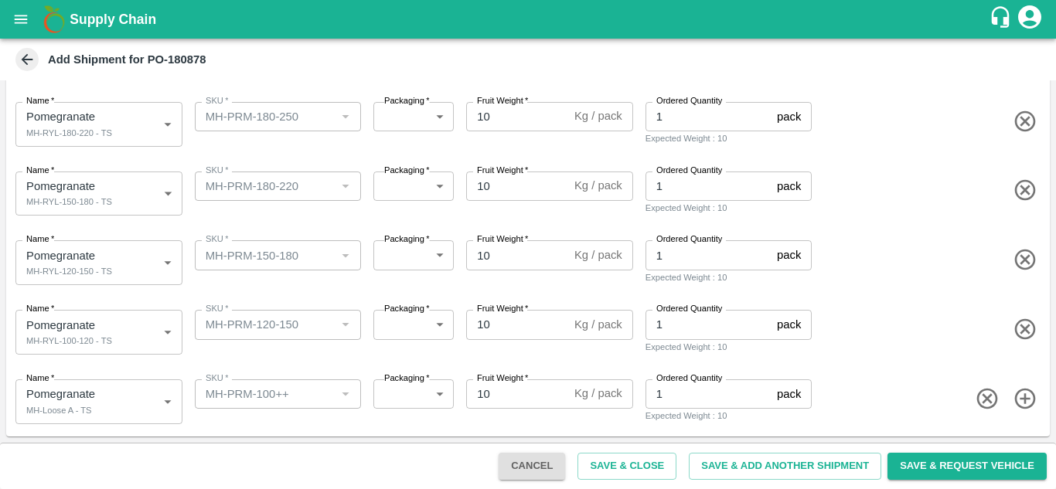
click at [234, 288] on div "Name   * Pomegranate MH-RYL-120-150 - TS 2113445 Name SKU   * SKU   * Packaging…" at bounding box center [525, 260] width 1050 height 76
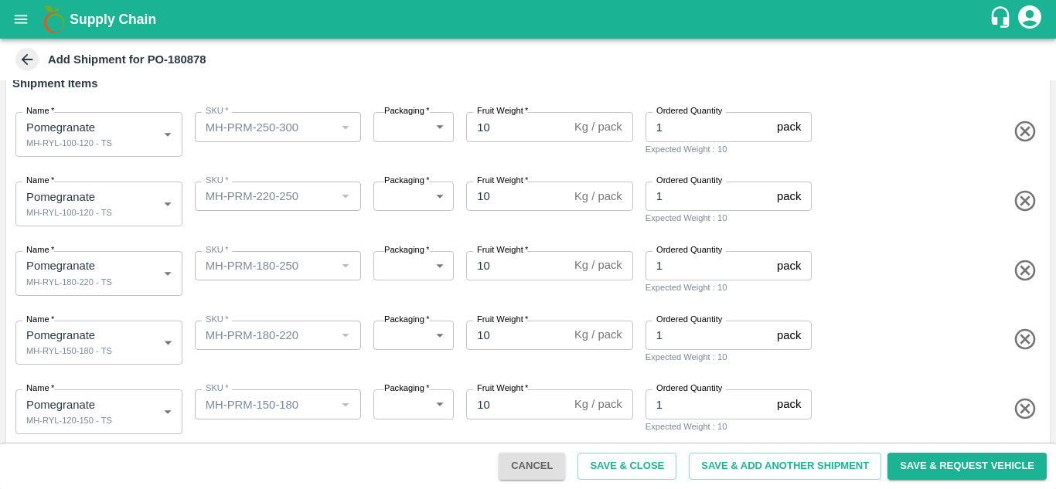
scroll to position [122, 0]
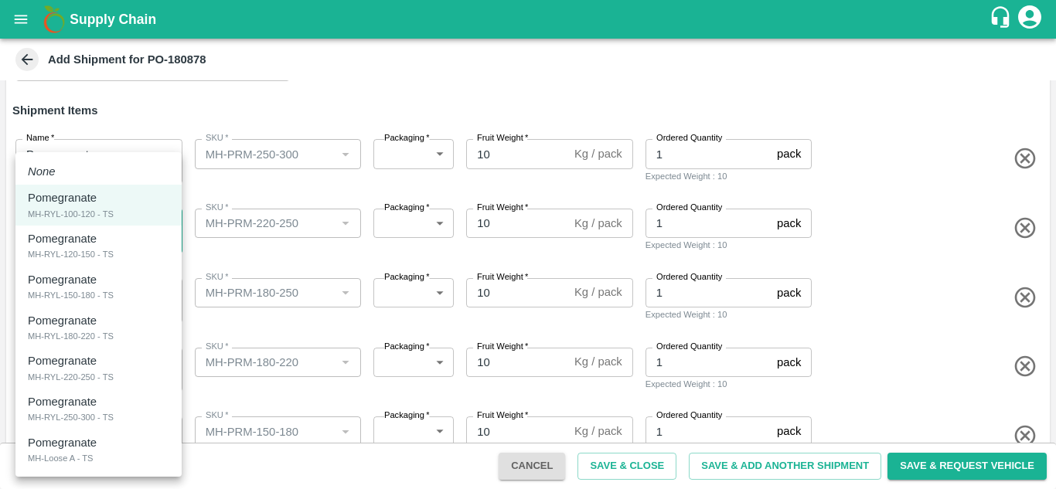
click at [128, 219] on body "Supply Chain Add Shipment for PO-180878 Type DC DC MO's Customer Customer (Mate…" at bounding box center [528, 244] width 1056 height 489
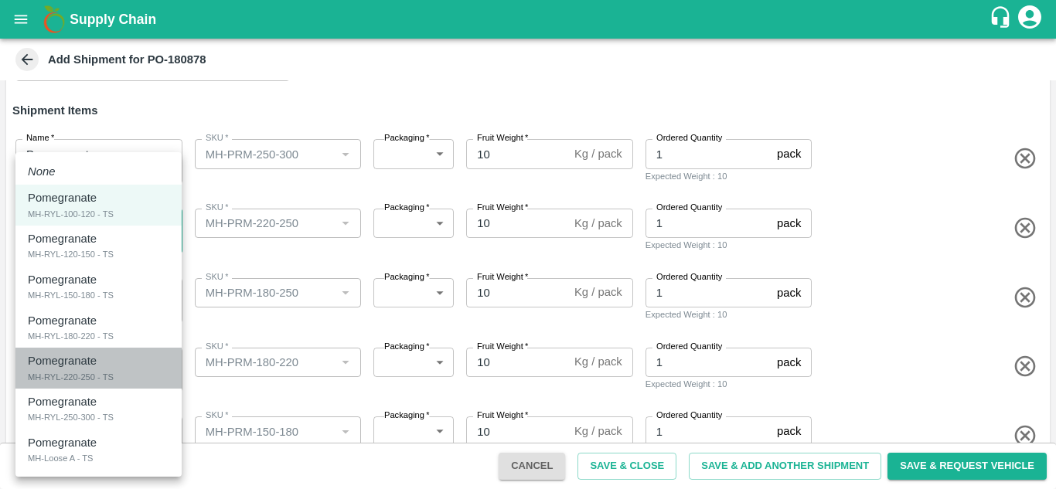
click at [95, 367] on p "Pomegranate" at bounding box center [62, 360] width 69 height 17
type input "2113448"
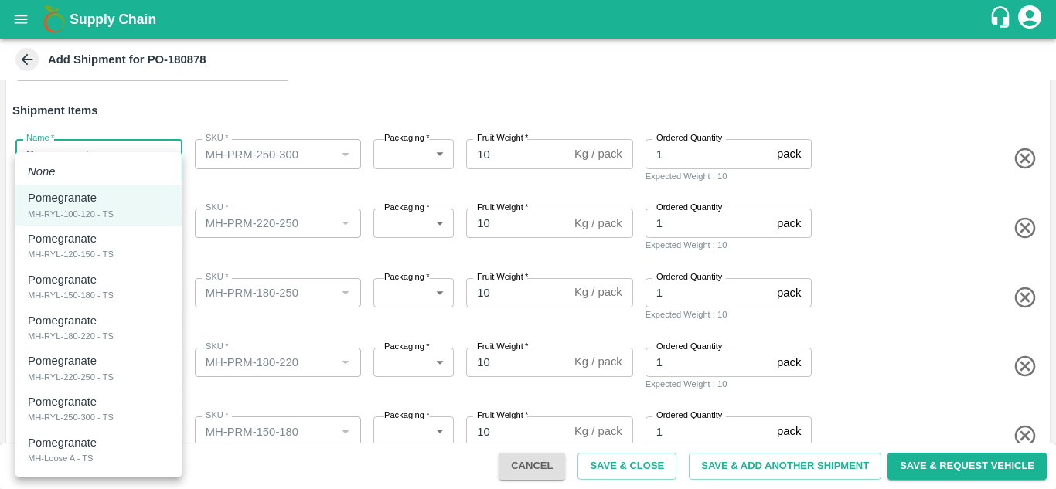
click at [75, 167] on body "Supply Chain Add Shipment for PO-180878 Type DC DC MO's Customer Customer (Mate…" at bounding box center [528, 244] width 1056 height 489
click at [73, 411] on div "MH-RYL-250-300 - TS" at bounding box center [71, 417] width 86 height 14
type input "2113449"
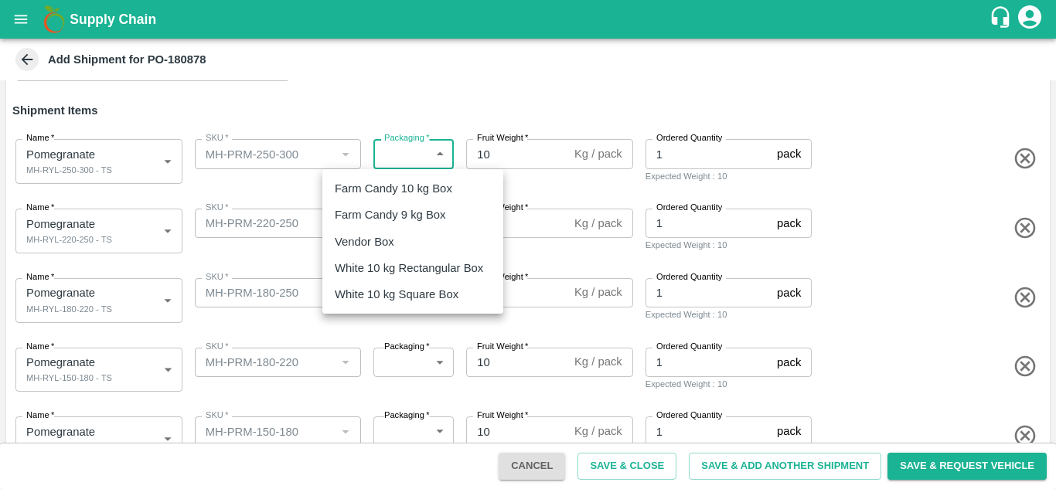
click at [408, 146] on body "Supply Chain Add Shipment for PO-180878 Type DC DC MO's Customer Customer (Mate…" at bounding box center [528, 244] width 1056 height 489
click at [375, 242] on p "Vendor Box" at bounding box center [365, 241] width 60 height 17
type input "276"
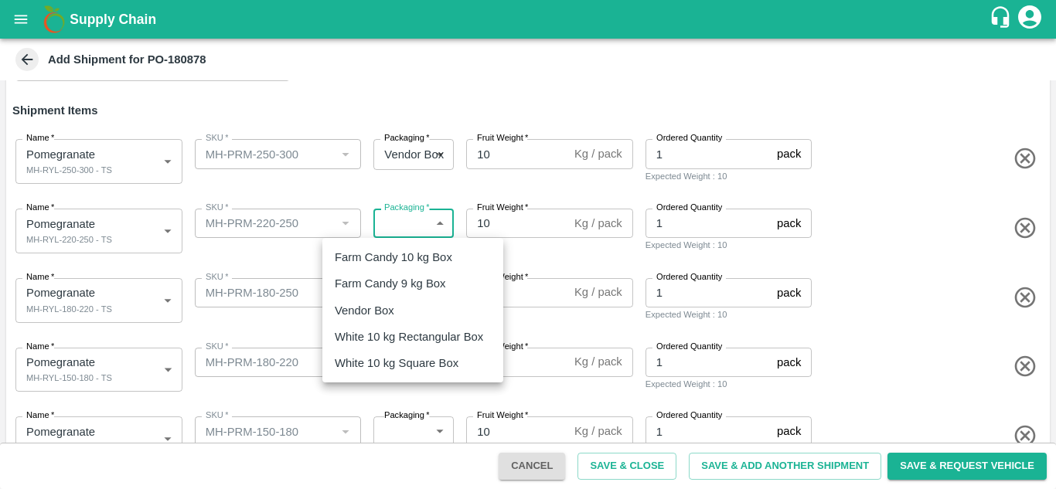
click at [393, 229] on body "Supply Chain Add Shipment for PO-180878 Type DC DC MO's Customer Customer (Mate…" at bounding box center [528, 244] width 1056 height 489
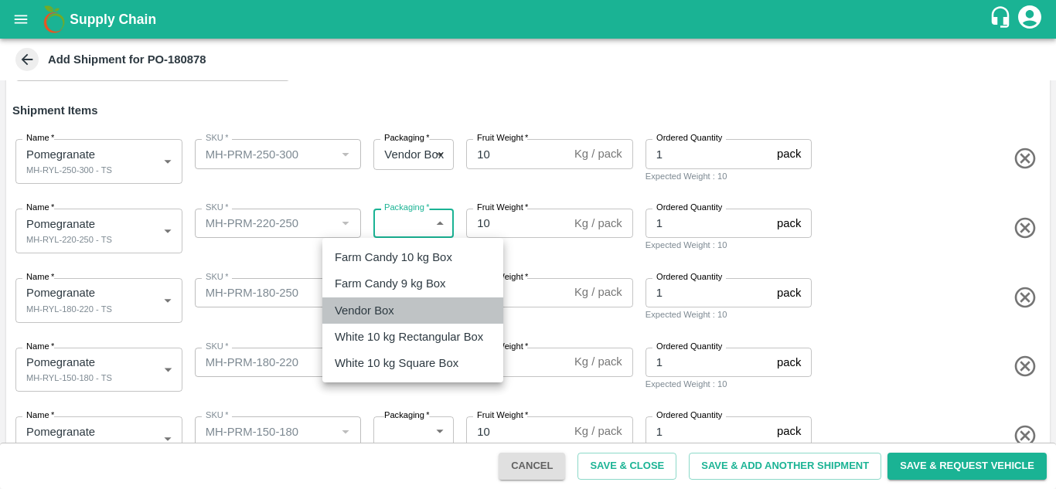
click at [374, 305] on p "Vendor Box" at bounding box center [365, 310] width 60 height 17
type input "276"
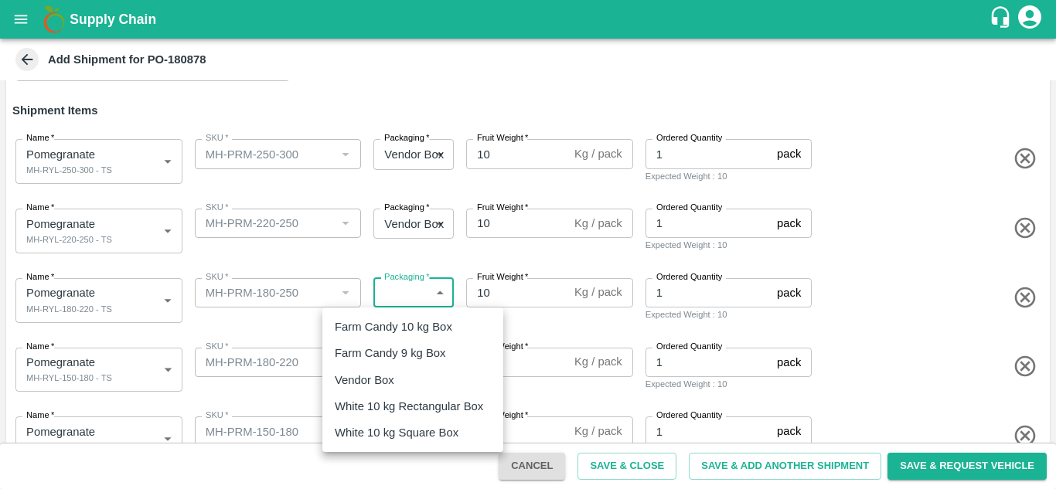
click at [395, 304] on body "Supply Chain Add Shipment for PO-180878 Type DC DC MO's Customer Customer (Mate…" at bounding box center [528, 244] width 1056 height 489
click at [388, 368] on li "Vendor Box" at bounding box center [412, 380] width 181 height 26
type input "276"
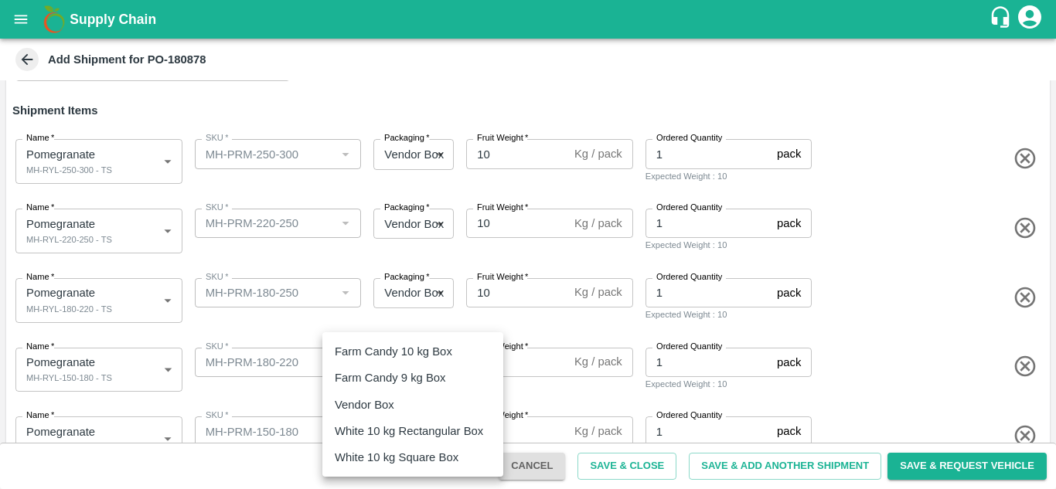
click at [393, 366] on body "Supply Chain Add Shipment for PO-180878 Type DC DC MO's Customer Customer (Mate…" at bounding box center [528, 244] width 1056 height 489
click at [380, 411] on p "Vendor Box" at bounding box center [365, 405] width 60 height 17
type input "276"
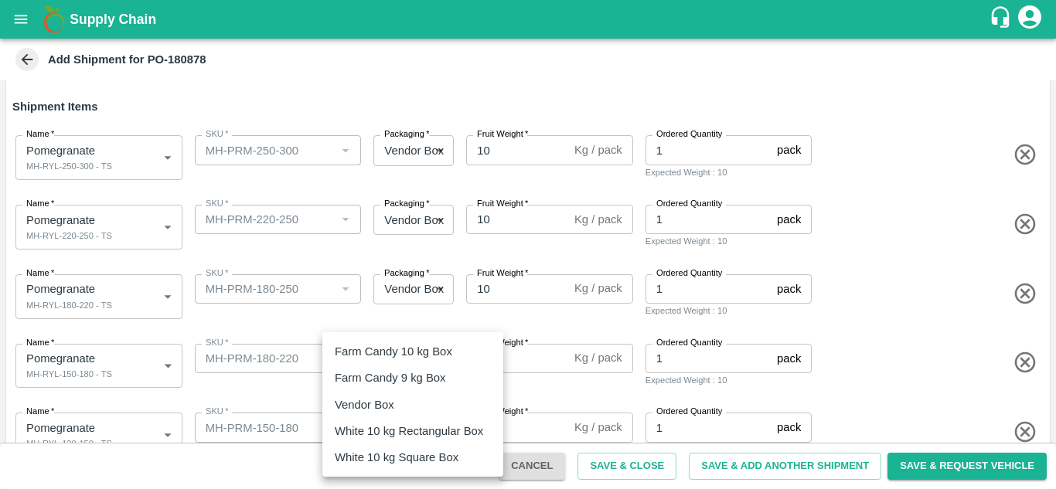
click at [397, 432] on body "Supply Chain Add Shipment for PO-180878 Type DC DC MO's Customer Customer (Mate…" at bounding box center [528, 244] width 1056 height 489
click at [378, 407] on p "Vendor Box" at bounding box center [365, 405] width 60 height 17
type input "276"
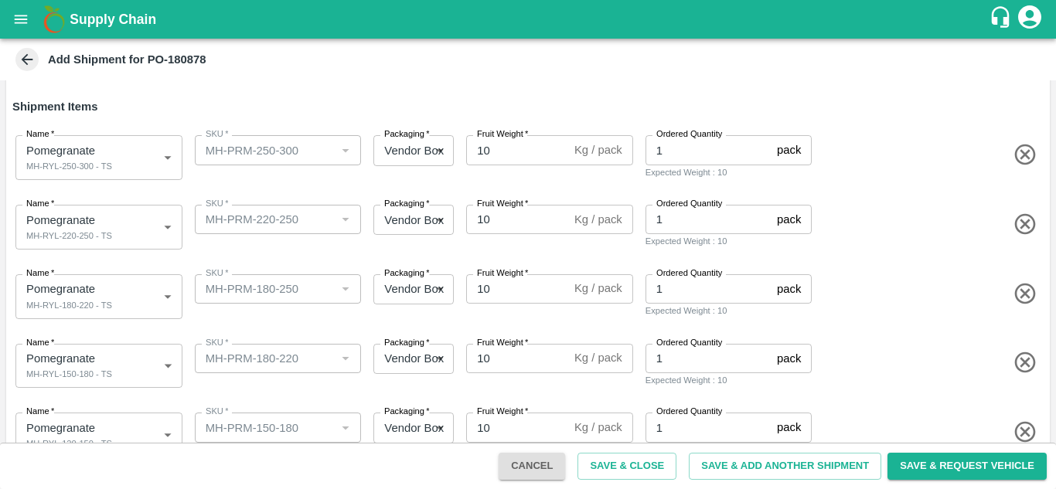
click at [355, 394] on div "Name   * Pomegranate MH-RYL-120-150 - TS 2113445 Name SKU   * SKU   * Packaging…" at bounding box center [525, 432] width 1050 height 76
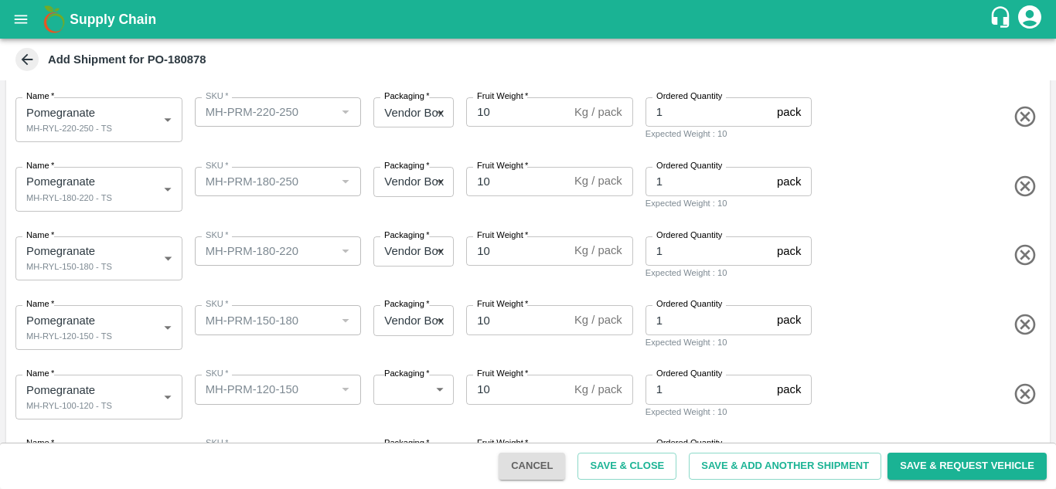
scroll to position [237, 0]
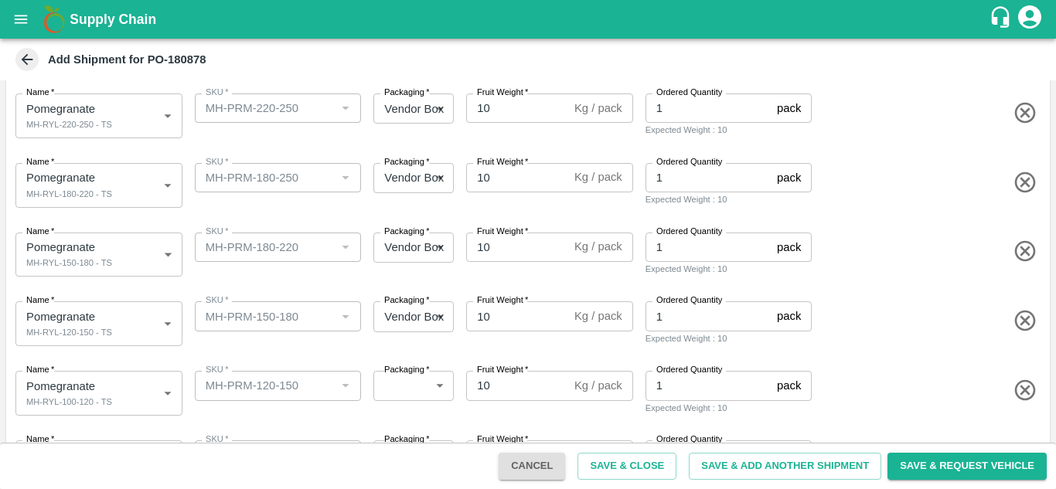
click at [392, 376] on label "Packaging   *" at bounding box center [407, 370] width 46 height 12
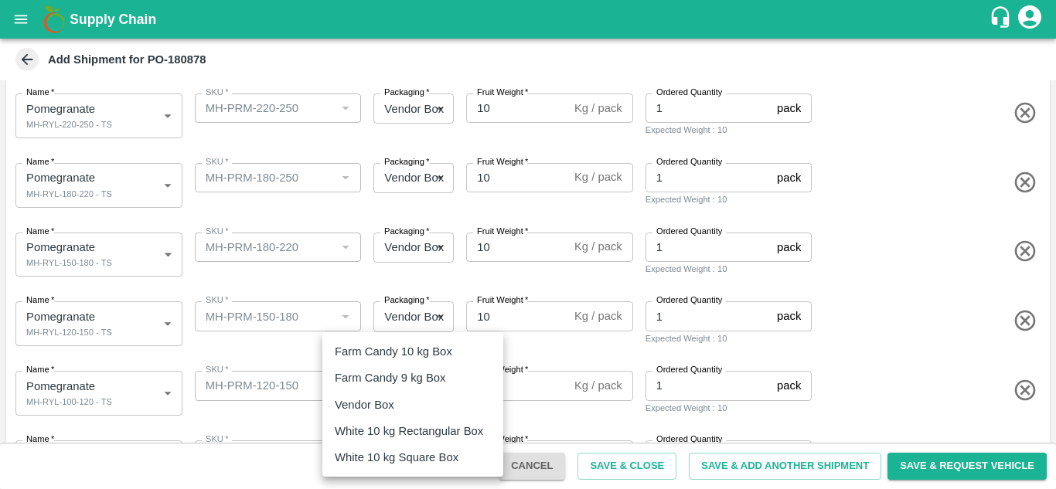
click at [395, 390] on body "Supply Chain Add Shipment for PO-180878 Type DC DC MO's Customer Customer (Mate…" at bounding box center [528, 244] width 1056 height 489
click at [381, 410] on p "Vendor Box" at bounding box center [365, 405] width 60 height 17
type input "276"
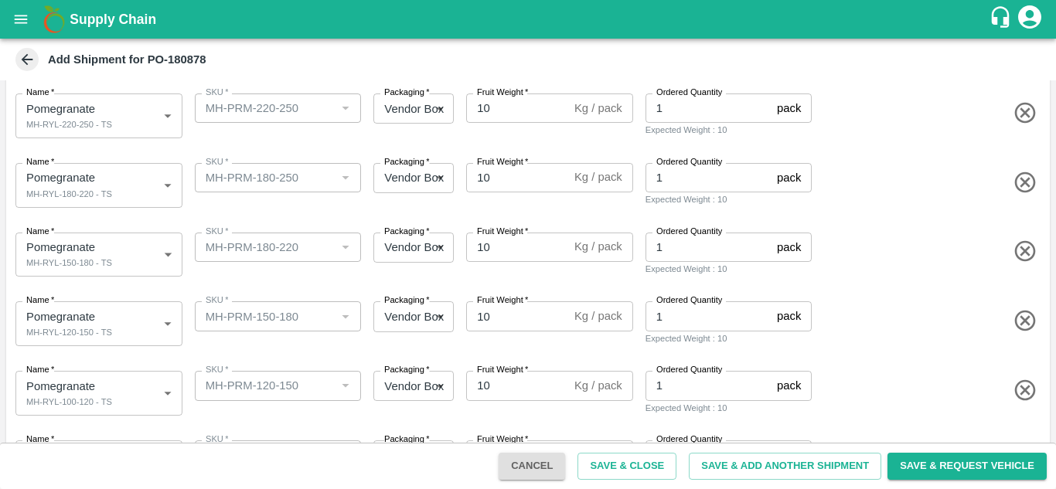
click at [397, 407] on div "Packaging   * Vendor Box 276 Packaging" at bounding box center [410, 390] width 87 height 51
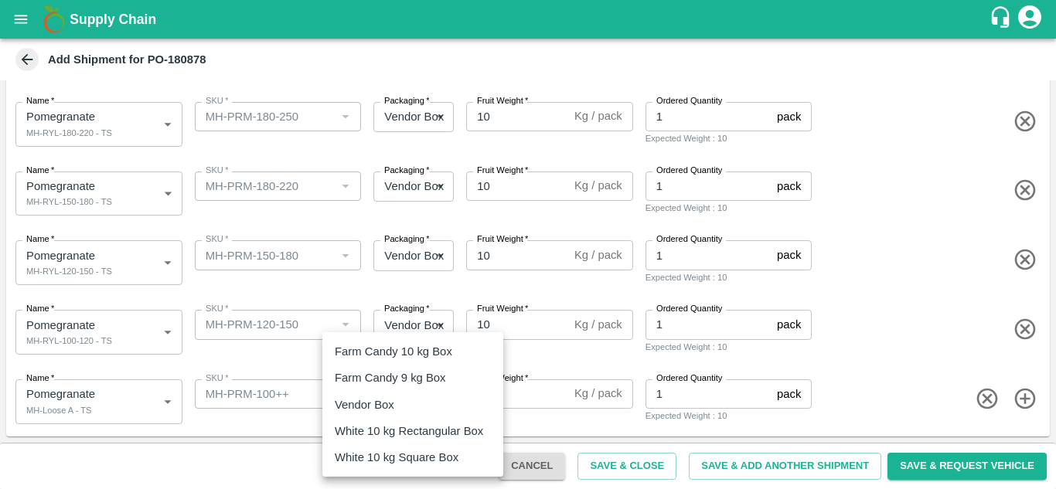
click at [397, 398] on body "Supply Chain Add Shipment for PO-180878 Type DC DC MO's Customer Customer (Mate…" at bounding box center [528, 244] width 1056 height 489
click at [398, 404] on div "Vendor Box" at bounding box center [368, 405] width 67 height 17
type input "276"
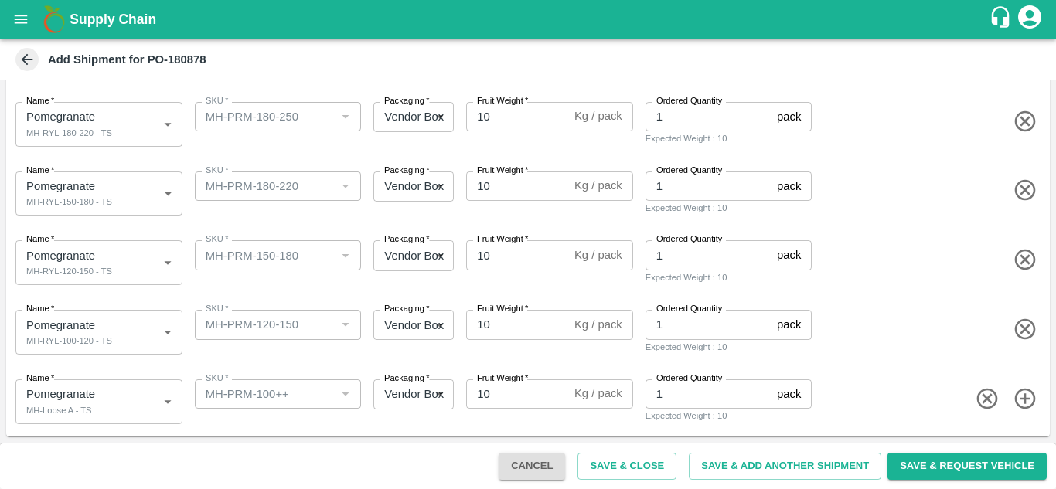
click at [361, 356] on div "Name   * Pomegranate MH-RYL-100-120 - TS 2113444 Name SKU   * SKU   * Packaging…" at bounding box center [525, 329] width 1050 height 76
click at [615, 474] on button "Save & Close" at bounding box center [626, 466] width 99 height 27
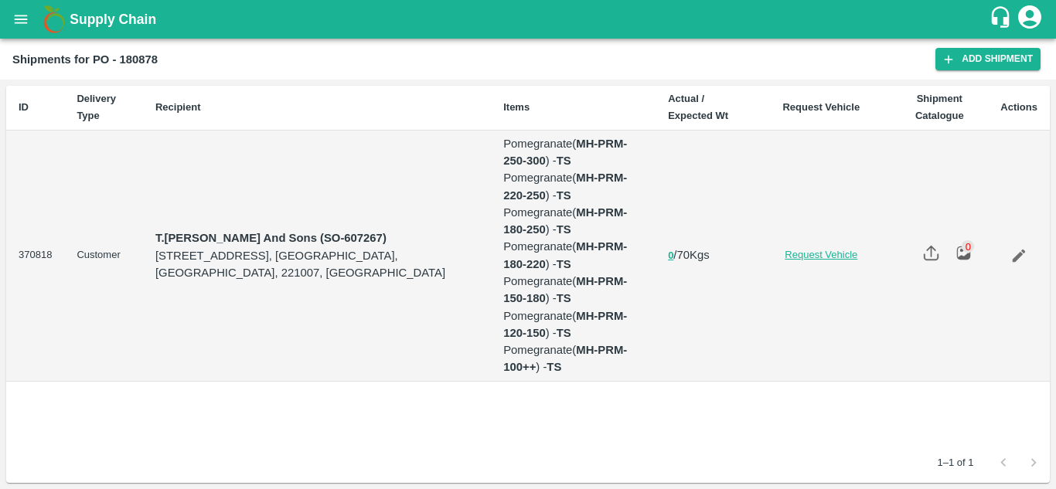
click at [812, 259] on link "Request Vehicle" at bounding box center [821, 255] width 114 height 15
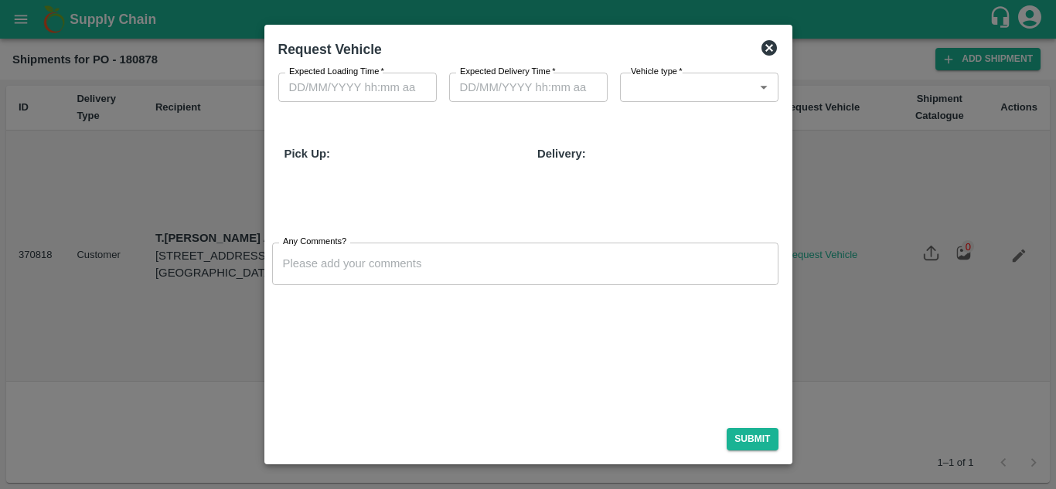
type input "DD/MM/YYYY hh:mm aa"
type input "[DATE] 05:14 AM"
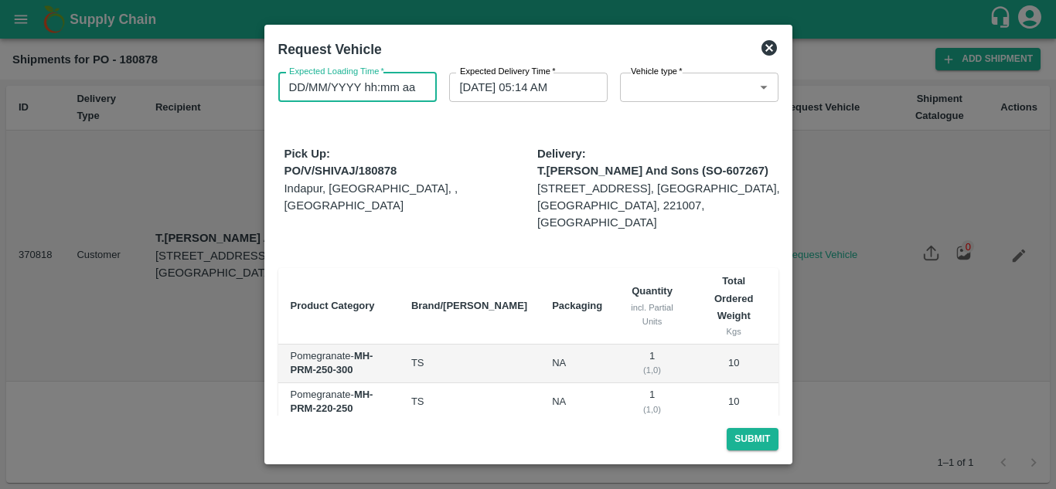
click at [302, 87] on input "DD/MM/YYYY hh:mm aa" at bounding box center [352, 87] width 148 height 29
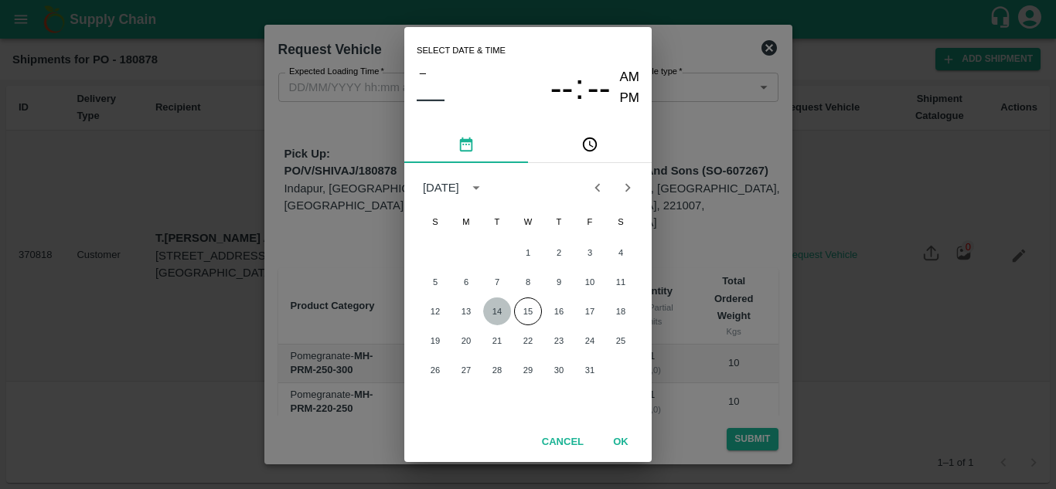
click at [495, 309] on button "14" at bounding box center [497, 312] width 28 height 28
type input "[DATE] 12:00 AM"
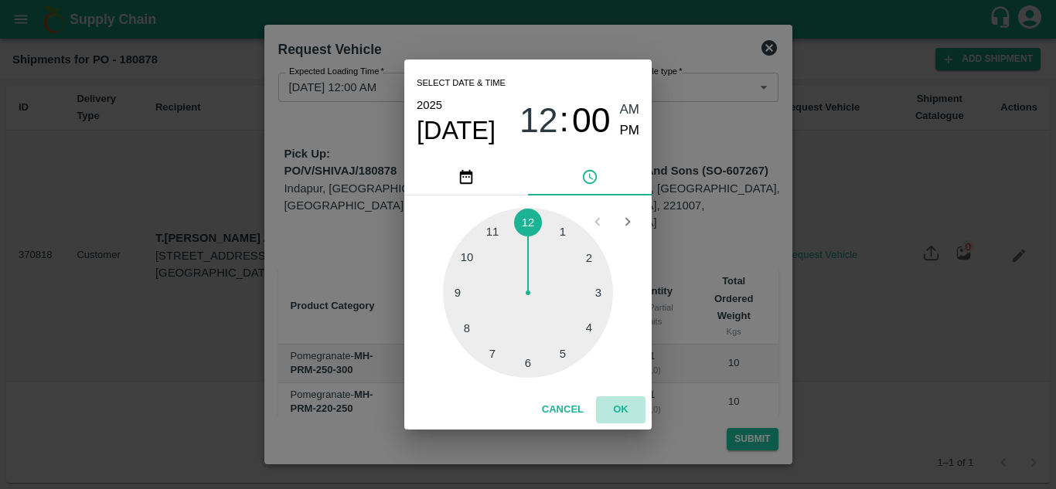
click at [621, 403] on button "OK" at bounding box center [620, 410] width 49 height 27
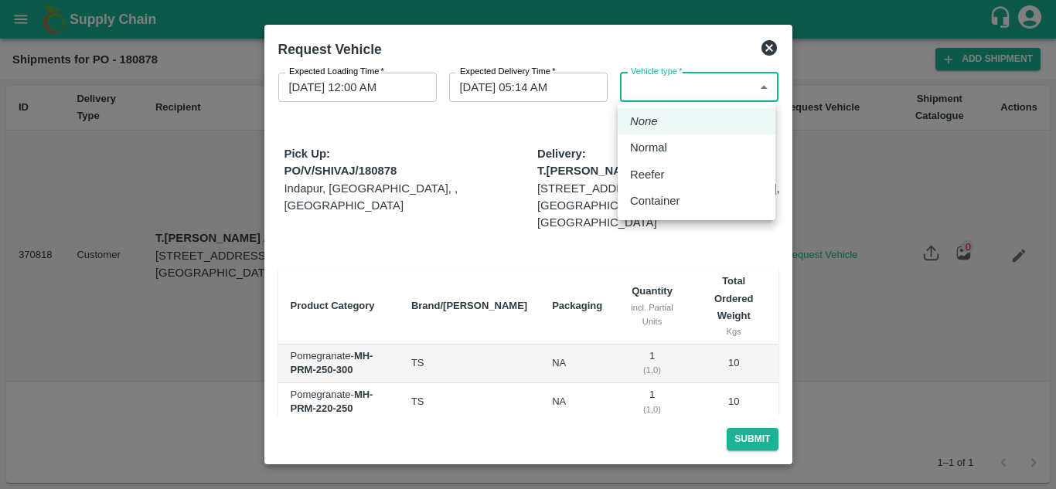
click at [647, 94] on body "Supply Chain Shipments for PO - 180878 Add Shipment ID Delivery Type Recipient …" at bounding box center [528, 244] width 1056 height 489
click at [639, 151] on p "Normal" at bounding box center [648, 147] width 37 height 17
type input "1"
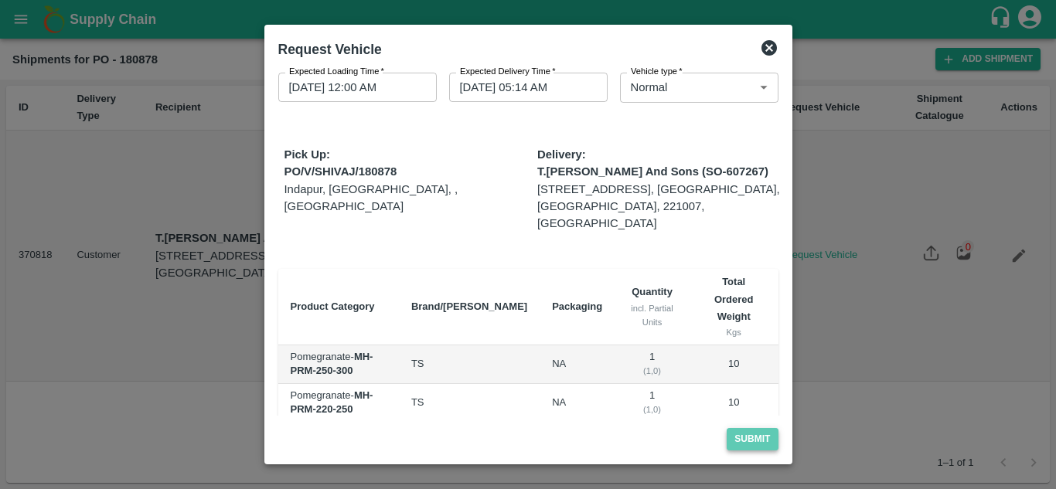
click at [764, 441] on button "Submit" at bounding box center [752, 439] width 51 height 22
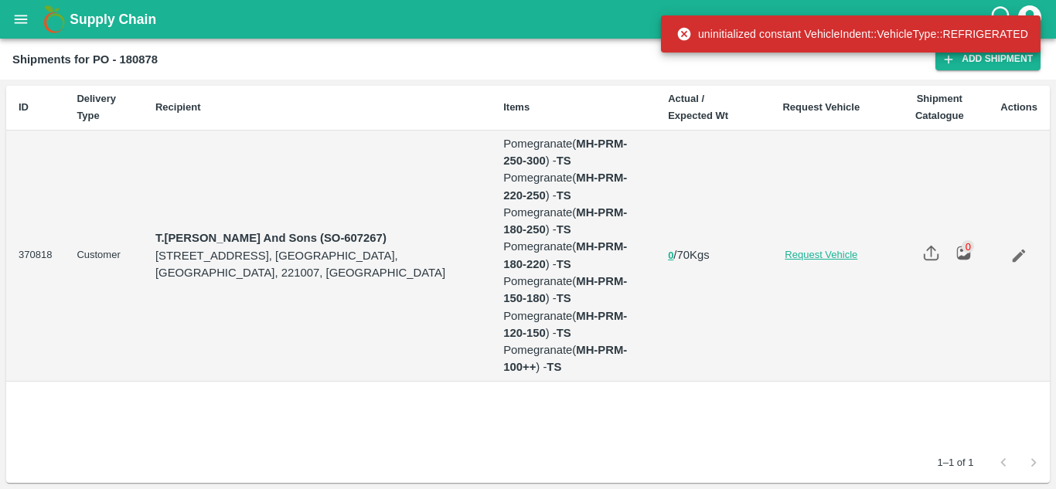
click at [817, 253] on link "Request Vehicle" at bounding box center [821, 255] width 114 height 15
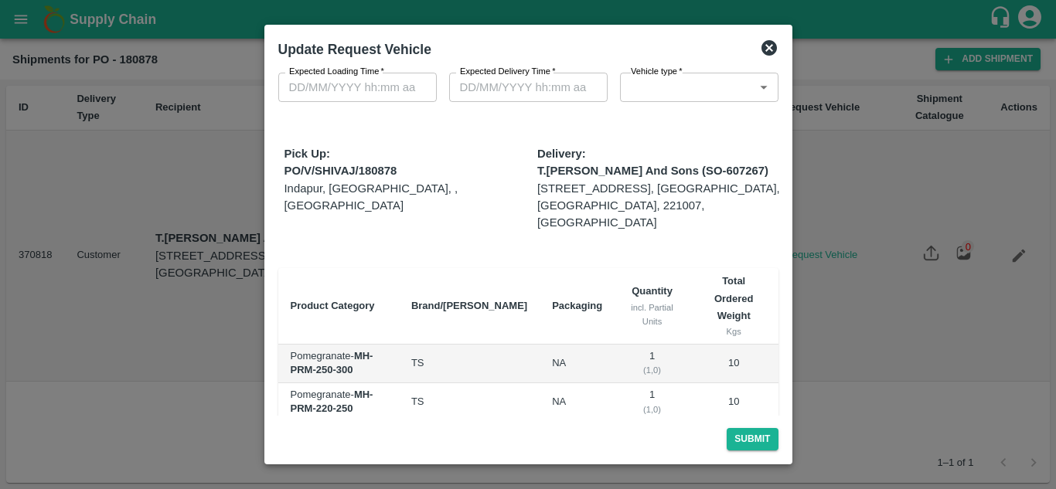
type input "1"
type input "[DATE] 12:00 AM"
type input "[DATE] 05:14 AM"
click at [740, 437] on button "Submit" at bounding box center [752, 439] width 51 height 22
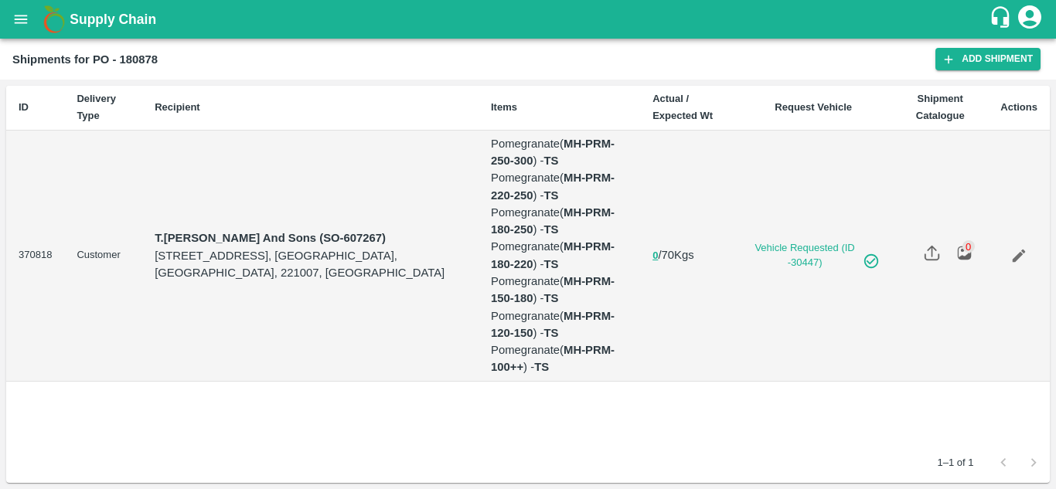
click at [20, 16] on icon "open drawer" at bounding box center [21, 19] width 13 height 9
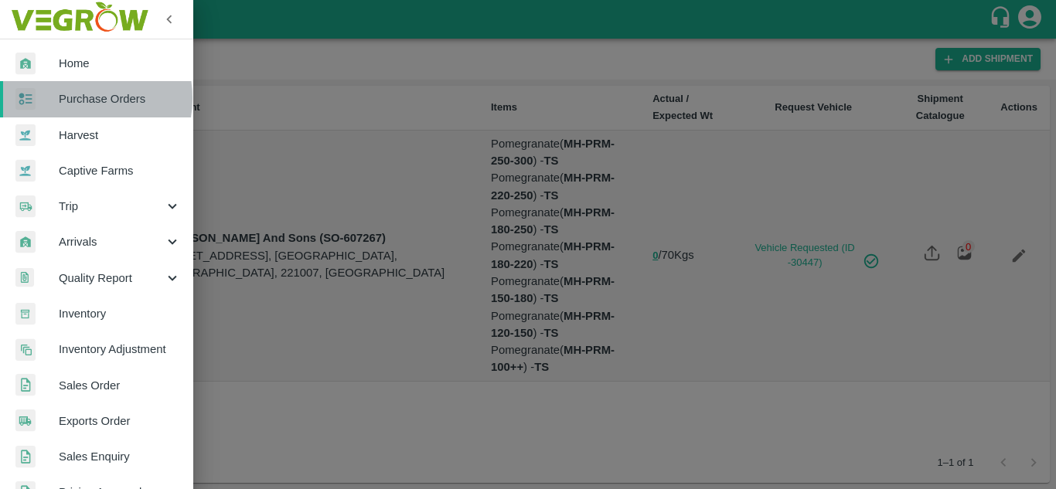
click at [77, 98] on span "Purchase Orders" at bounding box center [120, 98] width 122 height 17
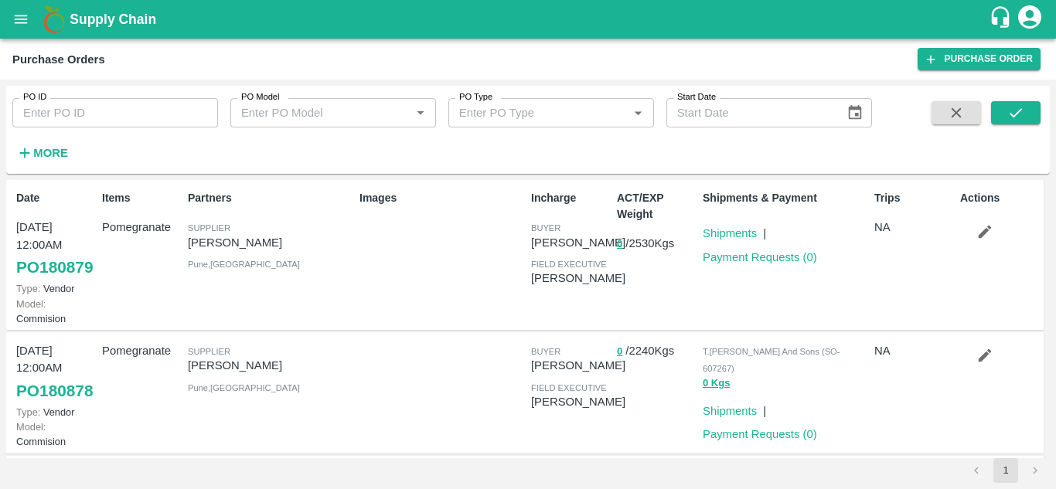
click at [722, 226] on p "Shipments" at bounding box center [730, 233] width 54 height 17
click at [722, 230] on link "Shipments" at bounding box center [730, 233] width 54 height 12
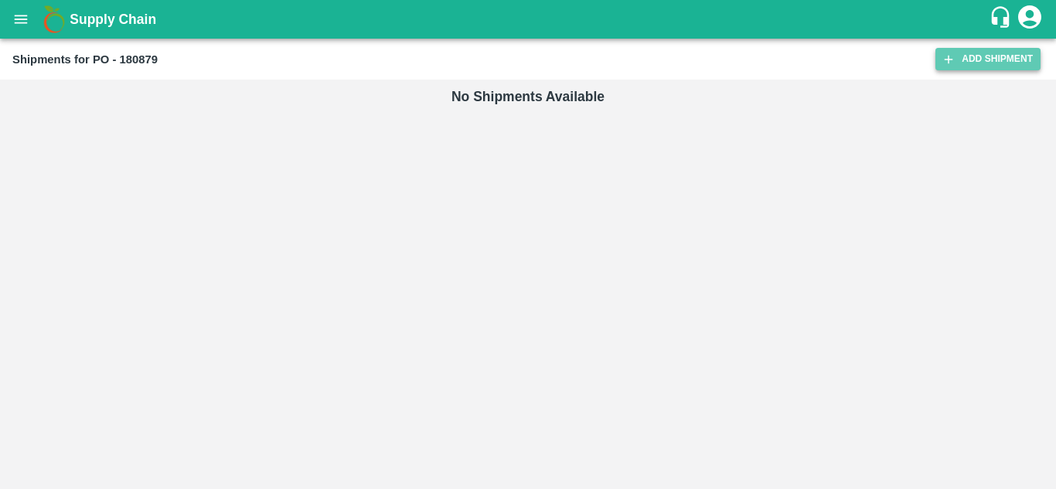
click at [1014, 62] on link "Add Shipment" at bounding box center [987, 59] width 105 height 22
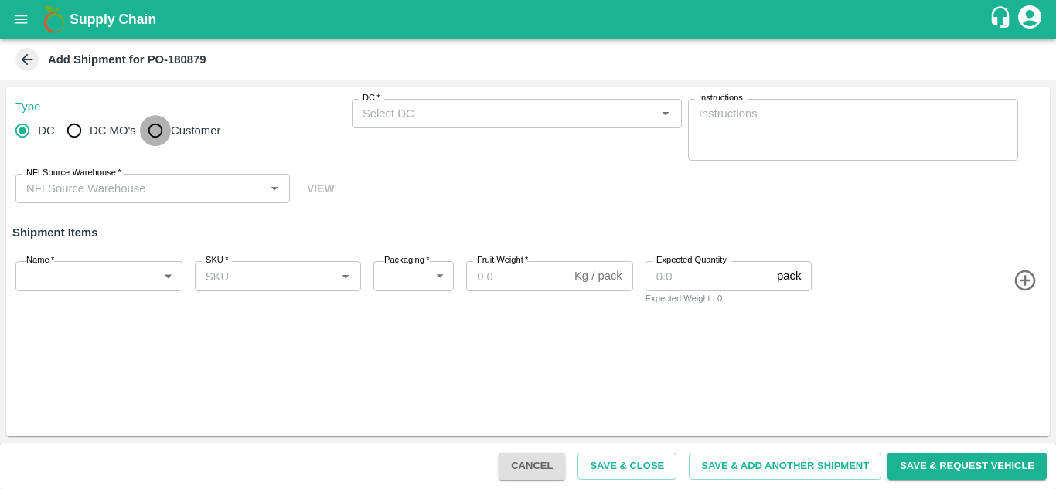
click at [153, 133] on input "Customer" at bounding box center [155, 130] width 31 height 31
radio input "true"
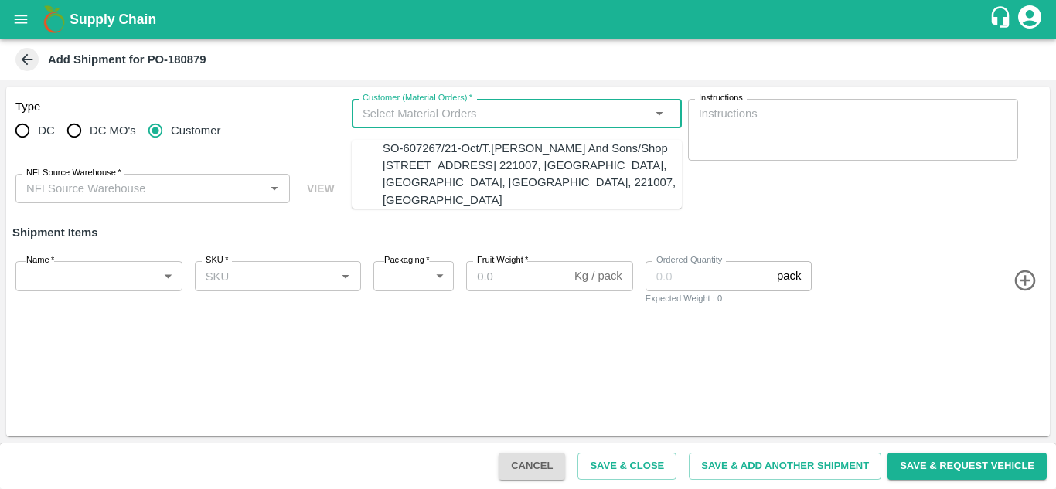
click at [400, 121] on input "Customer (Material Orders)   *" at bounding box center [503, 114] width 295 height 20
click at [398, 179] on div "SO-607267/21-Oct/T.[PERSON_NAME] And Sons/Shop [STREET_ADDRESS] 221007, [GEOGRA…" at bounding box center [532, 174] width 299 height 69
type input "SO-607267/21-Oct/T.[PERSON_NAME] And Sons/Shop [STREET_ADDRESS] 221007, [GEOGRA…"
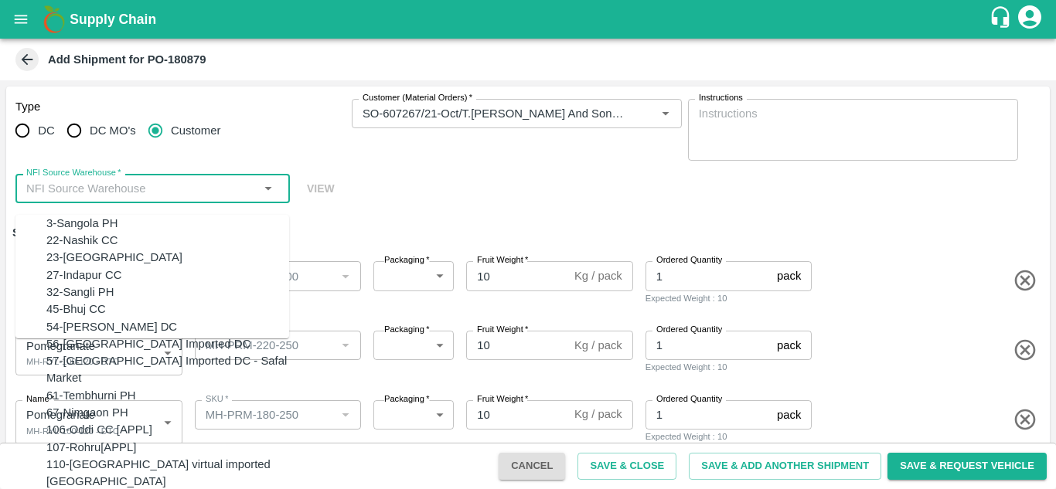
click at [220, 181] on input "NFI Source Warehouse   *" at bounding box center [140, 189] width 240 height 20
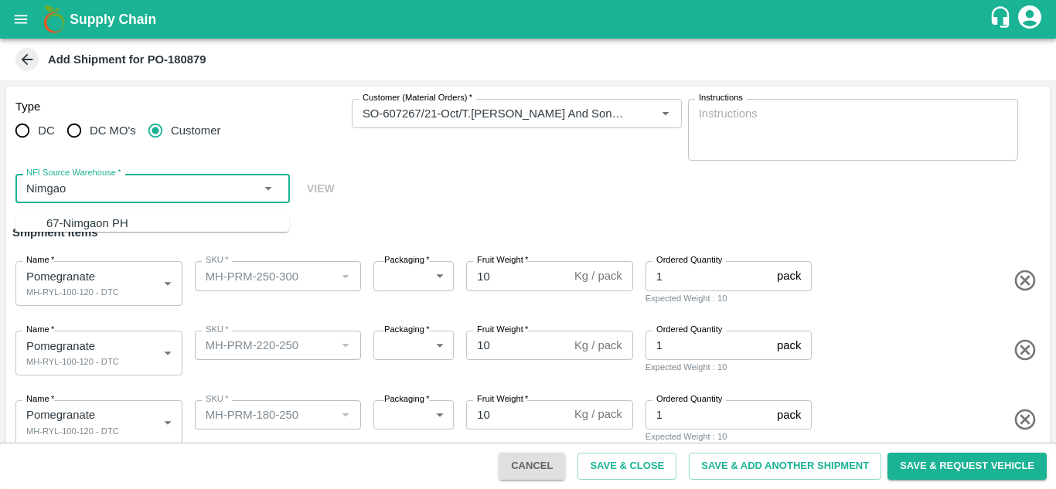
click at [151, 223] on div "67-Nimgaon PH" at bounding box center [167, 223] width 243 height 17
type input "67-Nimgaon PH"
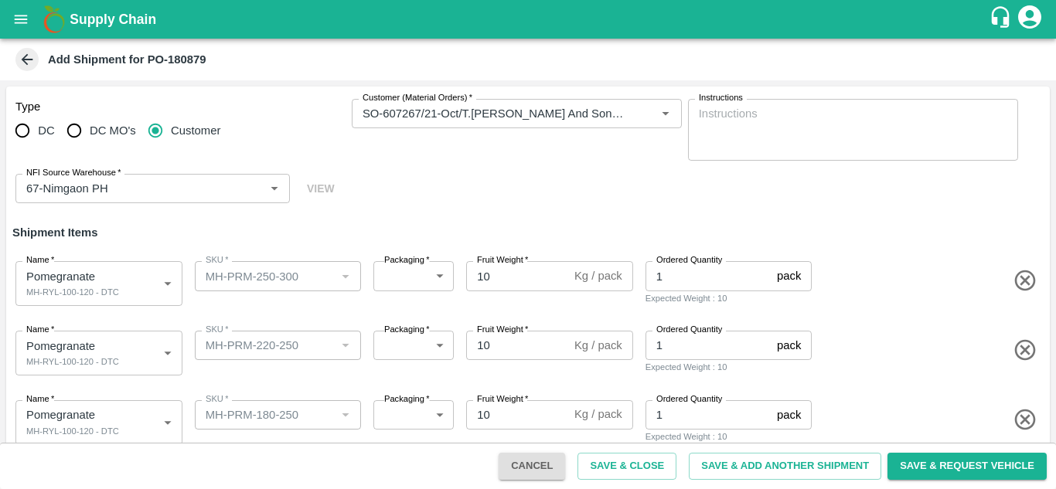
click at [151, 223] on h6 "Shipment Items" at bounding box center [527, 232] width 1043 height 32
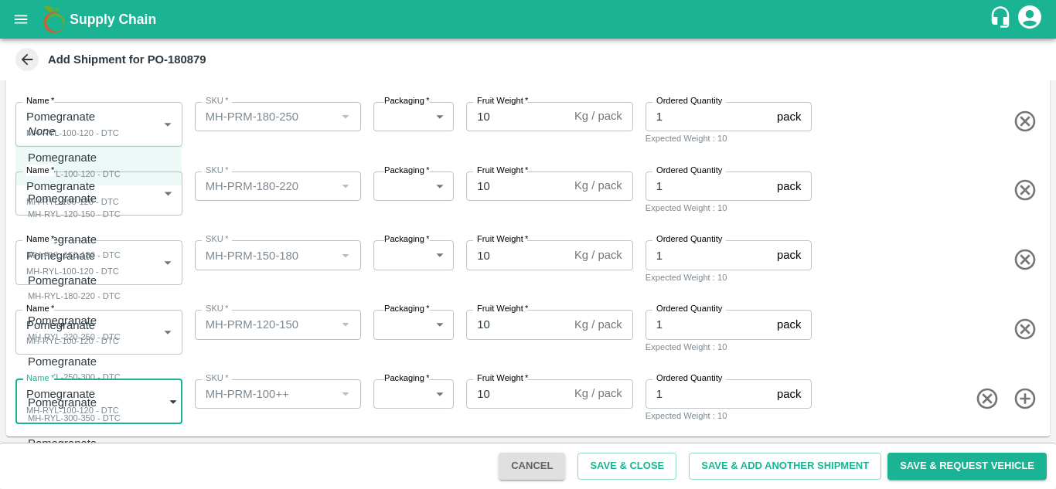
click at [109, 390] on body "Supply Chain Add Shipment for PO-180879 Type DC DC MO's Customer Customer (Mate…" at bounding box center [528, 244] width 1056 height 489
click at [86, 448] on p "Pomegranate" at bounding box center [62, 443] width 69 height 17
type input "2113458"
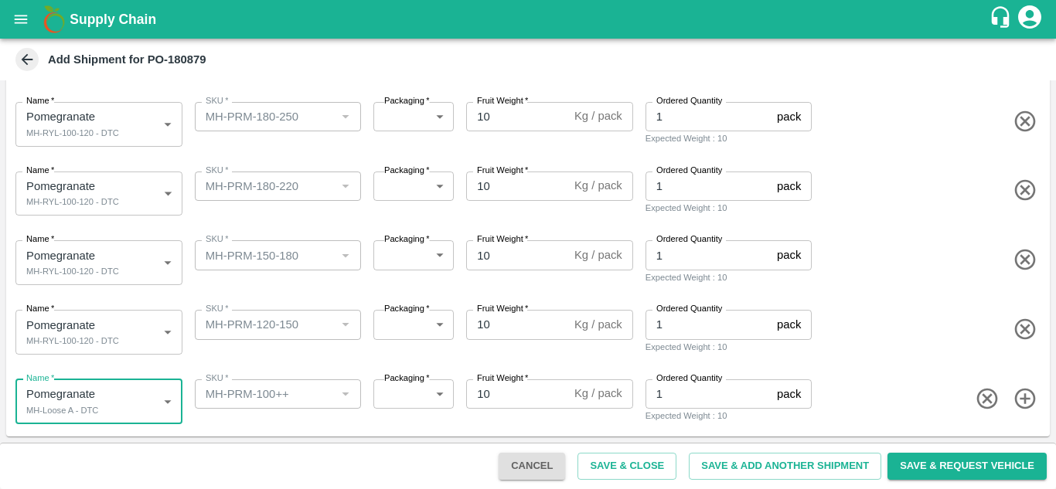
click at [56, 334] on body "Supply Chain Add Shipment for PO-180879 Type DC DC MO's Customer Customer (Mate…" at bounding box center [528, 244] width 1056 height 489
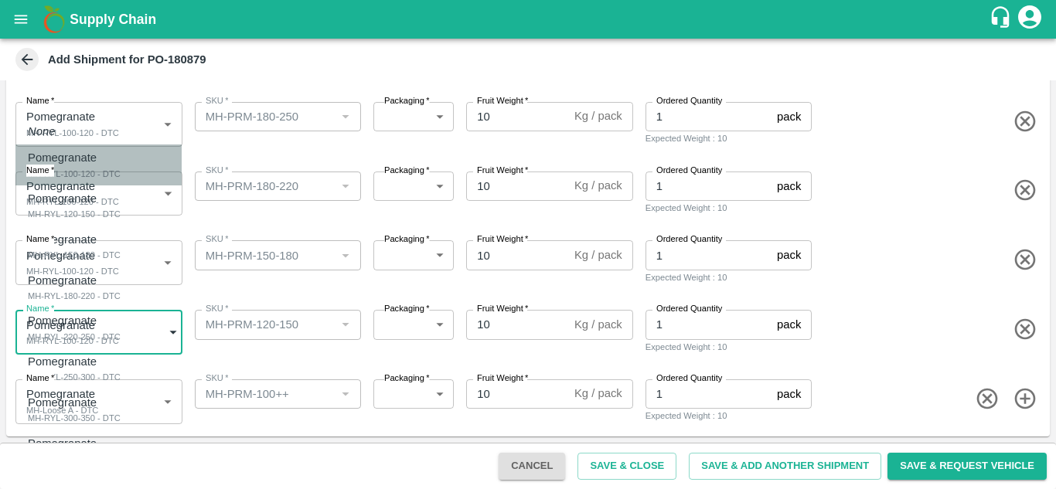
click at [79, 160] on p "Pomegranate" at bounding box center [70, 157] width 85 height 17
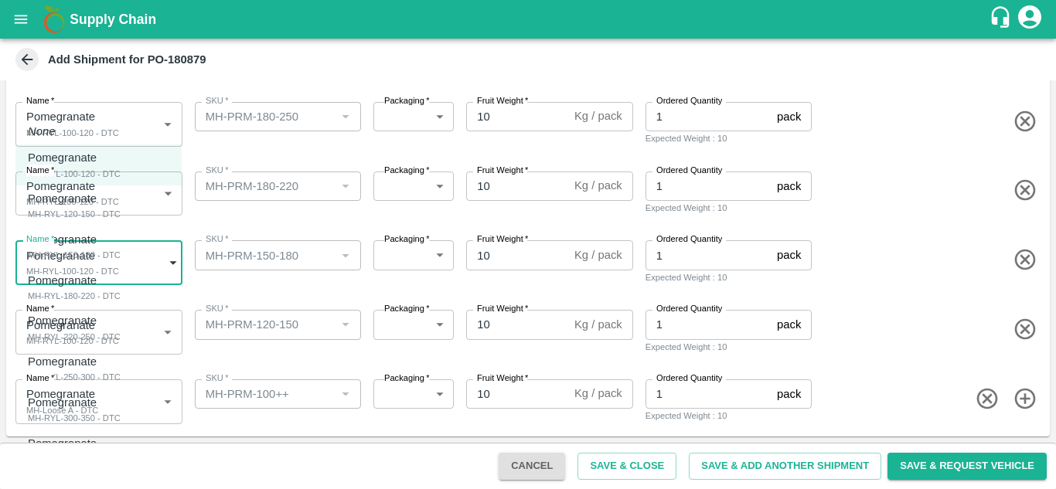
click at [82, 257] on body "Supply Chain Add Shipment for PO-180879 Type DC DC MO's Customer Customer (Mate…" at bounding box center [528, 244] width 1056 height 489
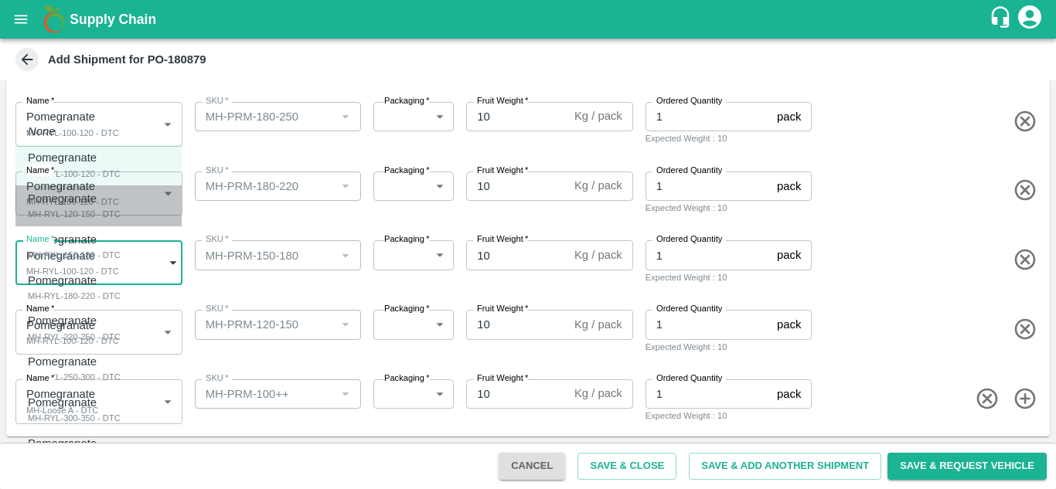
click at [76, 214] on div "MH-RYL-120-150 - DTC" at bounding box center [74, 214] width 93 height 14
type input "2113452"
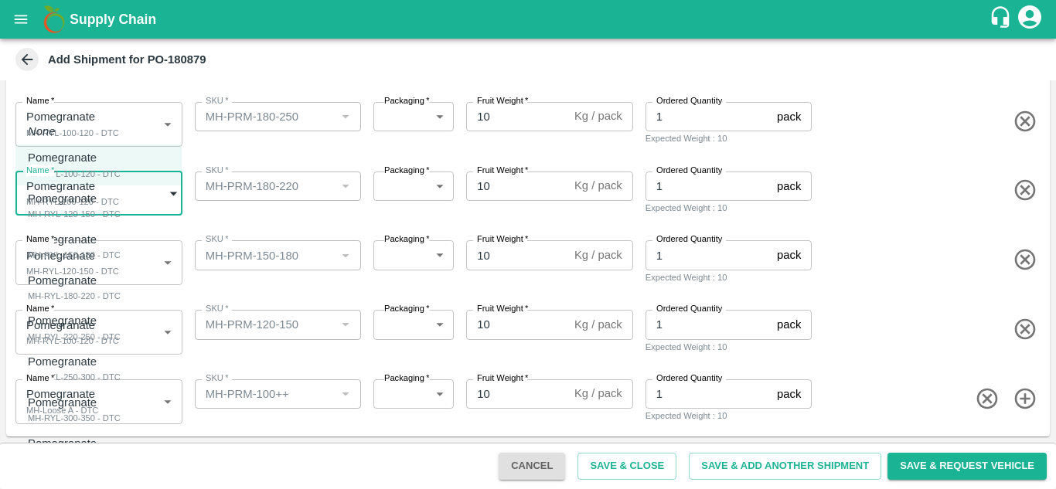
click at [103, 194] on body "Supply Chain Add Shipment for PO-180879 Type DC DC MO's Customer Customer (Mate…" at bounding box center [528, 244] width 1056 height 489
click at [89, 264] on li "Pomegranate MH-RYL-150-180 - DTC" at bounding box center [98, 246] width 166 height 41
type input "2113453"
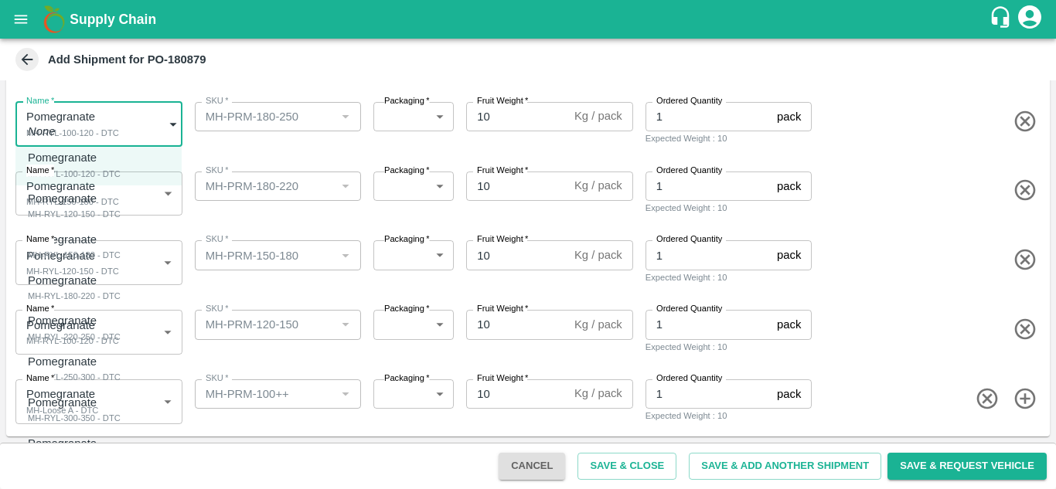
click at [80, 141] on body "Supply Chain Add Shipment for PO-180879 Type DC DC MO's Customer Customer (Mate…" at bounding box center [528, 244] width 1056 height 489
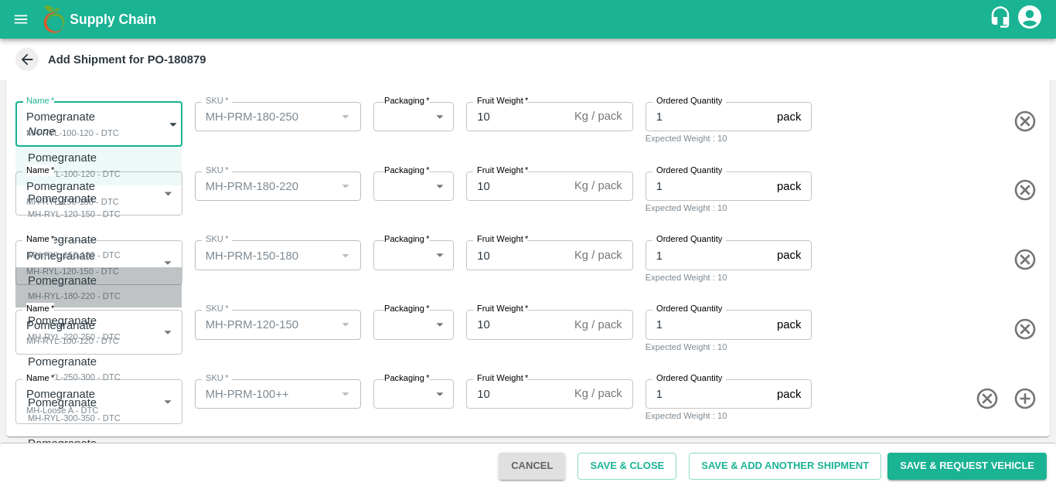
click at [81, 286] on p "Pomegranate" at bounding box center [70, 280] width 85 height 17
type input "2113454"
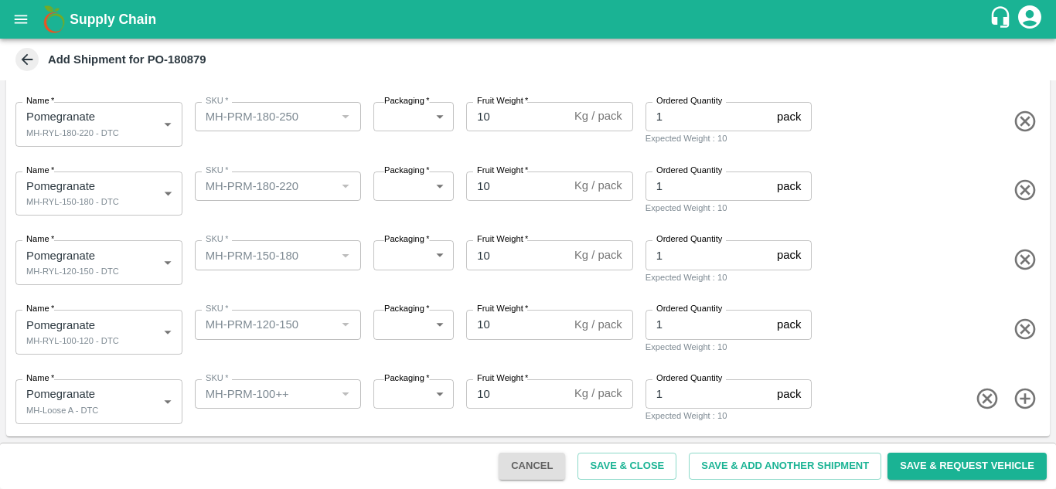
click at [228, 219] on div "Name   * Pomegranate MH-RYL-150-180 - DTC 2113453 Name SKU   * SKU   * Packagin…" at bounding box center [525, 191] width 1050 height 76
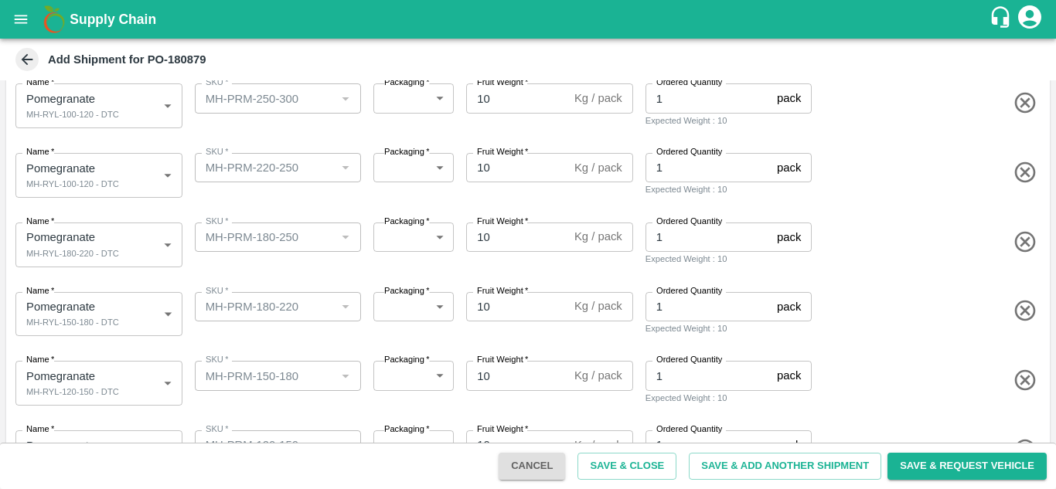
scroll to position [174, 0]
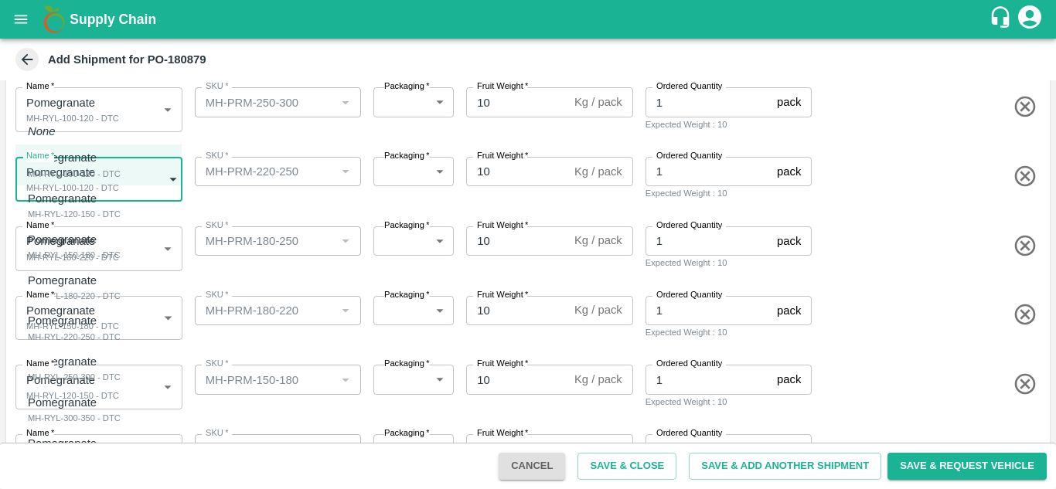
click at [121, 196] on body "Supply Chain Add Shipment for PO-180879 Type DC DC MO's Customer Customer (Mate…" at bounding box center [528, 244] width 1056 height 489
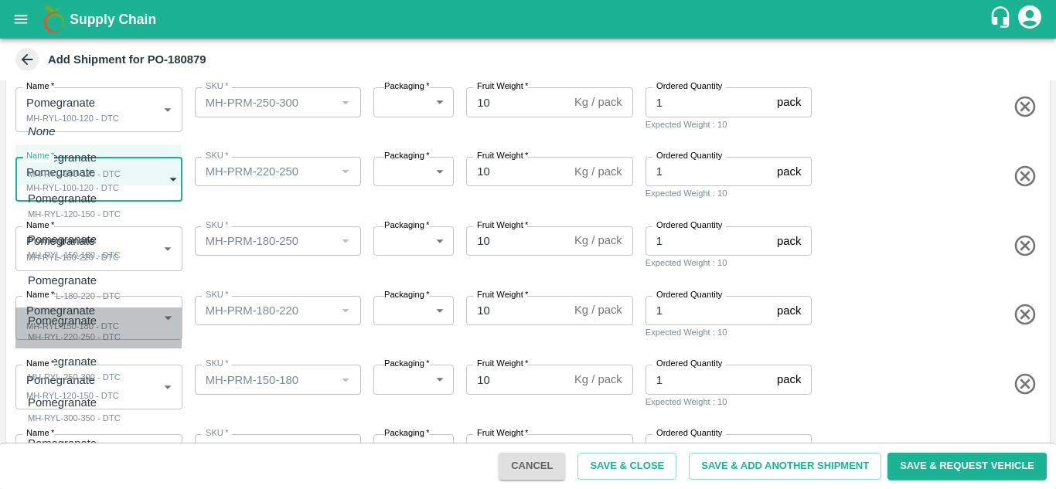
click at [97, 333] on div "MH-RYL-220-250 - DTC" at bounding box center [74, 337] width 93 height 14
type input "2113455"
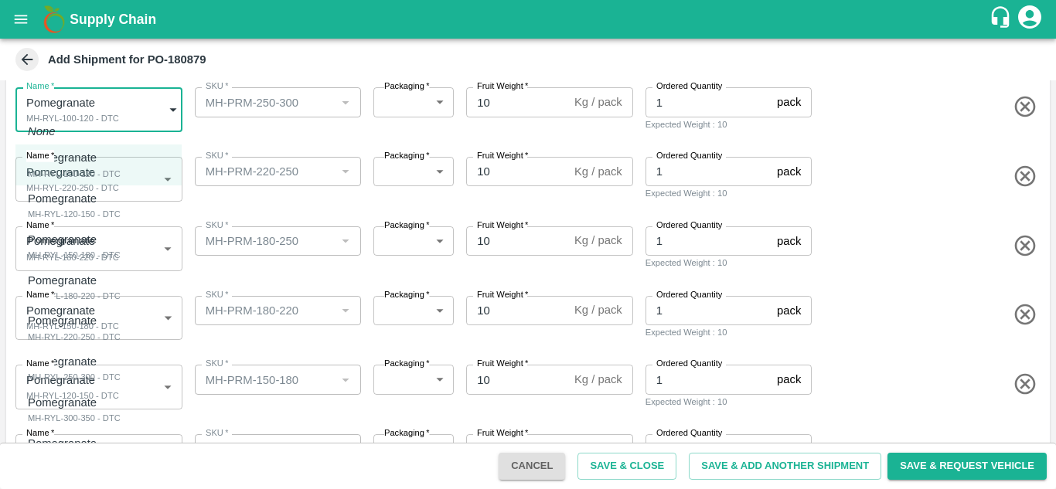
click at [103, 126] on body "Supply Chain Add Shipment for PO-180879 Type DC DC MO's Customer Customer (Mate…" at bounding box center [528, 244] width 1056 height 489
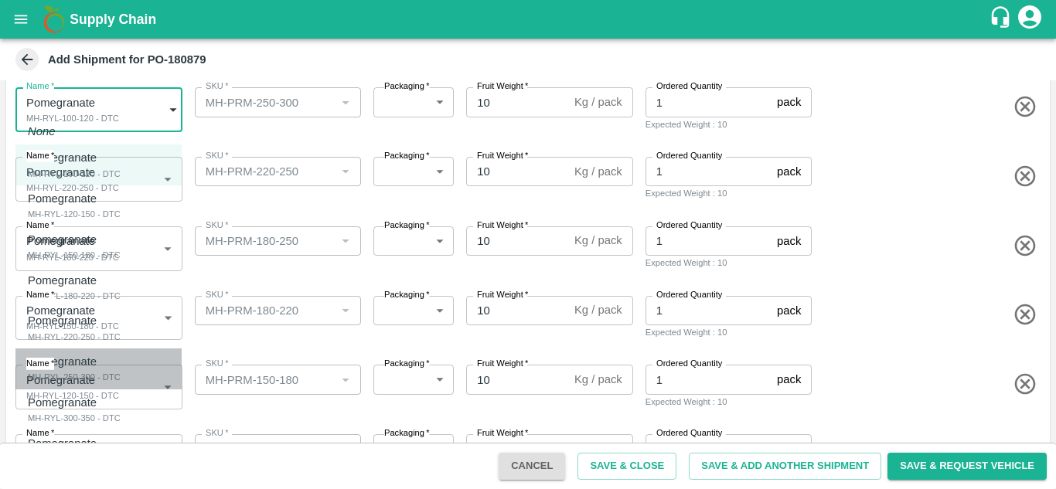
click at [81, 370] on div "MH-RYL-250-300 - DTC" at bounding box center [74, 377] width 93 height 14
type input "2113456"
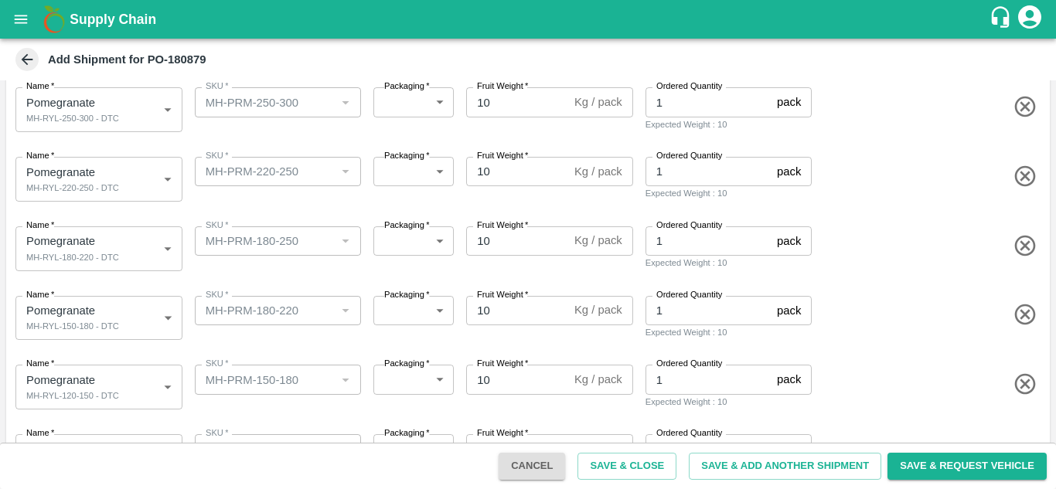
click at [233, 348] on div "Name   * Pomegranate MH-RYL-120-150 - DTC 2113452 Name SKU   * SKU   * Packagin…" at bounding box center [525, 384] width 1050 height 76
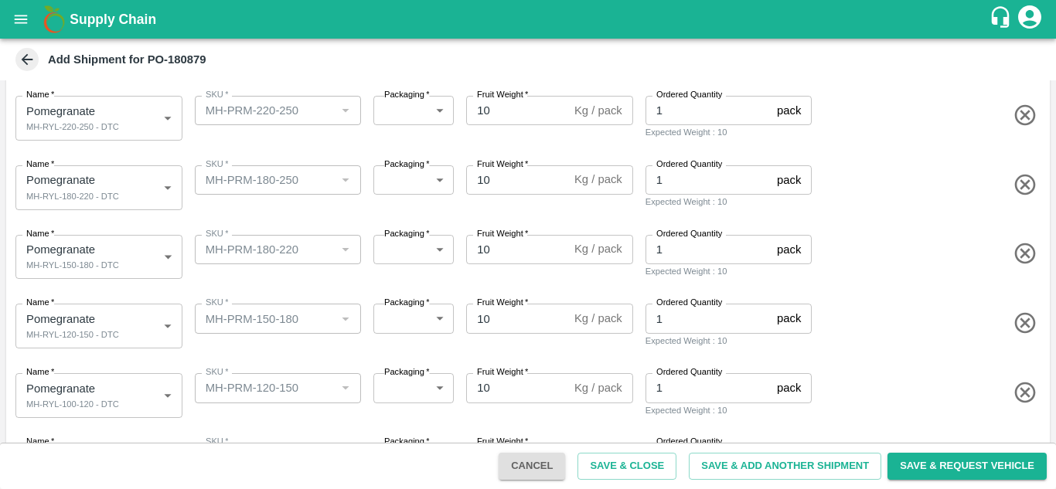
scroll to position [298, 0]
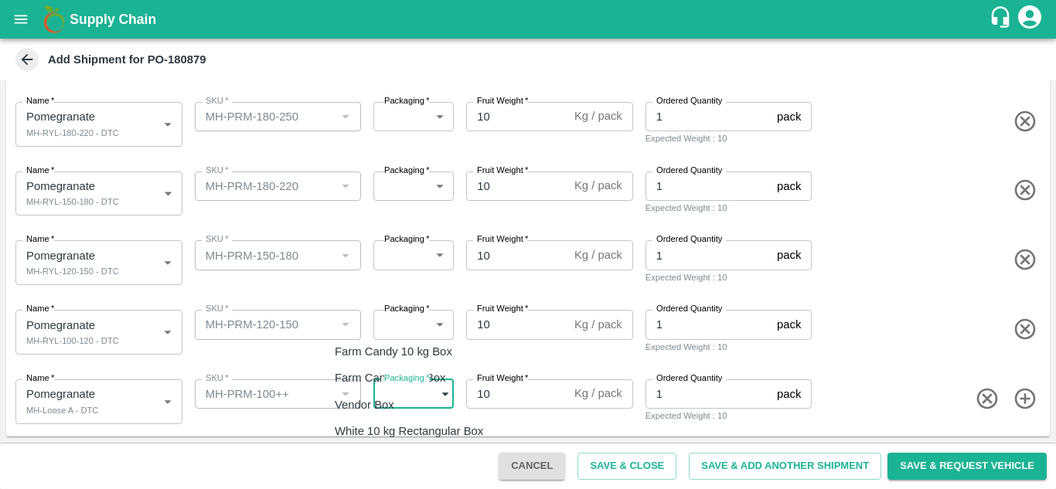
click at [394, 394] on body "Supply Chain Add Shipment for PO-180879 Type DC DC MO's Customer Customer (Mate…" at bounding box center [528, 244] width 1056 height 489
click at [402, 410] on div "Vendor Box" at bounding box center [368, 405] width 67 height 17
type input "276"
click at [396, 332] on body "Supply Chain Add Shipment for PO-180879 Type DC DC MO's Customer Customer (Mate…" at bounding box center [528, 244] width 1056 height 489
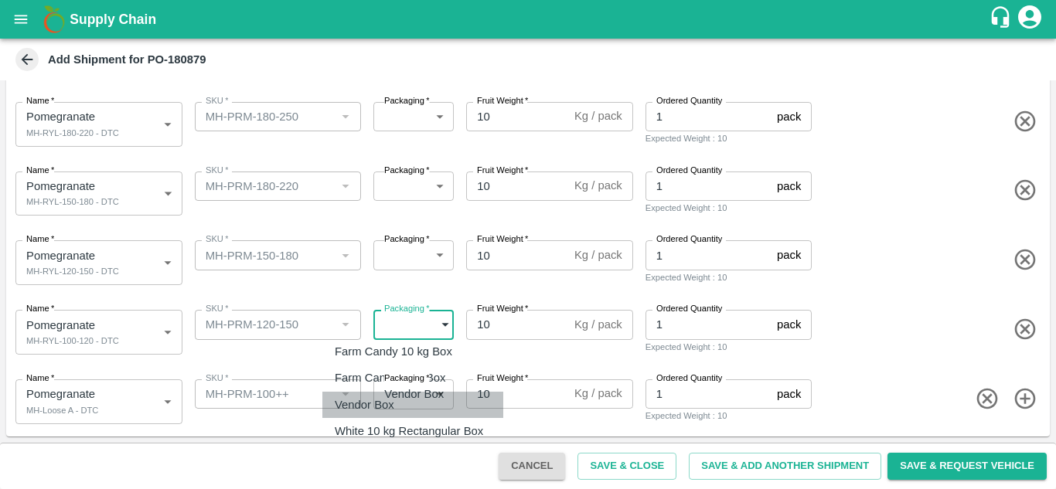
click at [380, 413] on p "Vendor Box" at bounding box center [365, 405] width 60 height 17
type input "276"
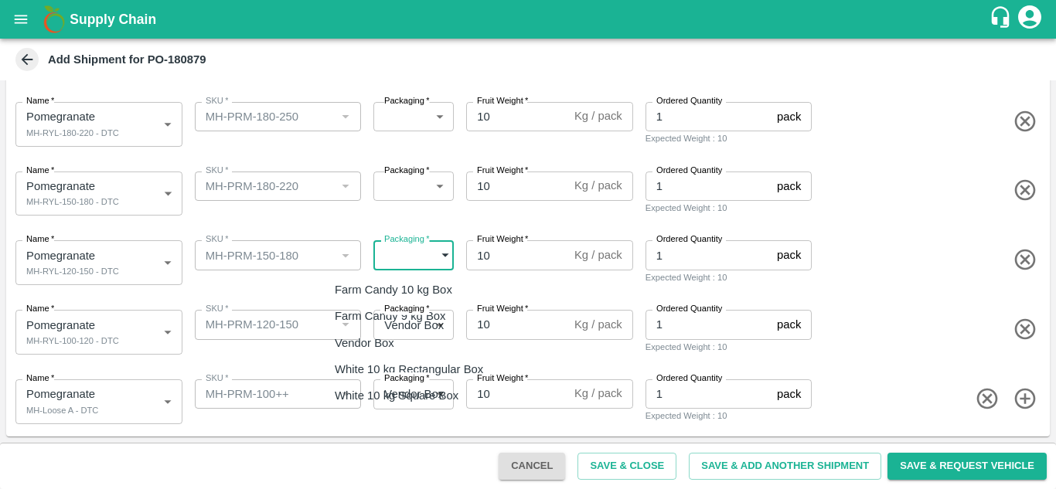
click at [405, 251] on body "Supply Chain Add Shipment for PO-180879 Type DC DC MO's Customer Customer (Mate…" at bounding box center [528, 244] width 1056 height 489
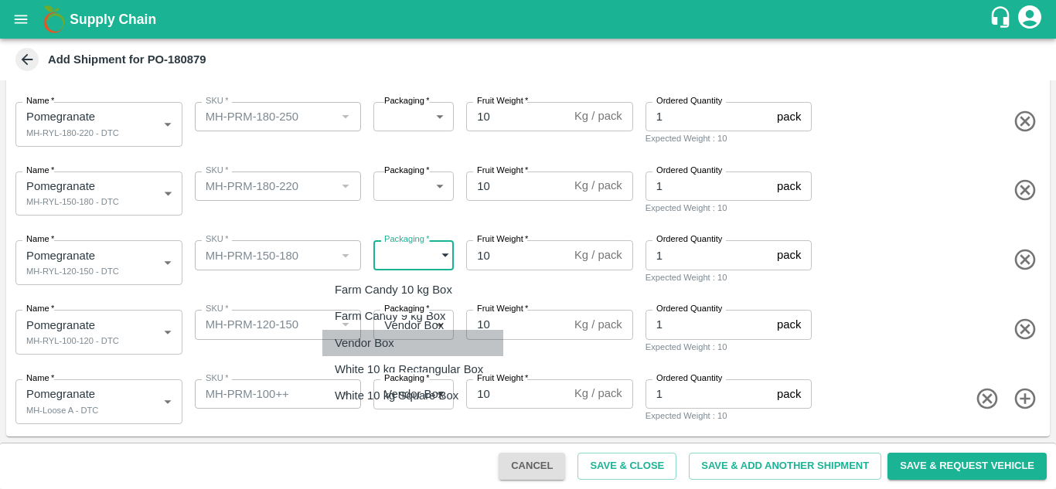
click at [380, 344] on p "Vendor Box" at bounding box center [365, 343] width 60 height 17
type input "276"
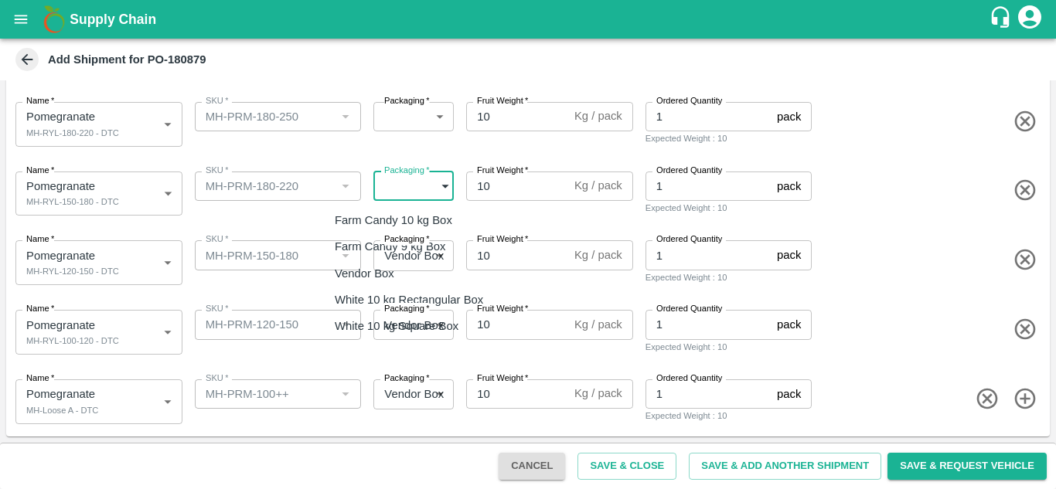
click at [404, 186] on body "Supply Chain Add Shipment for PO-180879 Type DC DC MO's Customer Customer (Mate…" at bounding box center [528, 244] width 1056 height 489
click at [389, 266] on p "Vendor Box" at bounding box center [365, 273] width 60 height 17
type input "276"
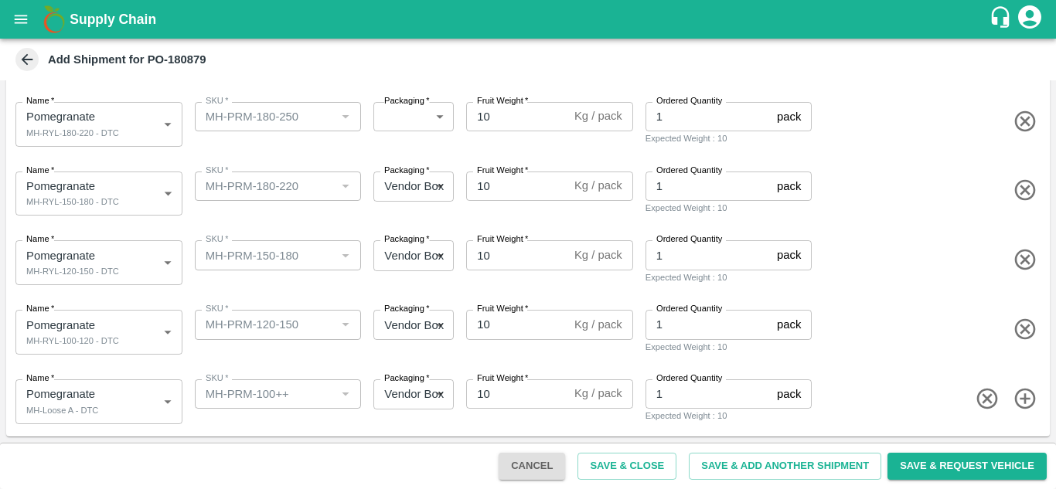
click at [352, 215] on div "SKU   * SKU   *" at bounding box center [275, 190] width 173 height 51
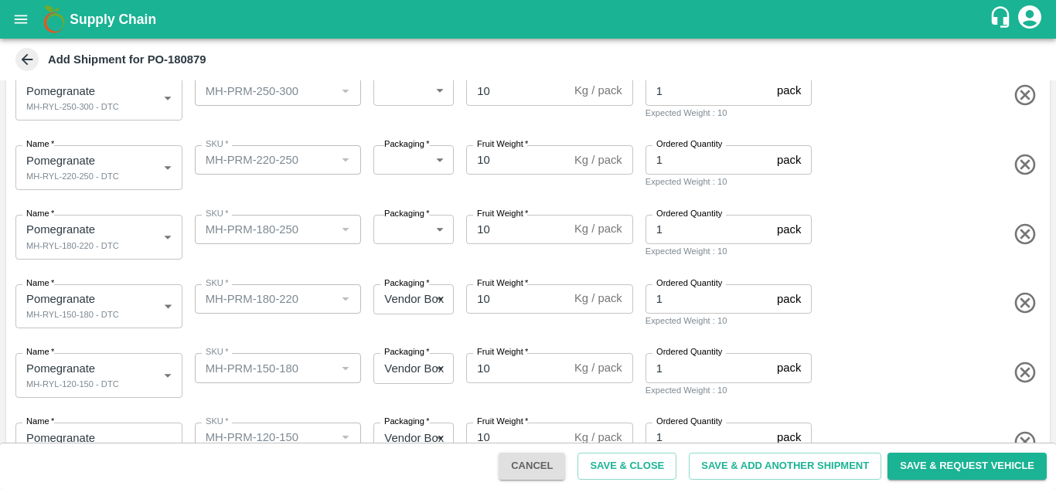
scroll to position [185, 0]
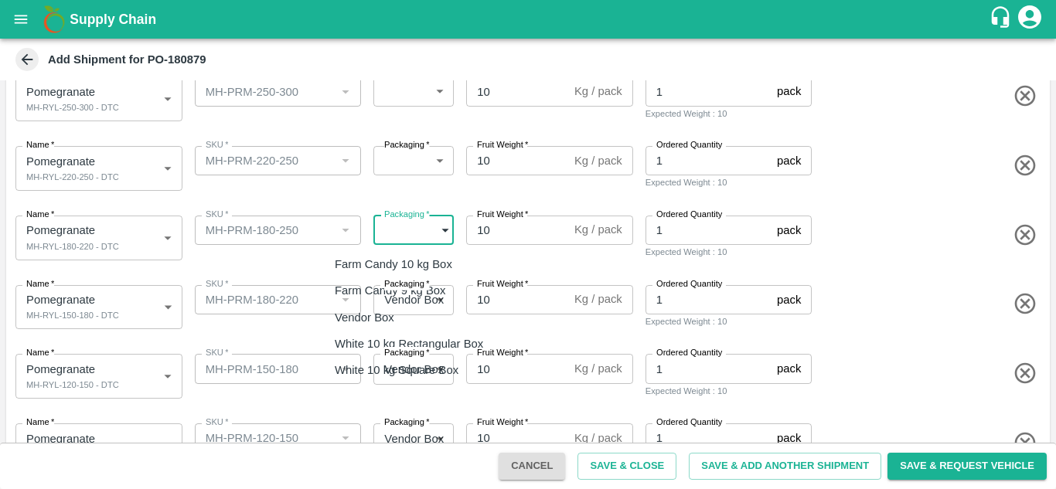
click at [390, 223] on body "Supply Chain Add Shipment for PO-180879 Type DC DC MO's Customer Customer (Mate…" at bounding box center [528, 244] width 1056 height 489
click at [369, 325] on p "Vendor Box" at bounding box center [365, 317] width 60 height 17
type input "276"
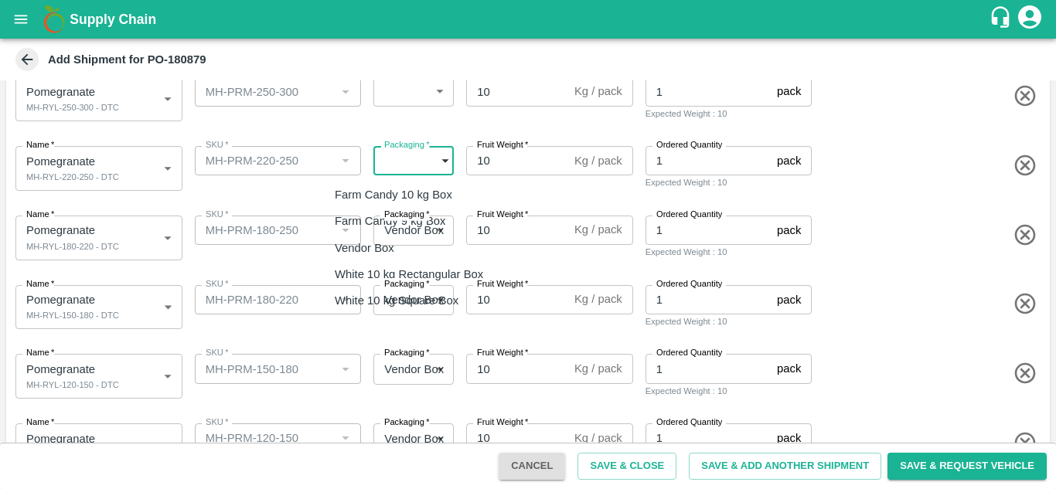
click at [390, 157] on body "Supply Chain Add Shipment for PO-180879 Type DC DC MO's Customer Customer (Mate…" at bounding box center [528, 244] width 1056 height 489
click at [367, 252] on p "Vendor Box" at bounding box center [365, 248] width 60 height 17
type input "276"
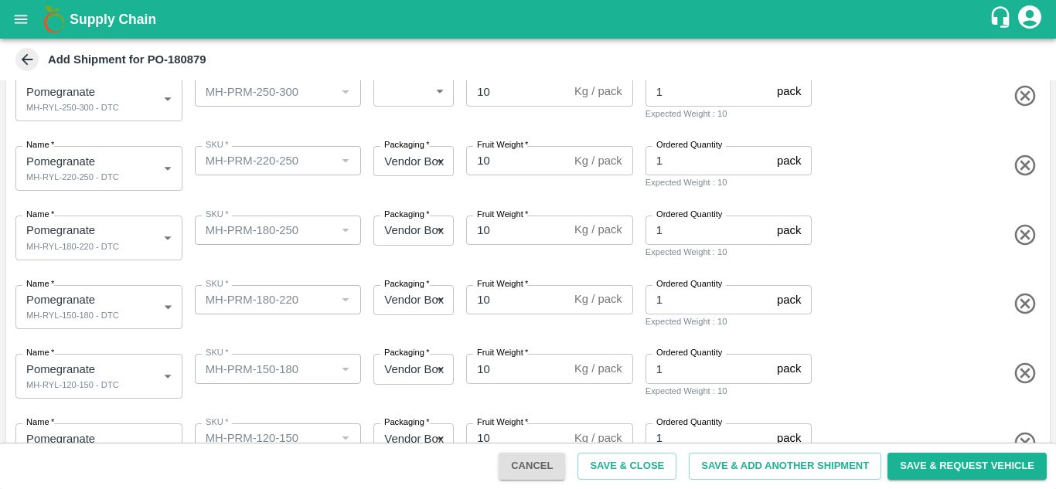
click at [376, 203] on div "Name   * Pomegranate MH-RYL-180-220 - DTC 2113454 Name SKU   * SKU   * Packagin…" at bounding box center [525, 235] width 1050 height 76
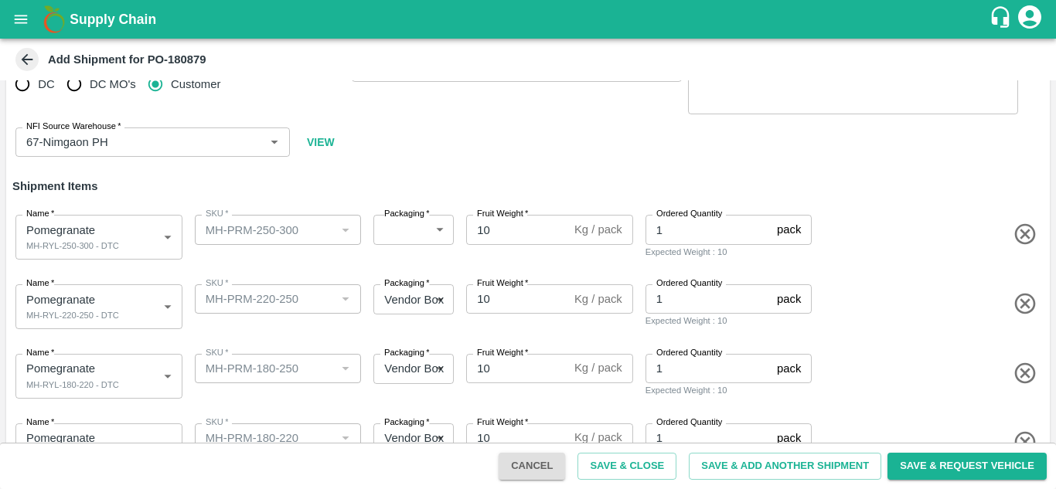
scroll to position [46, 0]
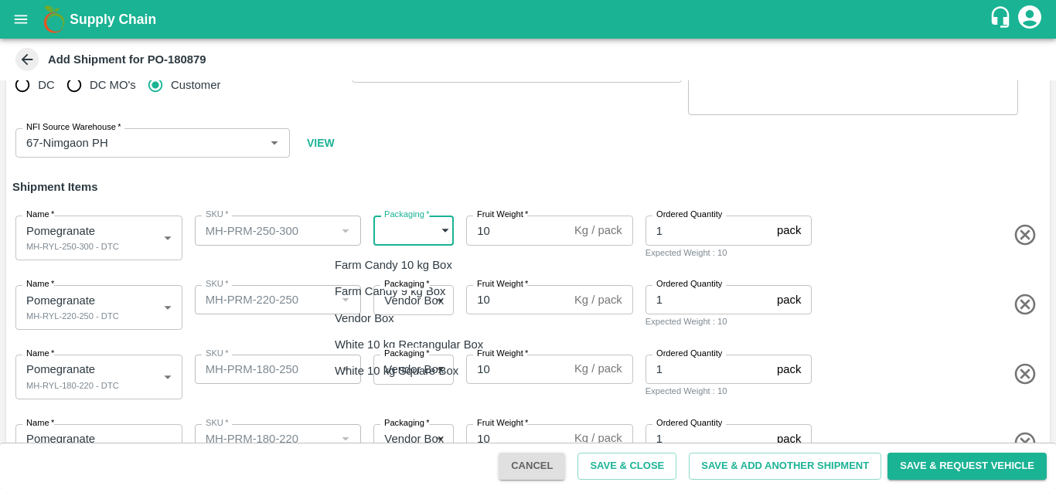
click at [402, 227] on body "Supply Chain Add Shipment for PO-180879 Type DC DC MO's Customer Customer (Mate…" at bounding box center [528, 244] width 1056 height 489
click at [381, 310] on p "Vendor Box" at bounding box center [365, 318] width 60 height 17
type input "276"
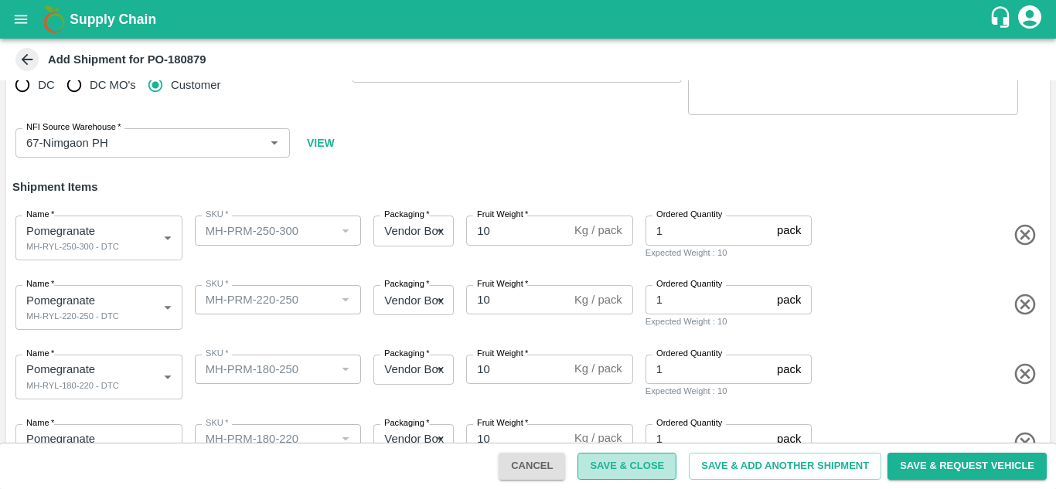
click at [610, 461] on button "Save & Close" at bounding box center [626, 466] width 99 height 27
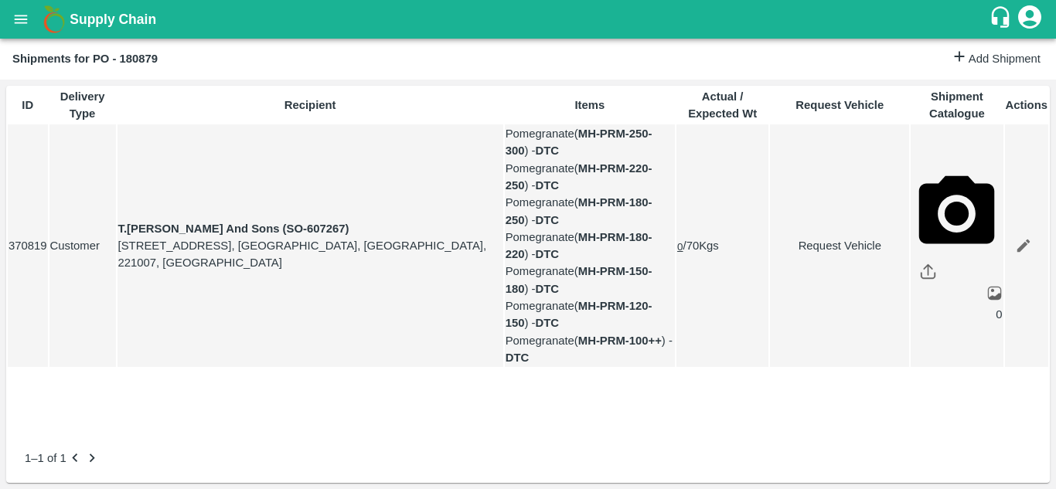
click at [819, 254] on link "Request Vehicle" at bounding box center [840, 245] width 138 height 17
type input "[DATE] 05:14 AM"
type input "DD/MM/YYYY hh:mm aa"
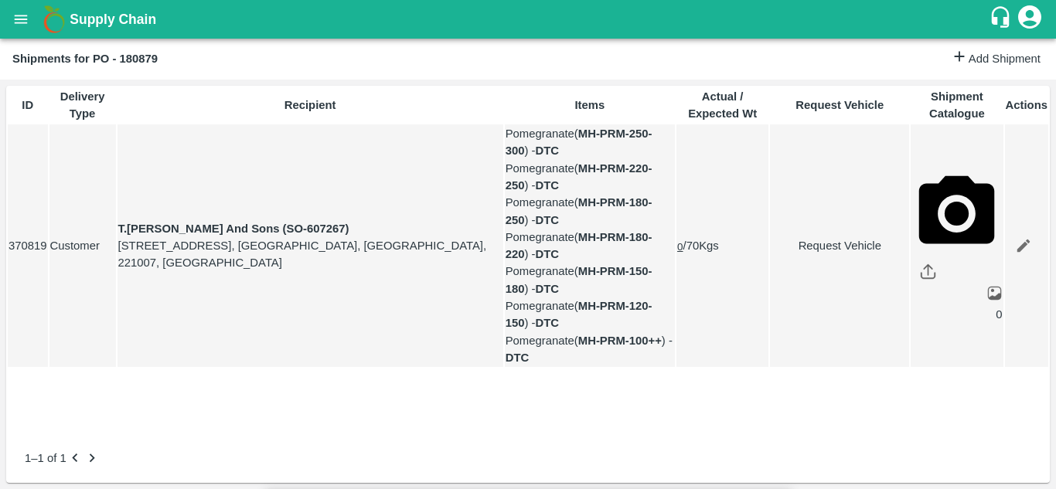
type input "[DATE] 12:00 AM"
click at [703, 87] on body "Supply Chain Shipments for PO - 180879 Add Shipment ID Delivery Type Recipient …" at bounding box center [528, 244] width 1056 height 489
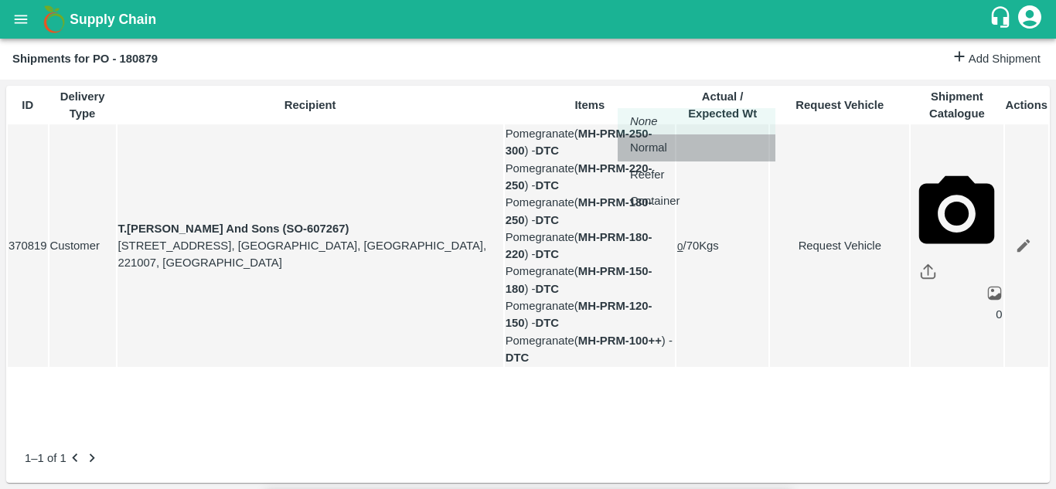
click at [639, 141] on p "Normal" at bounding box center [648, 147] width 37 height 17
type input "1"
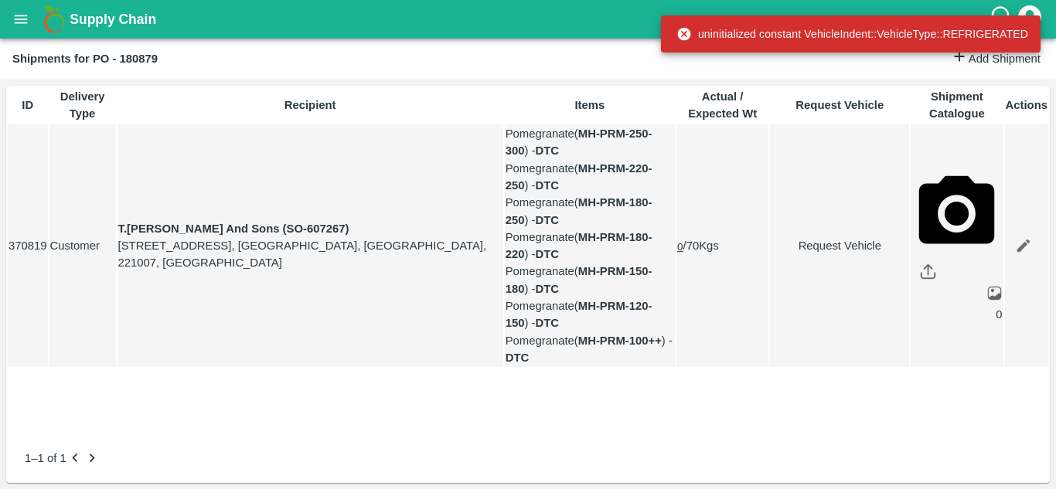
click at [821, 254] on link "Request Vehicle" at bounding box center [840, 245] width 138 height 17
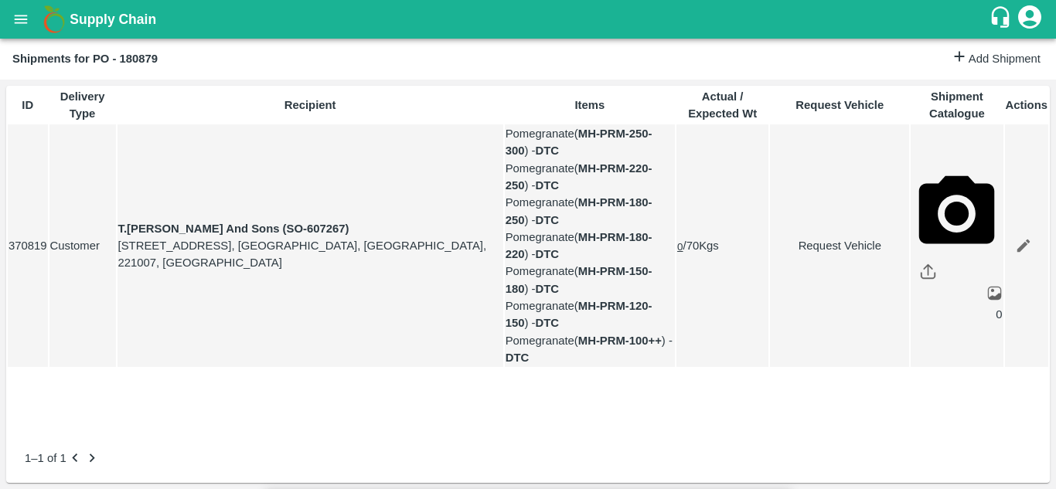
type input "1"
type input "[DATE] 12:00 AM"
type input "[DATE] 05:14 AM"
